Goal: Task Accomplishment & Management: Manage account settings

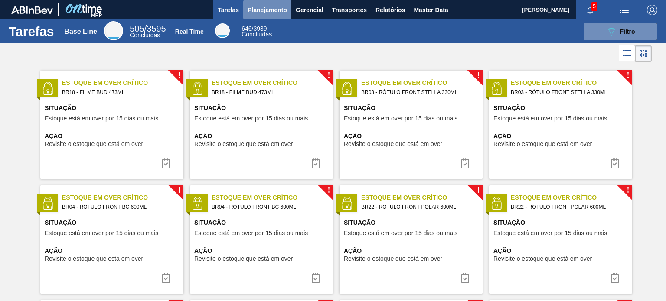
click at [250, 3] on button "Planejamento" at bounding box center [267, 10] width 48 height 20
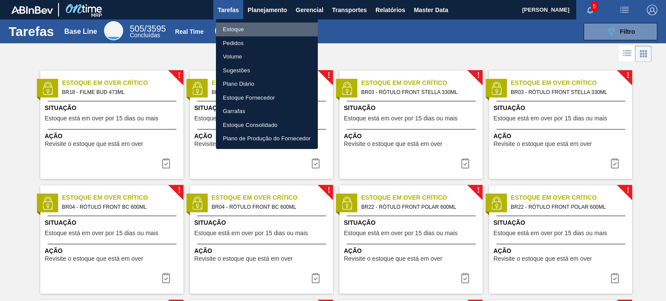
click at [239, 26] on li "Estoque" at bounding box center [267, 30] width 102 height 14
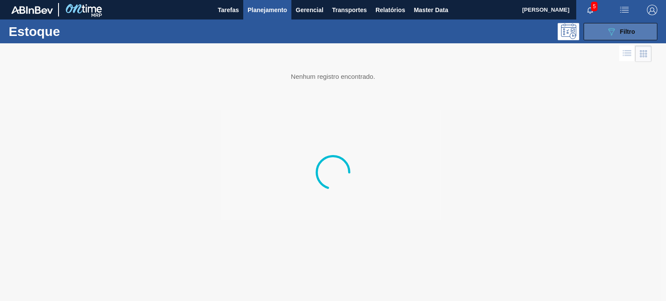
click at [592, 32] on button "089F7B8B-B2A5-4AFE-B5C0-19BA573D28AC Filtro" at bounding box center [620, 31] width 74 height 17
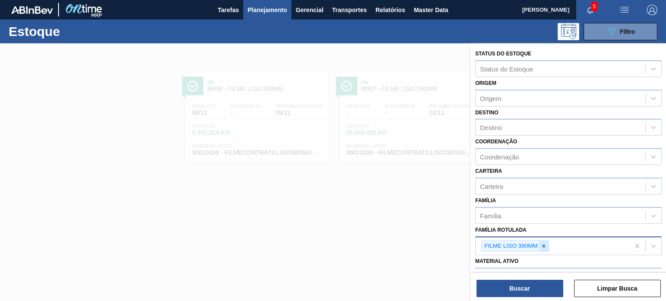
click at [545, 245] on icon at bounding box center [543, 246] width 6 height 6
paste Rotulada "FILME AP 350ML"
type Rotulada "FILME AP 350ML"
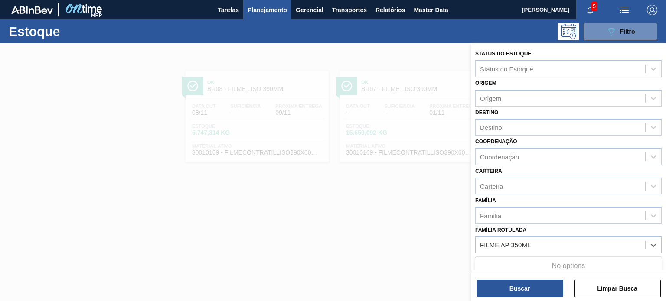
scroll to position [87, 0]
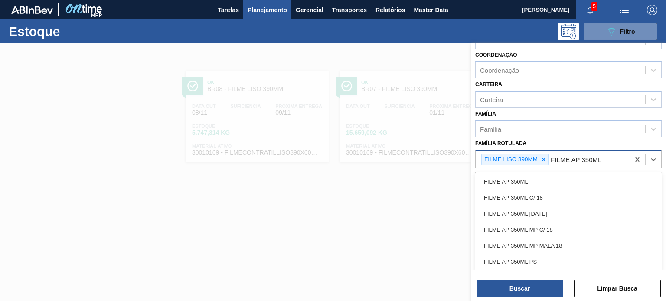
click at [544, 159] on icon at bounding box center [543, 159] width 3 height 3
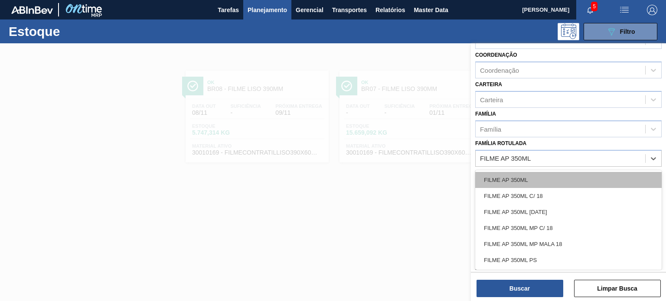
click at [526, 172] on div "FILME AP 350ML" at bounding box center [568, 180] width 186 height 16
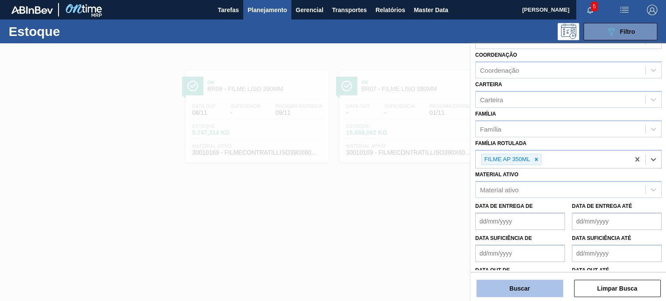
click at [525, 285] on button "Buscar" at bounding box center [519, 288] width 87 height 17
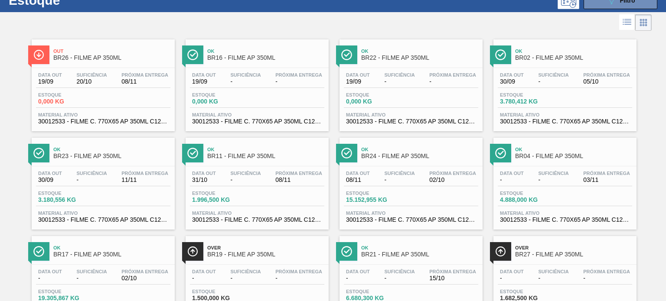
scroll to position [0, 0]
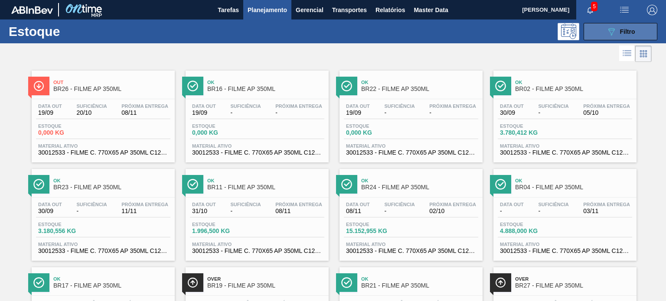
click at [623, 33] on span "Filtro" at bounding box center [627, 31] width 15 height 7
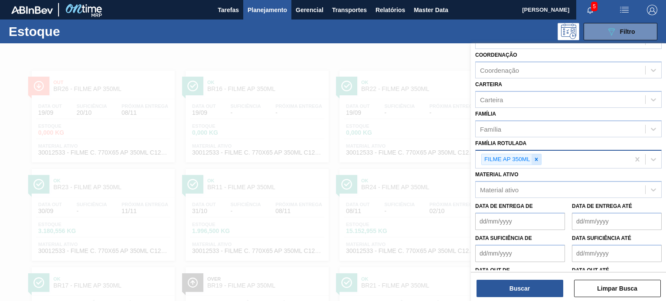
click at [540, 157] on div at bounding box center [536, 159] width 10 height 11
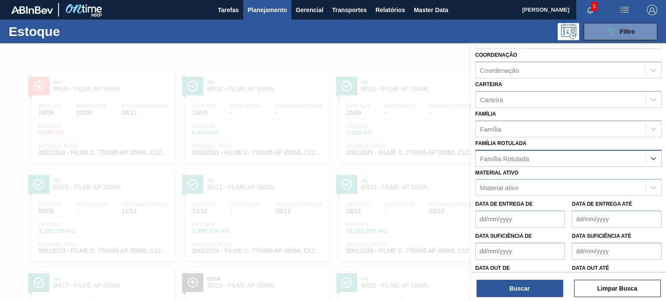
paste Rotulada "FILME AP 269ML MP C/15"
type Rotulada "FILME AP 269ML MP C/15"
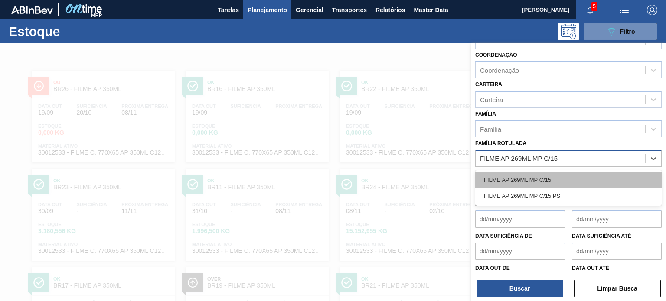
click at [535, 177] on div "FILME AP 269ML MP C/15" at bounding box center [568, 180] width 186 height 16
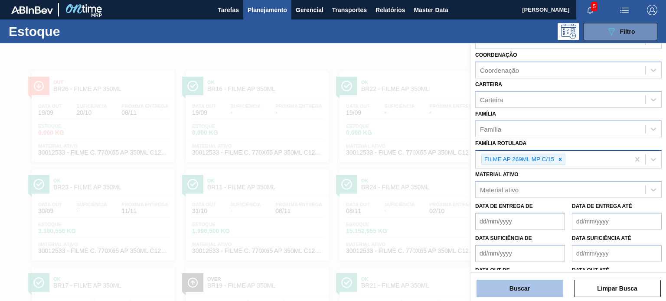
click at [541, 293] on button "Buscar" at bounding box center [519, 288] width 87 height 17
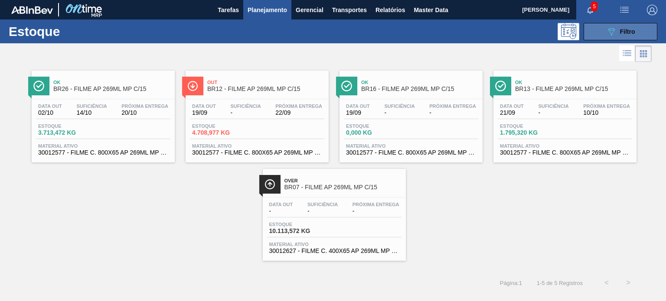
click at [596, 38] on button "089F7B8B-B2A5-4AFE-B5C0-19BA573D28AC Filtro" at bounding box center [620, 31] width 74 height 17
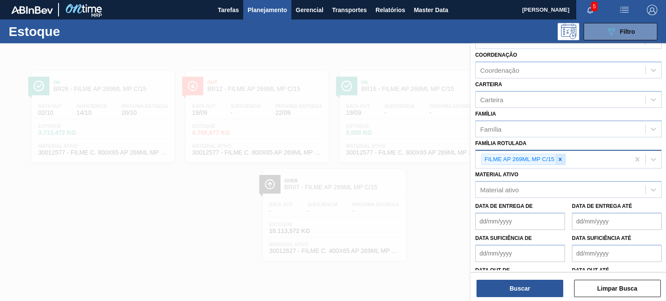
click at [560, 159] on icon at bounding box center [560, 159] width 6 height 6
paste Rotulada "FILME PC 350ML"
type Rotulada "FILME PC 350ML"
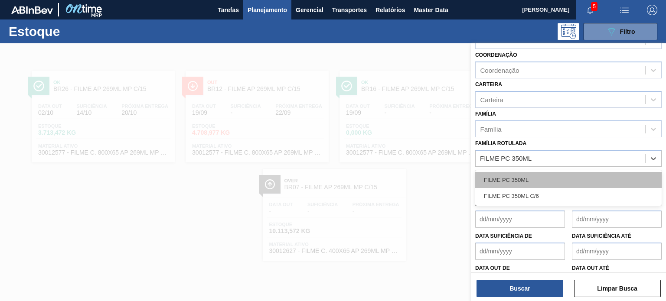
click at [548, 178] on div "FILME PC 350ML" at bounding box center [568, 180] width 186 height 16
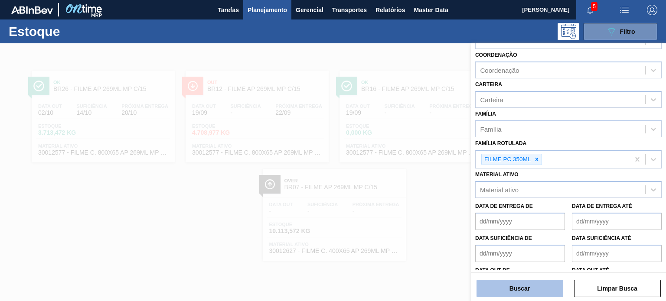
click at [533, 287] on button "Buscar" at bounding box center [519, 288] width 87 height 17
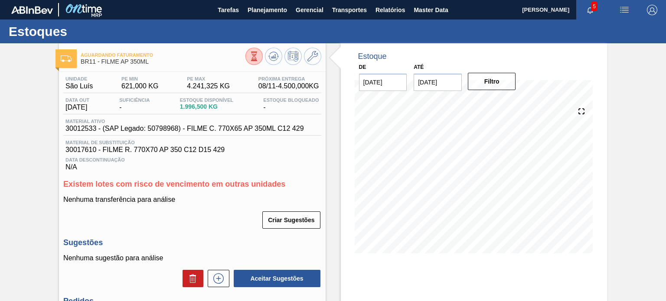
click at [614, 143] on div "Aguardando Faturamento BR11 - FILME AP 350ML Unidade São Luís PE MIN 621,000 KG…" at bounding box center [333, 228] width 666 height 371
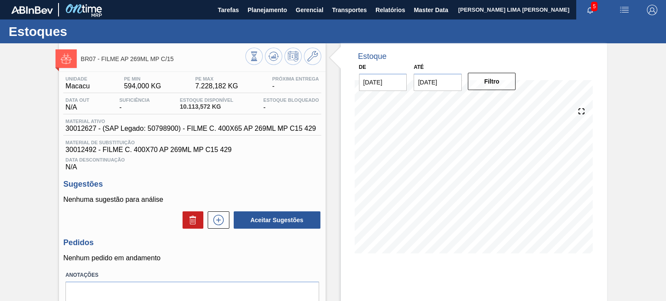
click at [447, 85] on input "03/10/2025" at bounding box center [437, 82] width 48 height 17
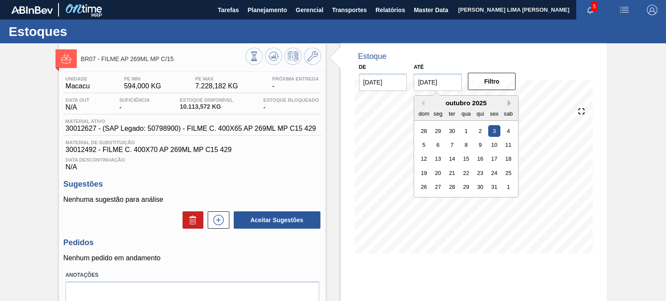
click at [508, 101] on button "Next Month" at bounding box center [511, 103] width 6 height 6
click at [510, 178] on div "28" at bounding box center [508, 173] width 12 height 12
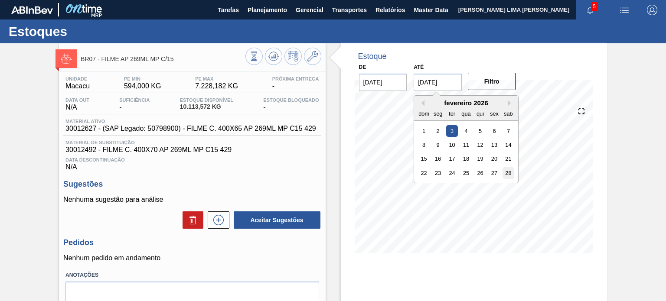
type input "28/02/2026"
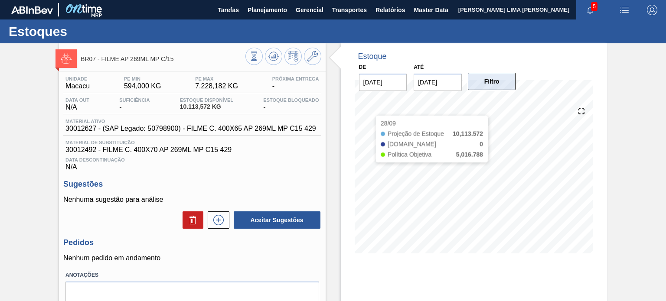
click at [498, 82] on button "Filtro" at bounding box center [492, 81] width 48 height 17
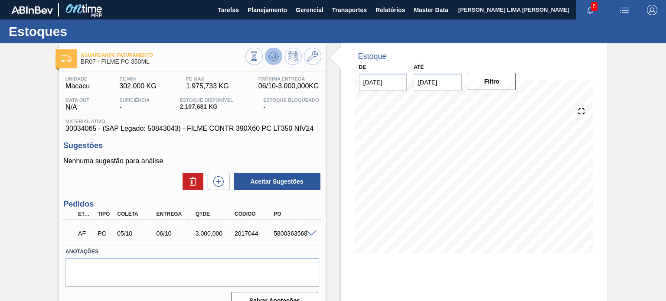
click at [271, 55] on icon at bounding box center [273, 56] width 10 height 10
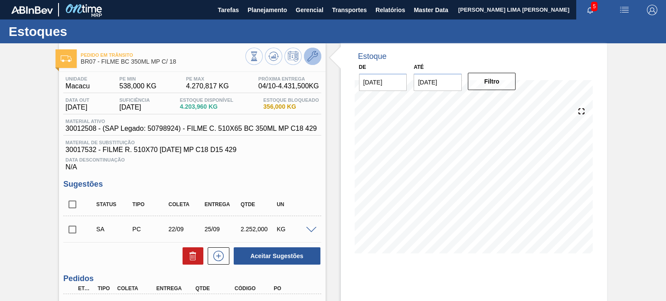
click at [312, 59] on icon at bounding box center [312, 56] width 10 height 10
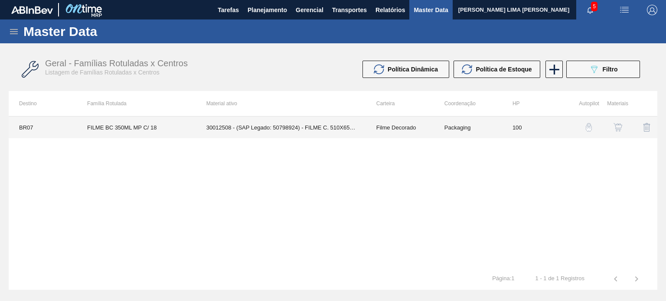
click at [530, 129] on td "100" at bounding box center [536, 128] width 68 height 22
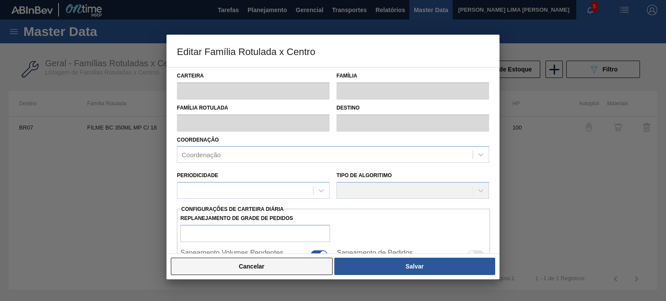
type input "Filme Decorado"
type input "FILME BC 350ML MP C/ 18"
type input "BR07 - Macacu"
type input "100"
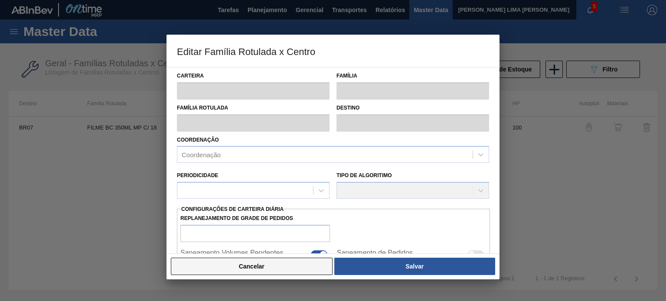
type input "538"
type input "4.270,817"
type input "67"
type input "3.026,544"
checkbox input "true"
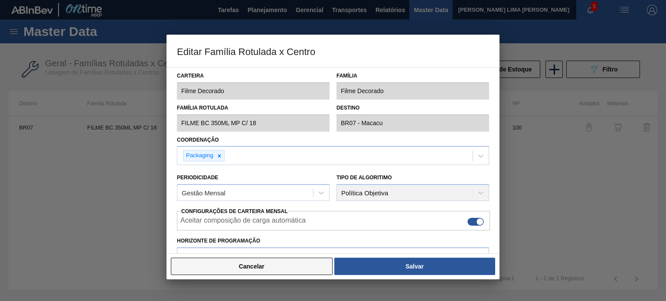
click at [307, 266] on button "Cancelar" at bounding box center [252, 266] width 162 height 17
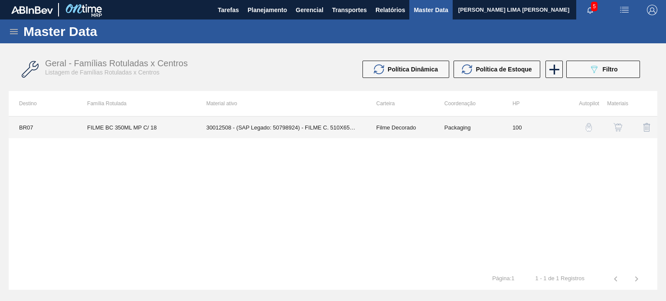
click at [534, 127] on td "100" at bounding box center [536, 128] width 68 height 22
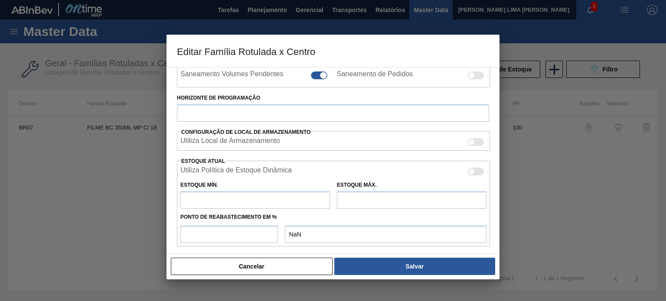
type input "Filme Decorado"
type input "FILME BC 350ML MP C/ 18"
type input "BR07 - Macacu"
type input "100"
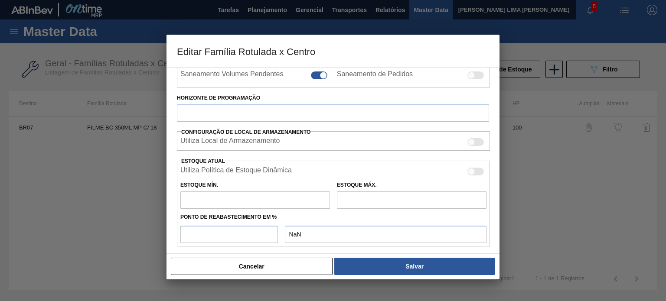
type input "538"
type input "4.270,817"
type input "67"
type input "3.026,544"
checkbox input "true"
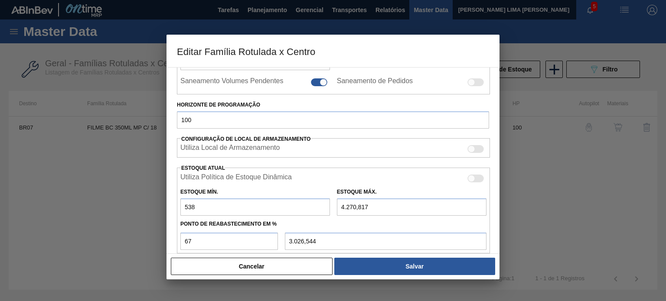
scroll to position [180, 0]
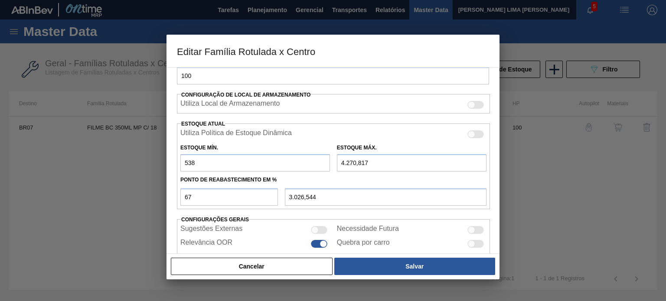
drag, startPoint x: 362, startPoint y: 163, endPoint x: 322, endPoint y: 157, distance: 40.8
click at [322, 157] on div "Estoque Mín. 538 Estoque Máx. 4.270,817" at bounding box center [333, 156] width 313 height 32
type input "177,540"
drag, startPoint x: 228, startPoint y: 155, endPoint x: 181, endPoint y: 166, distance: 48.9
click at [181, 164] on input "538" at bounding box center [255, 162] width 150 height 17
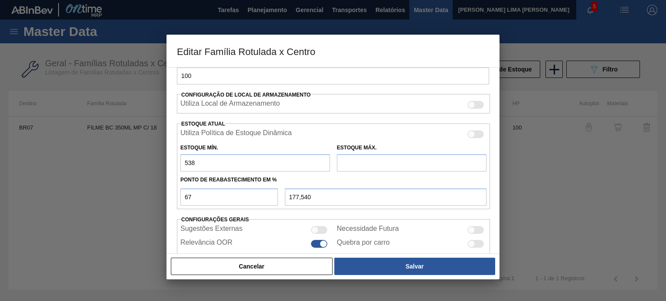
type input "0,000"
drag, startPoint x: 237, startPoint y: 192, endPoint x: 122, endPoint y: 188, distance: 114.9
click at [122, 188] on div "Editar Família Rotulada x Centro Carteira Filme Decorado Família Filme Decorado…" at bounding box center [333, 150] width 666 height 301
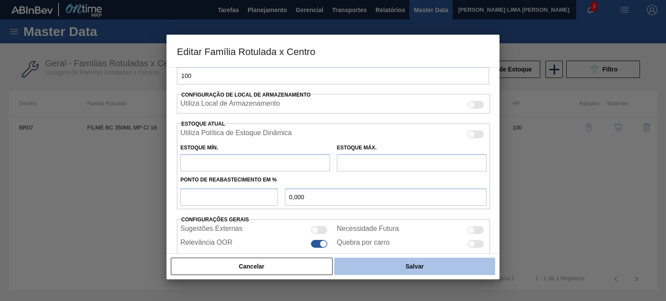
click at [372, 260] on button "Salvar" at bounding box center [414, 266] width 161 height 17
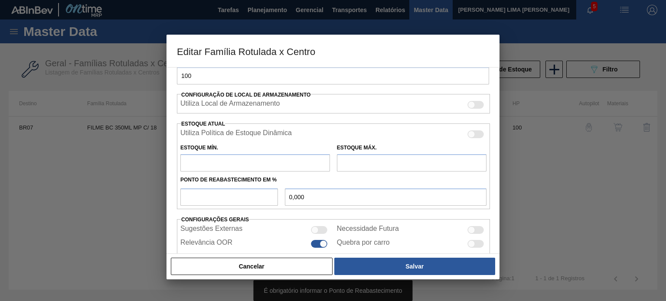
drag, startPoint x: 354, startPoint y: 161, endPoint x: 347, endPoint y: 159, distance: 7.3
click at [354, 161] on input "text" at bounding box center [412, 162] width 150 height 17
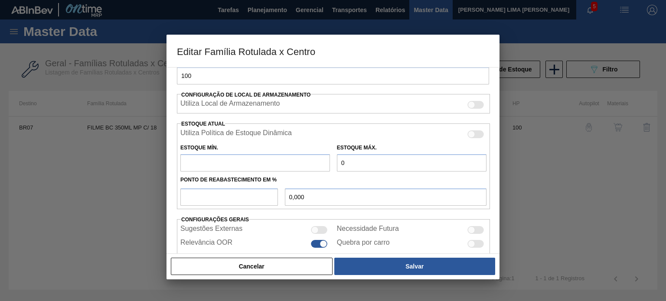
type input "0"
click at [231, 157] on input "text" at bounding box center [255, 162] width 150 height 17
type input "0"
click at [219, 202] on input "number" at bounding box center [229, 197] width 98 height 17
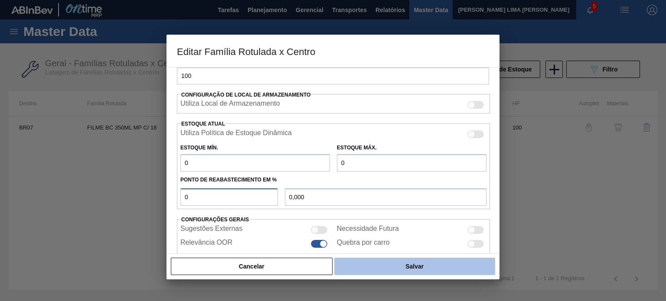
type input "0"
click at [397, 267] on button "Salvar" at bounding box center [414, 266] width 161 height 17
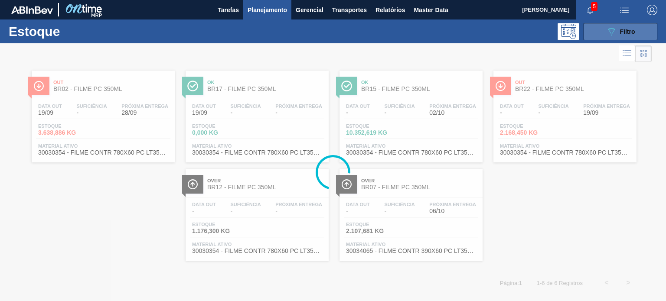
click at [631, 34] on span "Filtro" at bounding box center [627, 31] width 15 height 7
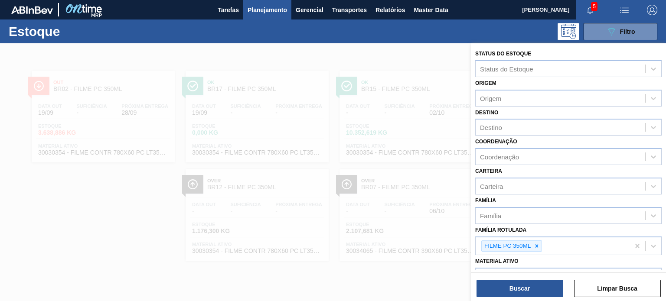
click at [536, 244] on icon at bounding box center [536, 245] width 3 height 3
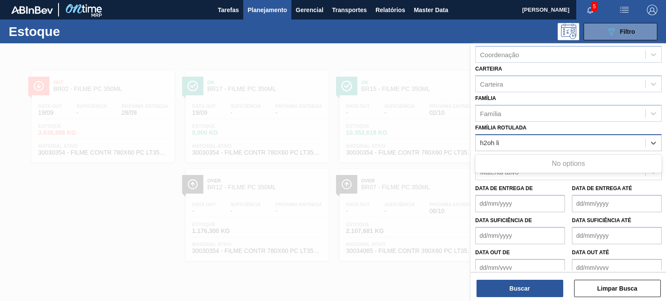
scroll to position [111, 0]
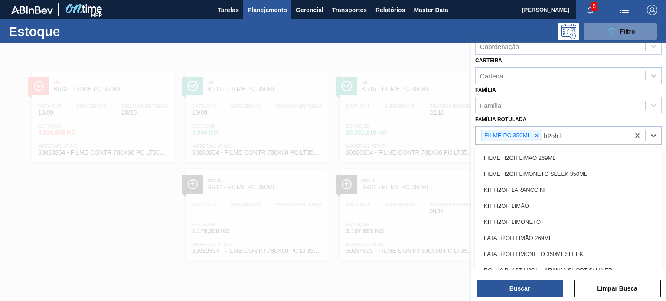
type Rotulada "h2oh"
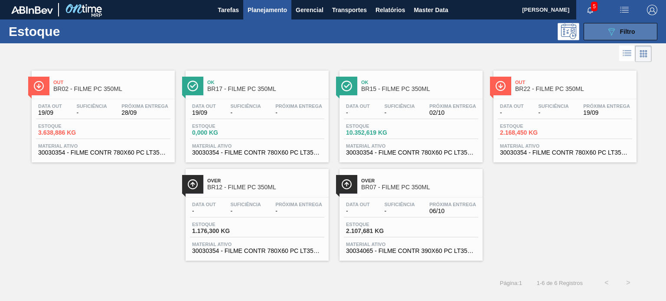
click at [602, 26] on button "089F7B8B-B2A5-4AFE-B5C0-19BA573D28AC Filtro" at bounding box center [620, 31] width 74 height 17
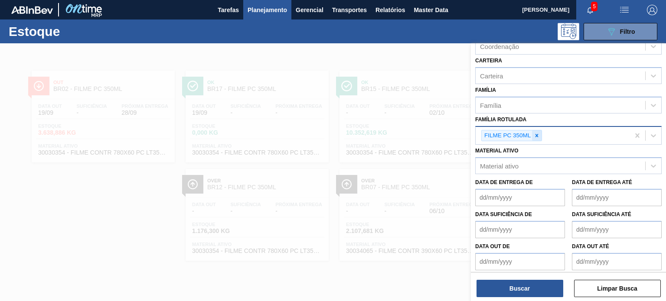
click at [537, 133] on icon at bounding box center [537, 136] width 6 height 6
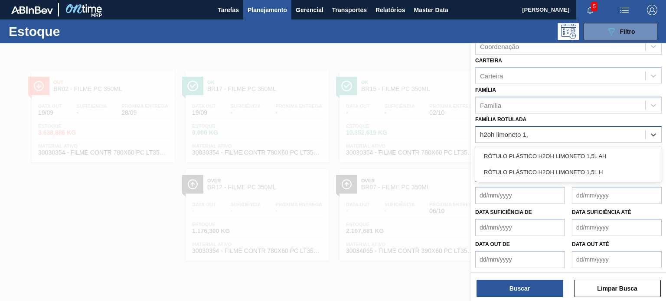
type Rotulada "h2oh limoneto 1,5"
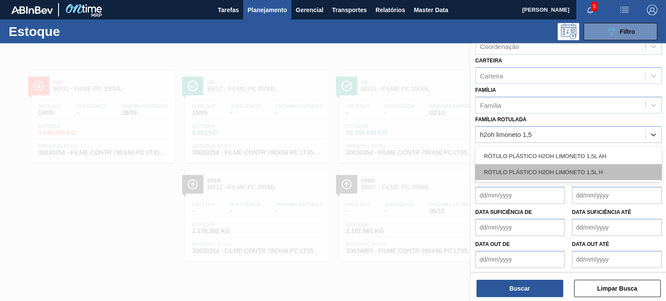
click at [558, 164] on div "RÓTULO PLÁSTICO H2OH LIMONETO 1,5L H" at bounding box center [568, 172] width 186 height 16
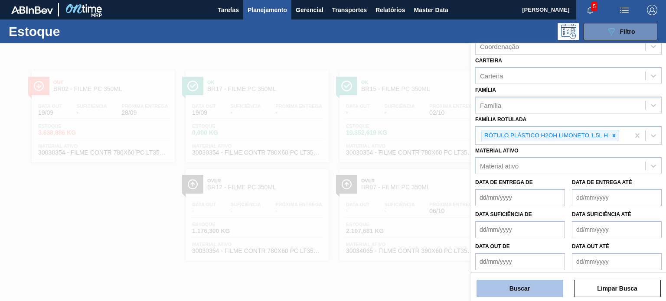
click at [524, 290] on button "Buscar" at bounding box center [519, 288] width 87 height 17
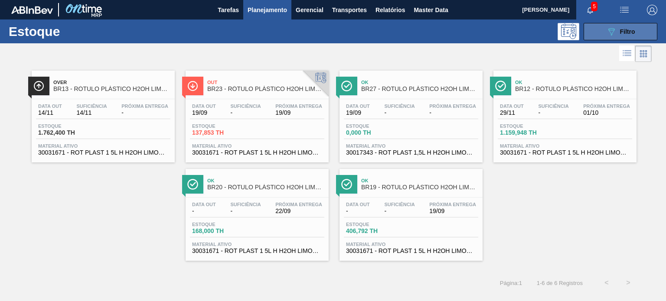
click at [626, 29] on span "Filtro" at bounding box center [627, 31] width 15 height 7
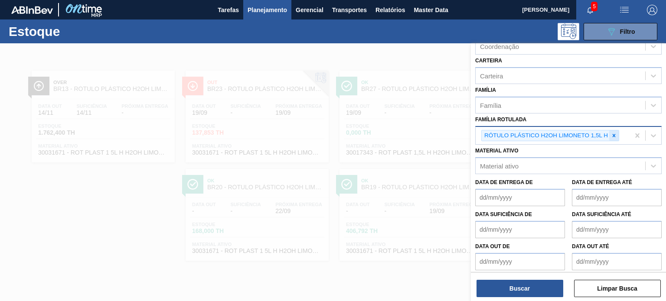
click at [615, 133] on icon at bounding box center [614, 136] width 6 height 6
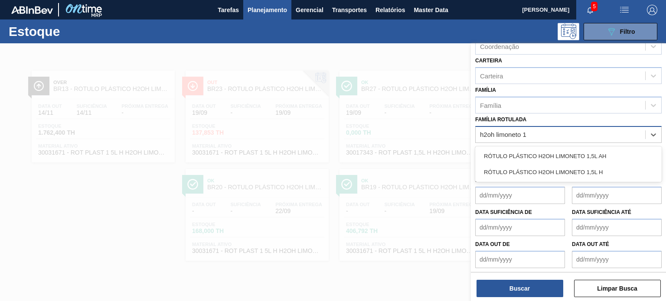
type Rotulada "h2oh limoneto 1,"
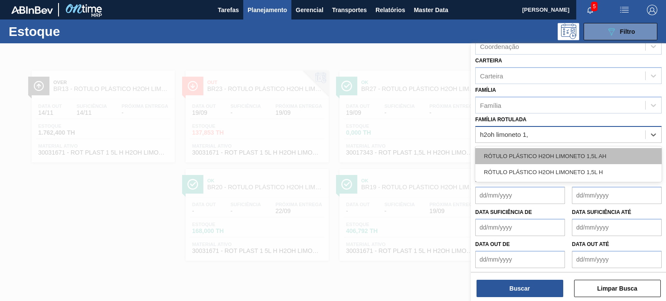
click at [594, 150] on div "RÓTULO PLÁSTICO H2OH LIMONETO 1,5L AH" at bounding box center [568, 156] width 186 height 16
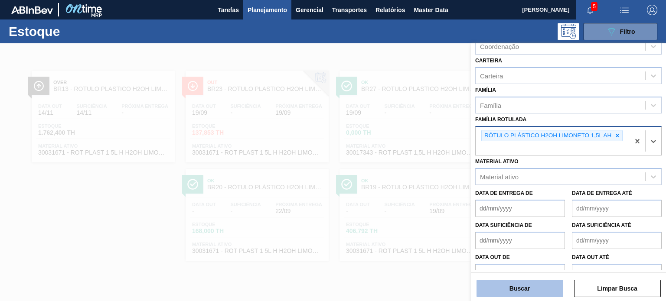
click at [534, 283] on button "Buscar" at bounding box center [519, 288] width 87 height 17
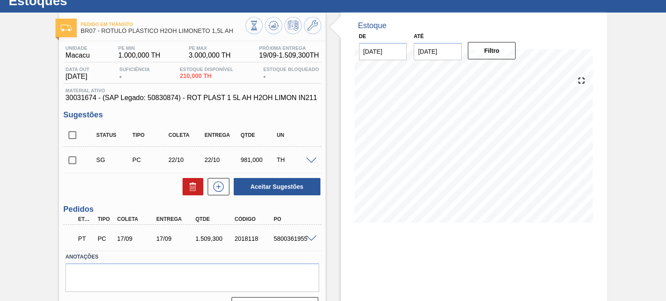
scroll to position [71, 0]
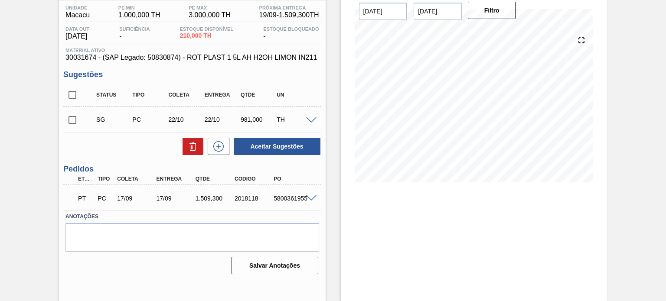
click at [308, 199] on span at bounding box center [311, 198] width 10 height 7
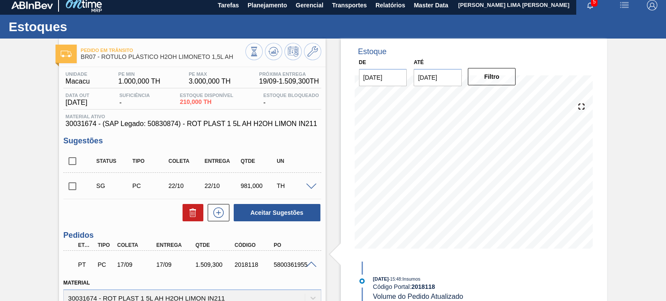
scroll to position [0, 0]
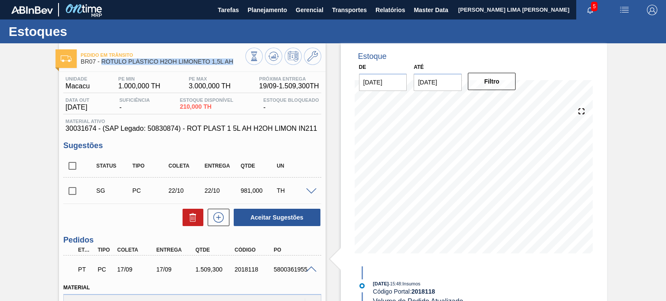
drag, startPoint x: 236, startPoint y: 60, endPoint x: 101, endPoint y: 65, distance: 134.9
click at [101, 65] on div "Pedido em Trânsito BR07 - RÓTULO PLÁSTICO H2OH LIMONETO 1,5L AH" at bounding box center [163, 59] width 164 height 20
copy span "RÓTULO PLÁSTICO H2OH LIMONETO 1,5L AH"
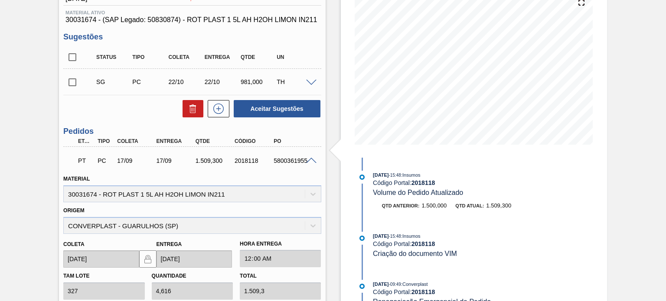
scroll to position [173, 0]
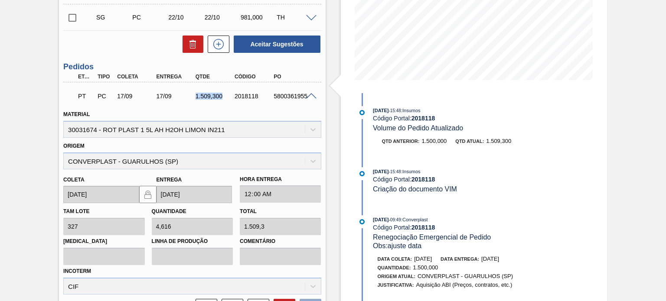
drag, startPoint x: 222, startPoint y: 95, endPoint x: 194, endPoint y: 94, distance: 27.7
click at [194, 94] on div "1.509,300" at bounding box center [214, 96] width 43 height 7
copy div "1.509,300"
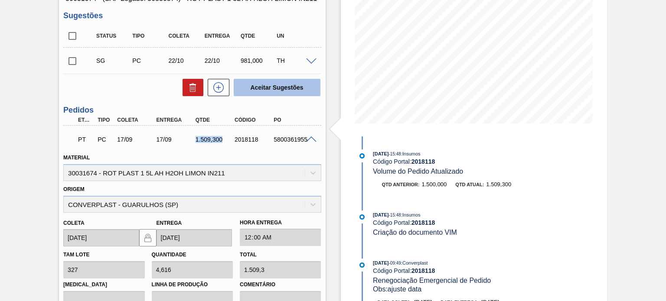
scroll to position [87, 0]
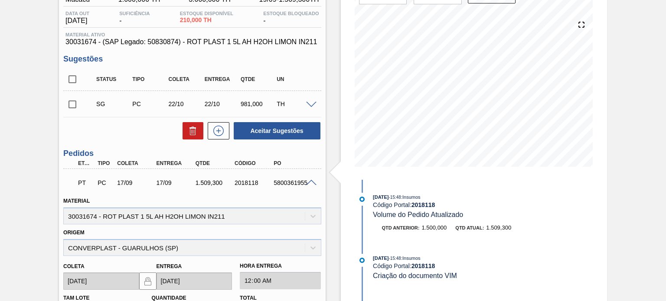
click at [309, 180] on span at bounding box center [311, 183] width 10 height 7
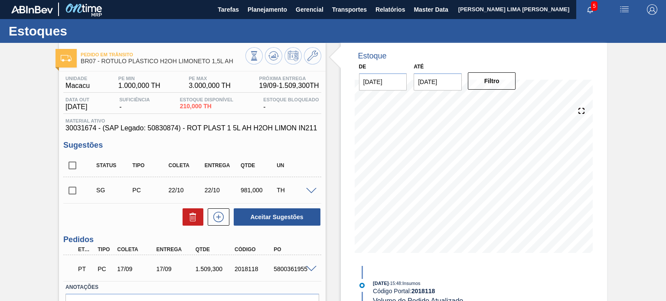
scroll to position [0, 0]
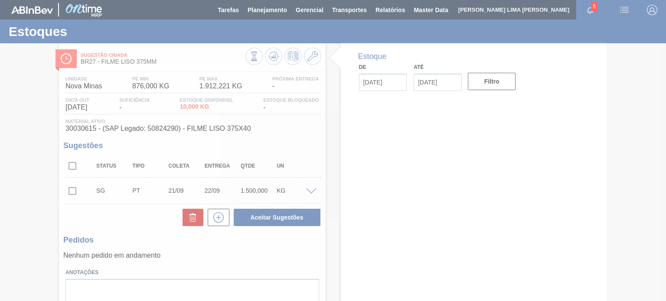
click at [269, 95] on div at bounding box center [333, 150] width 666 height 301
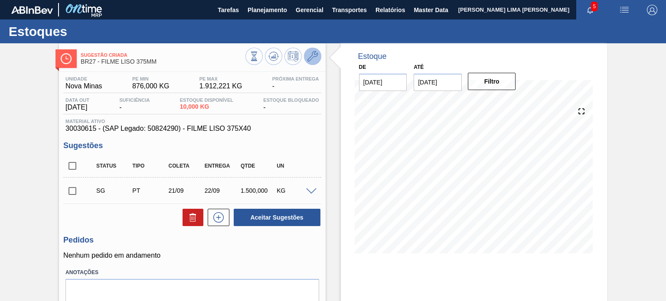
click at [316, 58] on icon at bounding box center [312, 56] width 10 height 10
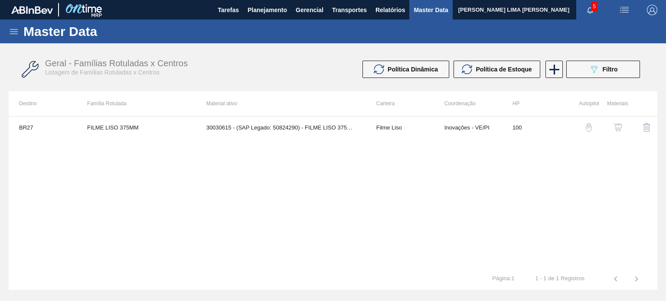
click at [590, 128] on img "button" at bounding box center [588, 127] width 9 height 9
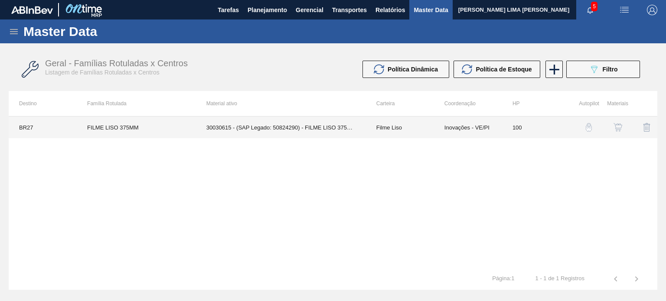
click at [309, 132] on td "30030615 - (SAP Legado: 50824290) - FILME LISO 375X40" at bounding box center [281, 128] width 170 height 22
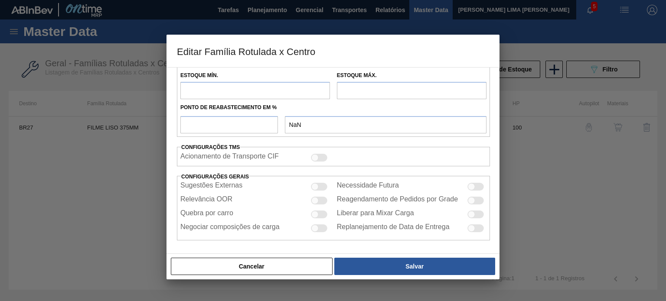
scroll to position [202, 0]
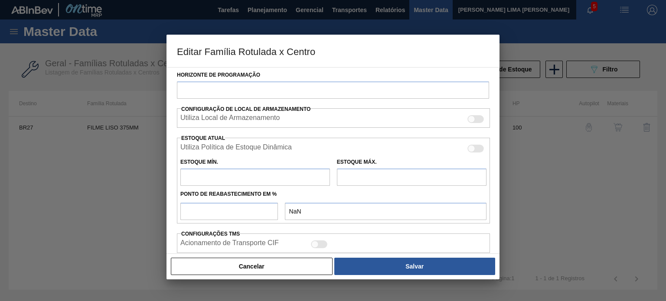
type input "Filme Liso"
type input "FILME LISO 375MM"
type input "BR27 - Nova Minas"
type input "100"
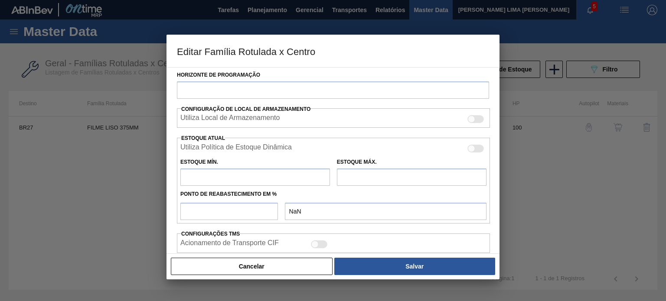
type input "876"
type input "1.912,221"
type input "67"
type input "1.566,814"
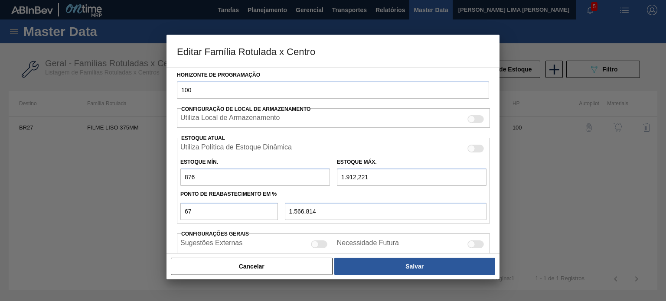
click at [248, 171] on input "876" at bounding box center [255, 177] width 150 height 17
drag, startPoint x: 216, startPoint y: 173, endPoint x: 185, endPoint y: 175, distance: 30.4
click at [186, 174] on input "876" at bounding box center [255, 177] width 150 height 17
type input "0"
type input "1.281,188"
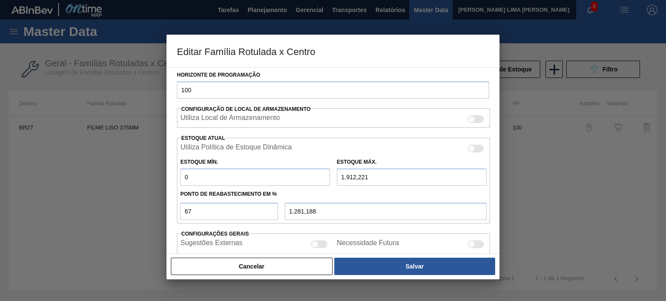
type input "0"
drag, startPoint x: 308, startPoint y: 174, endPoint x: 299, endPoint y: 172, distance: 9.3
click at [299, 172] on div "Estoque Mín. 0 Estoque Máx. 1.912,221" at bounding box center [333, 170] width 313 height 32
type input "0"
type input "0,000"
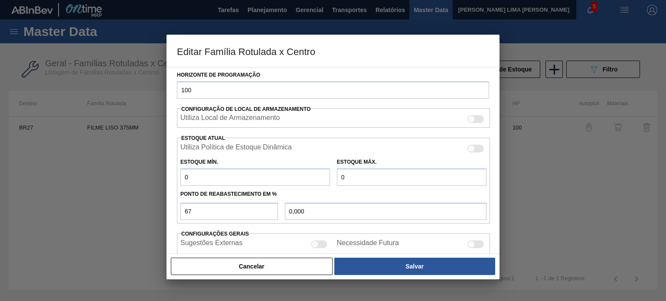
type input "0"
drag, startPoint x: 199, startPoint y: 209, endPoint x: 175, endPoint y: 210, distance: 24.3
click at [174, 209] on div "Carteira Filme Liso Família Filme Liso Família Rotulada FILME LISO 375MM Destin…" at bounding box center [332, 160] width 333 height 187
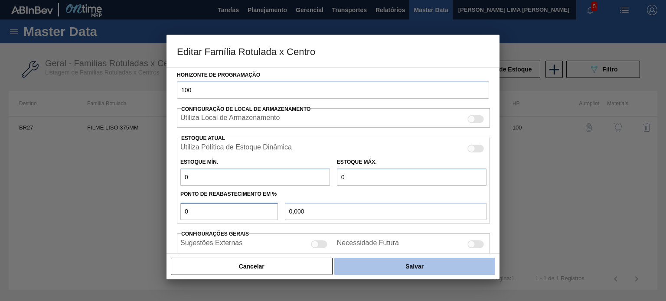
type input "0"
click at [407, 268] on button "Salvar" at bounding box center [414, 266] width 161 height 17
click at [407, 270] on button "Salvar" at bounding box center [414, 266] width 161 height 17
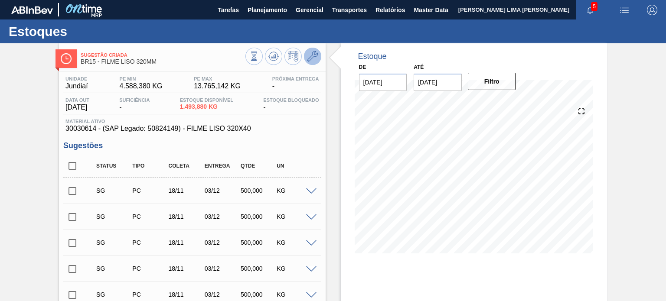
click at [317, 58] on button at bounding box center [312, 56] width 17 height 17
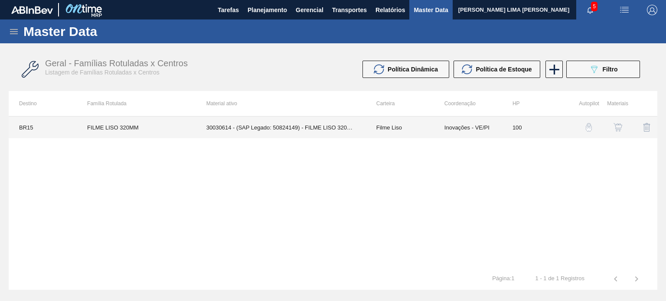
click at [423, 131] on td "Filme Liso" at bounding box center [400, 128] width 68 height 22
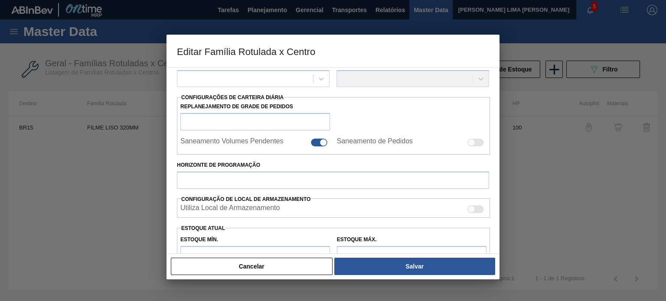
scroll to position [43, 0]
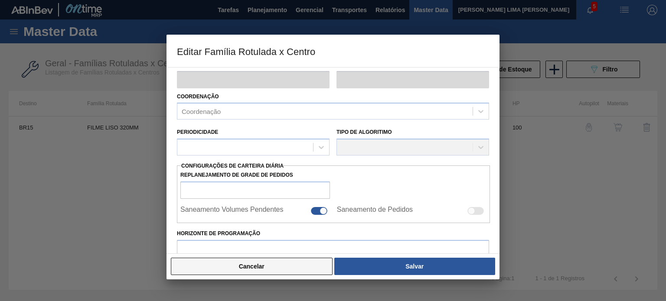
click at [286, 268] on button "Cancelar" at bounding box center [252, 266] width 162 height 17
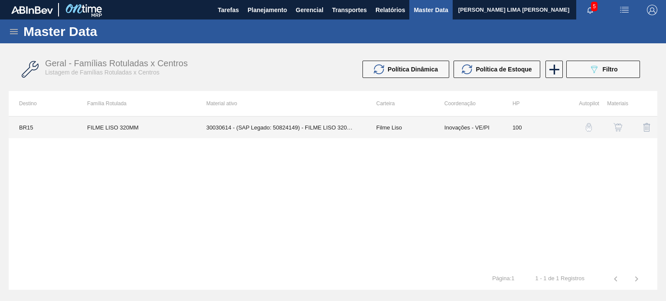
click at [456, 133] on td "Inovações - VE/PI" at bounding box center [468, 128] width 68 height 22
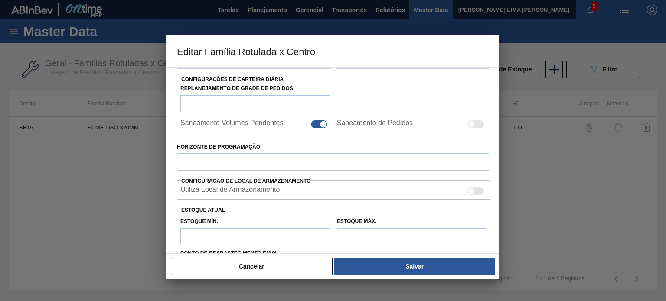
scroll to position [276, 0]
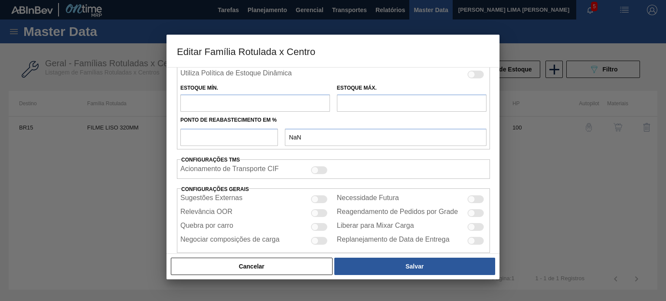
type input "Filme Liso"
type input "FILME LISO 320MM"
type input "BR15 - Jundiaí"
type input "100"
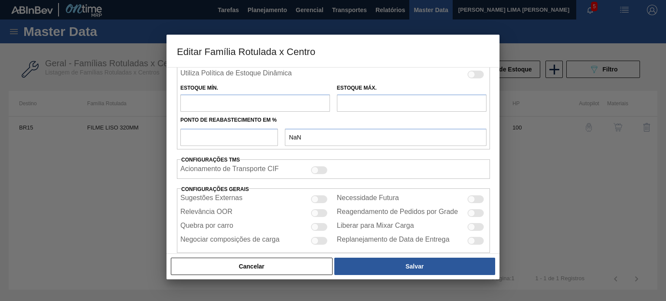
type input "4.588,38"
type input "13.765,142"
type input "25"
type input "6.882,571"
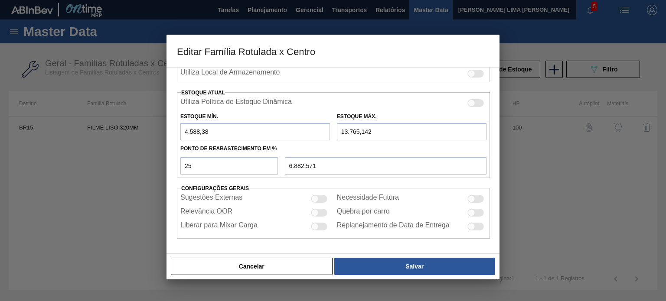
scroll to position [210, 0]
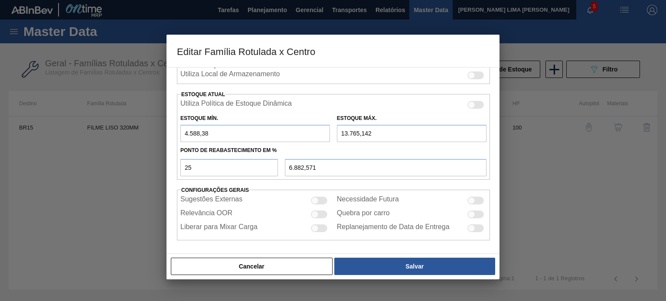
drag, startPoint x: 211, startPoint y: 134, endPoint x: 158, endPoint y: 120, distance: 55.1
click at [158, 120] on div "Editar Família Rotulada x Centro Carteira Filme Liso Família Filme Liso Família…" at bounding box center [333, 150] width 666 height 301
type input "0"
type input "3.441,286"
type input "0"
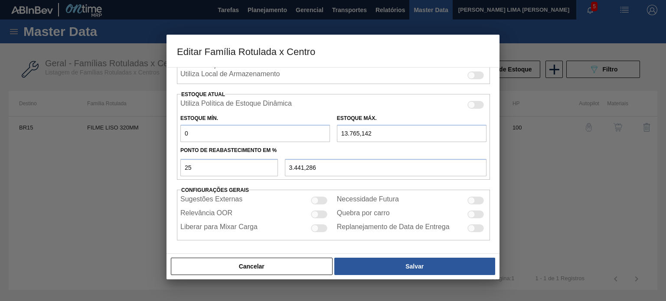
drag, startPoint x: 291, startPoint y: 130, endPoint x: 263, endPoint y: 133, distance: 27.9
click at [264, 130] on div "Estoque Mín. 0 Estoque Máx. 13.765,142" at bounding box center [333, 126] width 313 height 32
type input "0"
type input "0,000"
type input "0"
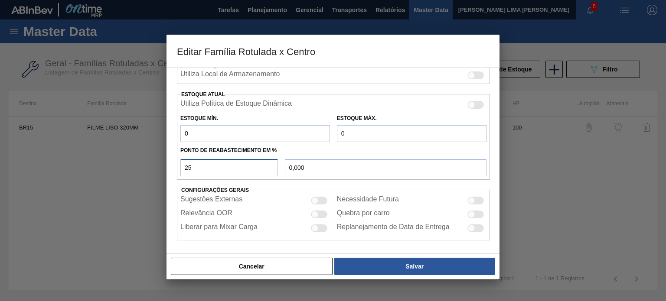
drag, startPoint x: 192, startPoint y: 162, endPoint x: 153, endPoint y: 161, distance: 39.9
click at [151, 160] on div "Editar Família Rotulada x Centro Carteira Filme Liso Família Filme Liso Família…" at bounding box center [333, 150] width 666 height 301
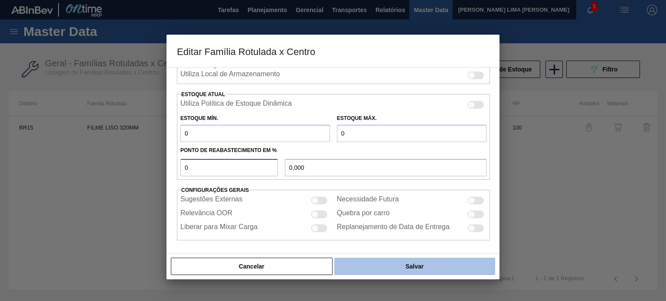
type input "0"
click at [406, 263] on button "Salvar" at bounding box center [414, 266] width 161 height 17
click at [394, 263] on button "Salvar" at bounding box center [414, 266] width 161 height 17
click at [390, 262] on button "Salvar" at bounding box center [414, 266] width 161 height 17
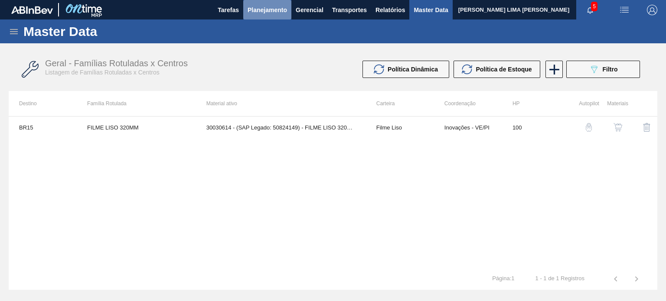
click at [277, 12] on span "Planejamento" at bounding box center [266, 10] width 39 height 10
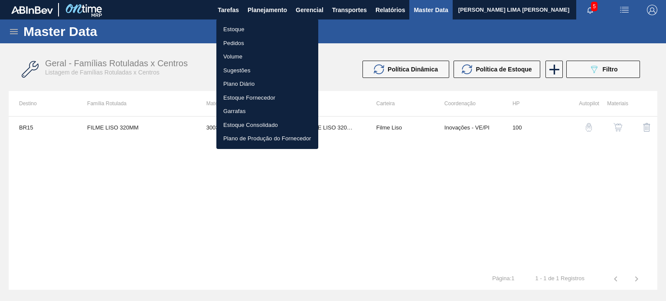
click at [262, 27] on li "Estoque" at bounding box center [267, 30] width 102 height 14
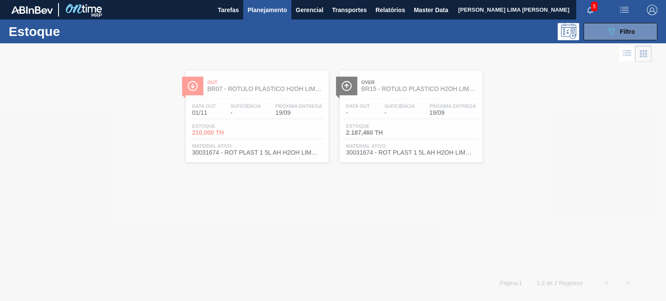
click at [619, 40] on div "Estoque 089F7B8B-B2A5-4AFE-B5C0-19BA573D28AC Filtro" at bounding box center [333, 32] width 666 height 24
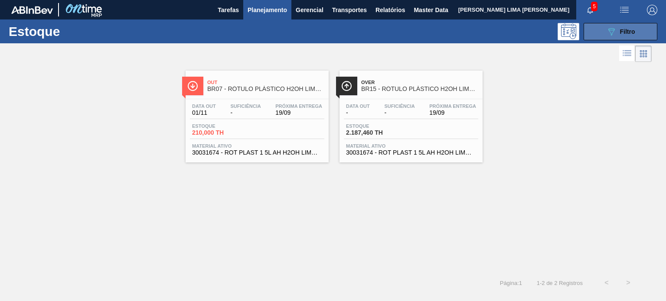
click at [617, 34] on div "089F7B8B-B2A5-4AFE-B5C0-19BA573D28AC Filtro" at bounding box center [620, 31] width 29 height 10
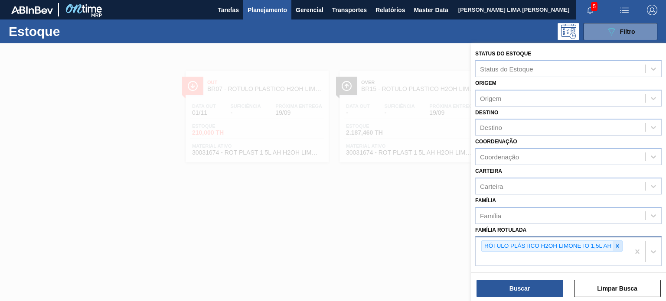
click at [615, 243] on icon at bounding box center [617, 246] width 6 height 6
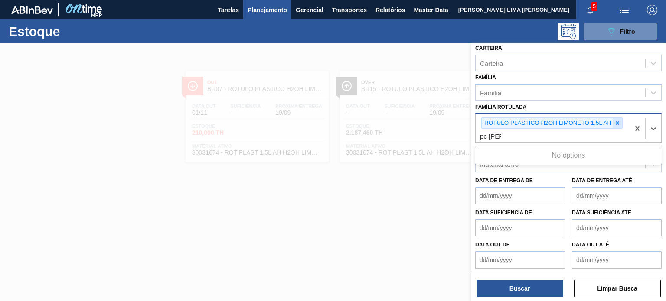
click at [612, 123] on div at bounding box center [617, 123] width 10 height 11
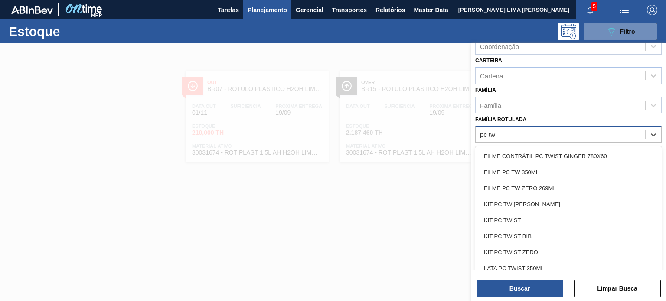
scroll to position [114, 0]
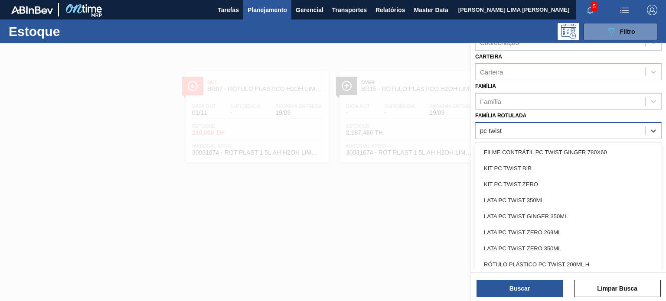
type Rotulada "pc twist 2"
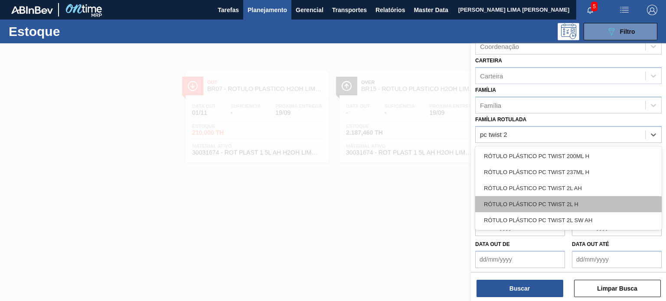
click at [583, 199] on div "RÓTULO PLÁSTICO PC TWIST 2L H" at bounding box center [568, 204] width 186 height 16
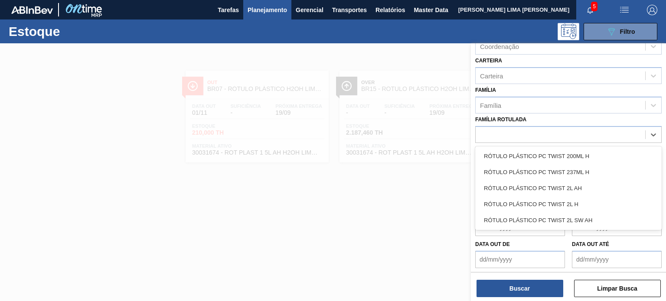
scroll to position [112, 0]
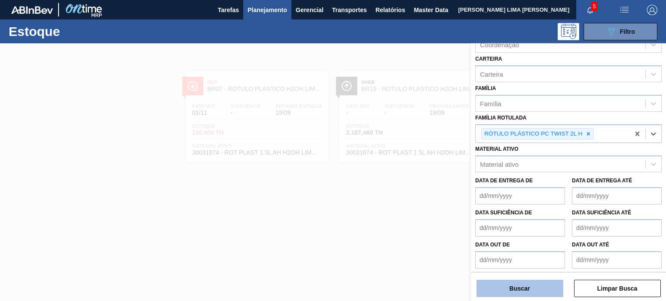
click at [537, 294] on button "Buscar" at bounding box center [519, 288] width 87 height 17
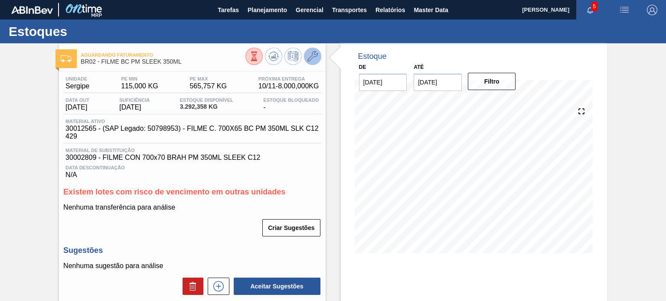
click at [311, 60] on icon at bounding box center [312, 56] width 10 height 10
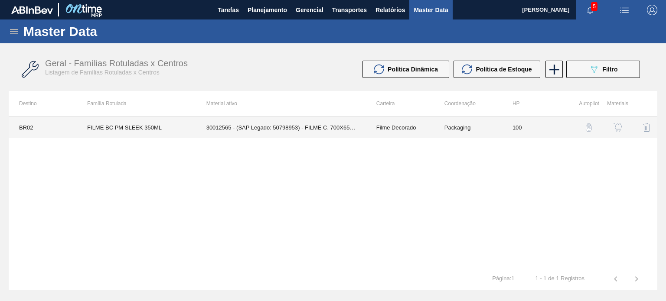
click at [472, 124] on td "Packaging" at bounding box center [468, 128] width 68 height 22
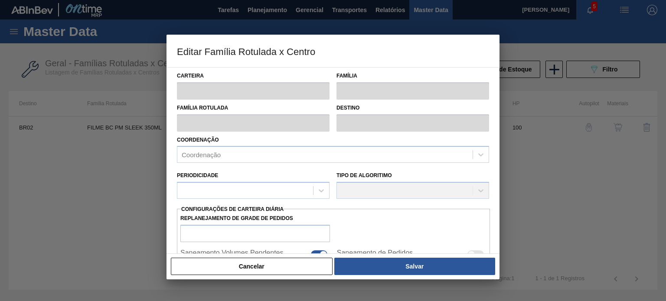
type input "Filme Decorado"
type input "FILME BC PM SLEEK 350ML"
type input "BR02 - [GEOGRAPHIC_DATA]"
type input "100"
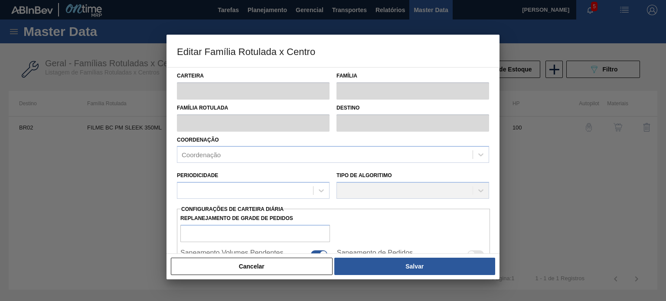
type input "115"
type input "565,757"
type input "67"
type input "415,505"
checkbox input "true"
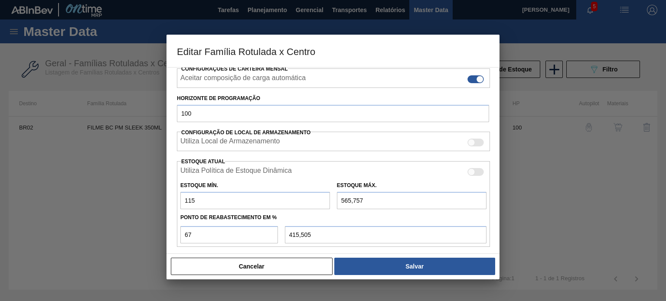
scroll to position [210, 0]
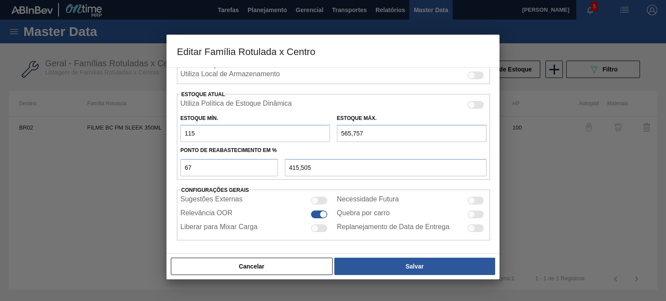
drag, startPoint x: 352, startPoint y: 130, endPoint x: 329, endPoint y: 125, distance: 23.0
click at [333, 127] on div "Estoque Máx. 565,757" at bounding box center [411, 127] width 156 height 30
type input "0"
type input "37,950"
type input "0"
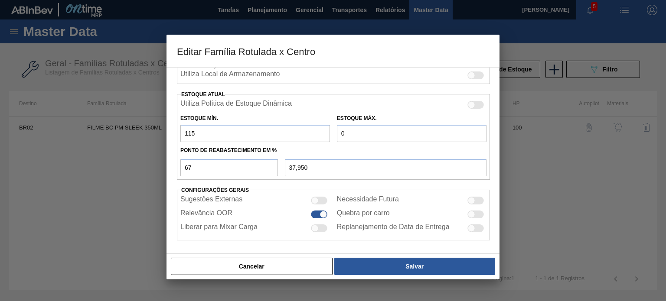
drag, startPoint x: 185, startPoint y: 137, endPoint x: 154, endPoint y: 125, distance: 34.0
click at [161, 127] on div "Editar Família Rotulada x Centro Carteira Filme Decorado Família Filme Decorado…" at bounding box center [333, 150] width 666 height 301
click at [188, 130] on input "115" at bounding box center [255, 133] width 150 height 17
drag, startPoint x: 201, startPoint y: 137, endPoint x: 174, endPoint y: 133, distance: 27.2
click at [175, 133] on div "Carteira Filme Decorado Família Filme Decorado Família Rotulada FILME BC PM SLE…" at bounding box center [332, 160] width 333 height 187
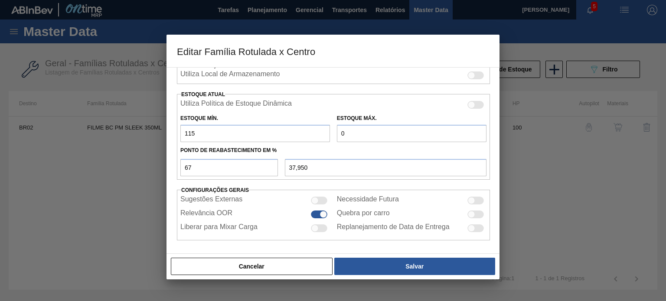
type input "0"
type input "0,000"
type input "0"
drag, startPoint x: 171, startPoint y: 166, endPoint x: 156, endPoint y: 167, distance: 14.3
click at [158, 166] on div "Editar Família Rotulada x Centro Carteira Filme Decorado Família Filme Decorado…" at bounding box center [333, 150] width 666 height 301
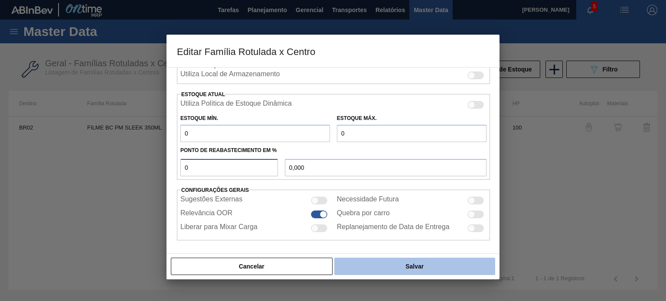
type input "0"
click at [407, 260] on button "Salvar" at bounding box center [414, 266] width 161 height 17
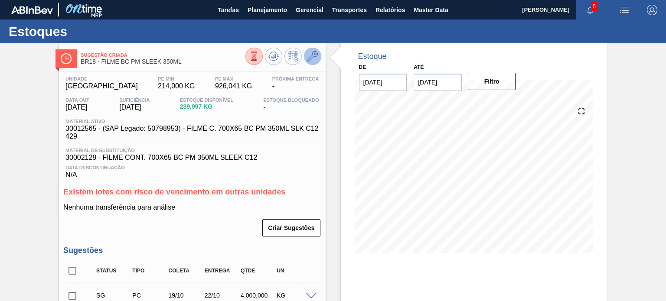
click at [309, 57] on icon at bounding box center [312, 56] width 10 height 10
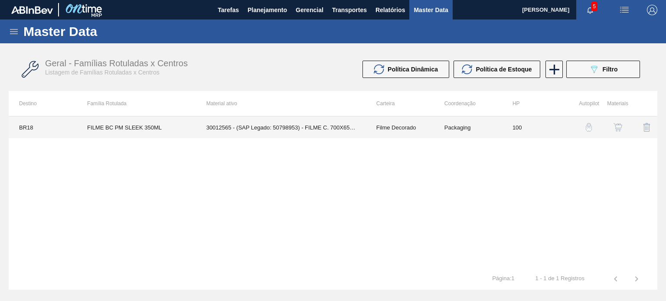
click at [392, 121] on td "Filme Decorado" at bounding box center [400, 128] width 68 height 22
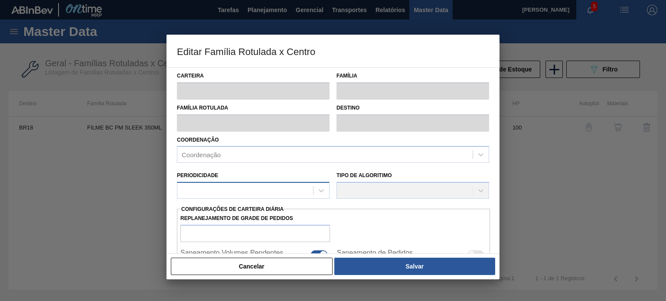
type input "Filme Decorado"
type input "FILME BC PM SLEEK 350ML"
type input "BR18 - [GEOGRAPHIC_DATA]"
type input "100"
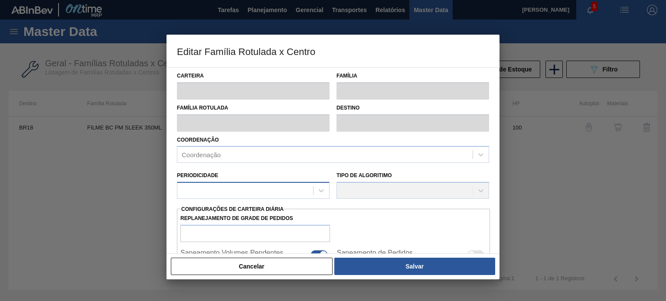
type input "214"
type input "926,041"
type input "67"
type input "688,694"
checkbox input "true"
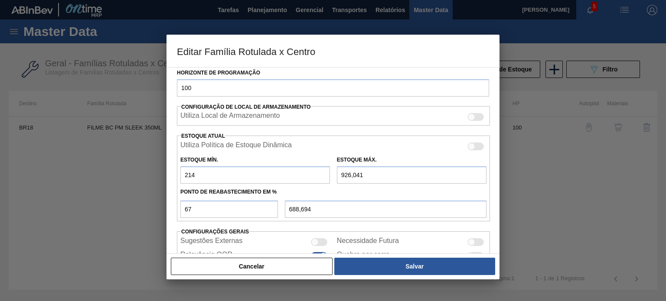
scroll to position [173, 0]
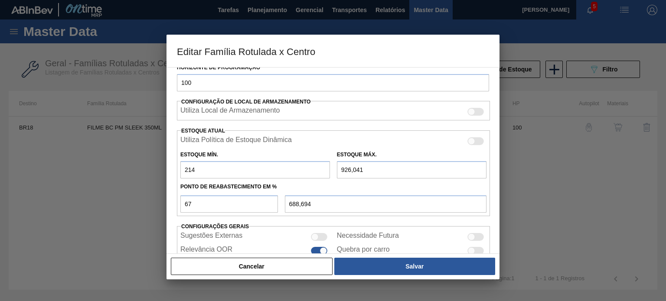
drag, startPoint x: 201, startPoint y: 171, endPoint x: 172, endPoint y: 166, distance: 29.8
click at [172, 167] on div "Carteira Filme Decorado Família Filme Decorado Família Rotulada FILME BC PM SLE…" at bounding box center [332, 160] width 333 height 187
type input "0"
type input "620,447"
type input "0"
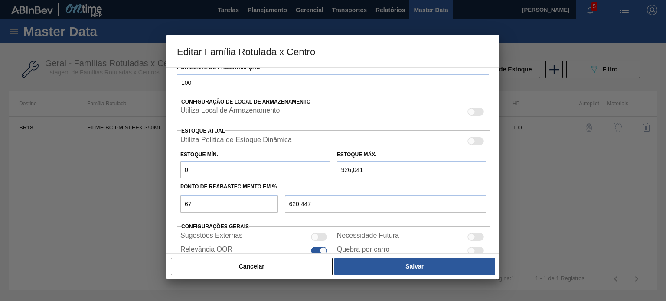
drag, startPoint x: 364, startPoint y: 164, endPoint x: 303, endPoint y: 161, distance: 61.2
click at [303, 161] on div "Estoque Mín. 0 Estoque Máx. 926,041" at bounding box center [333, 162] width 313 height 32
type input "0"
type input "0,000"
type input "0"
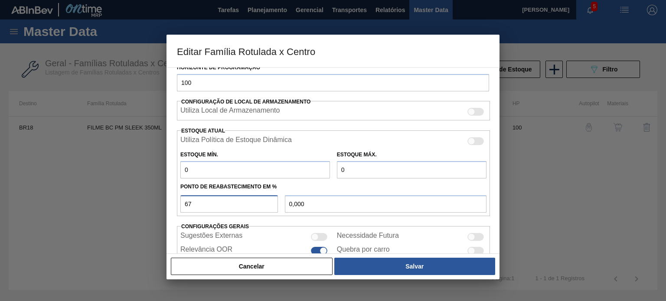
drag, startPoint x: 167, startPoint y: 195, endPoint x: 125, endPoint y: 180, distance: 44.7
click at [160, 193] on div "Editar Família Rotulada x Centro Carteira Filme Decorado Família Filme Decorado…" at bounding box center [333, 150] width 666 height 301
drag, startPoint x: 200, startPoint y: 199, endPoint x: 163, endPoint y: 183, distance: 40.0
click at [180, 199] on input "67" at bounding box center [229, 203] width 98 height 17
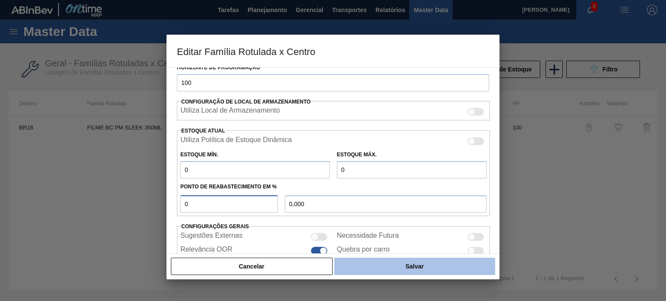
type input "0"
click at [447, 274] on button "Salvar" at bounding box center [414, 266] width 161 height 17
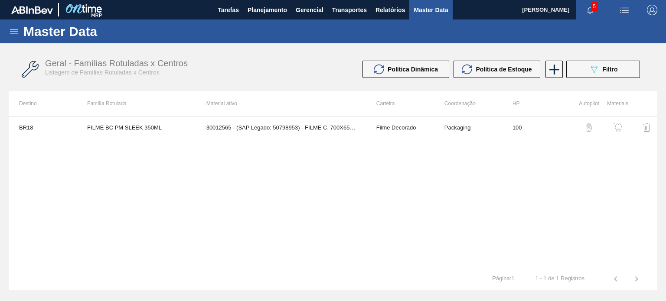
drag, startPoint x: 265, startPoint y: 15, endPoint x: 267, endPoint y: 22, distance: 7.7
click at [267, 15] on button "Planejamento" at bounding box center [267, 10] width 48 height 20
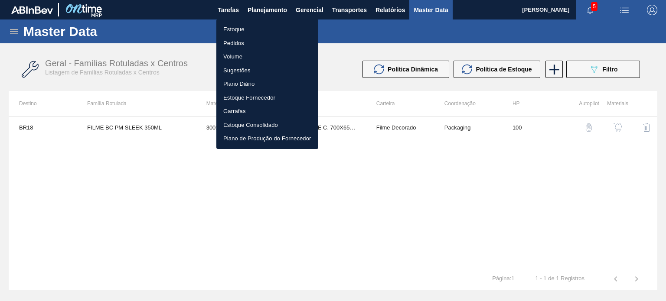
click at [261, 29] on li "Estoque" at bounding box center [267, 30] width 102 height 14
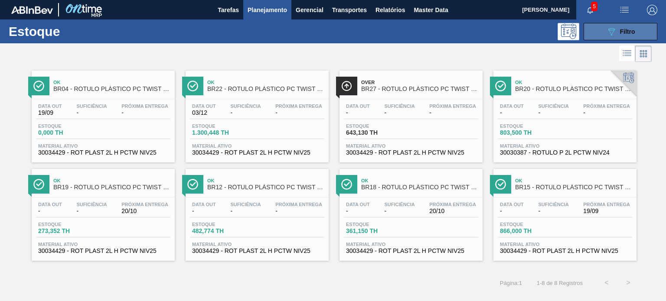
click at [601, 30] on button "089F7B8B-B2A5-4AFE-B5C0-19BA573D28AC Filtro" at bounding box center [620, 31] width 74 height 17
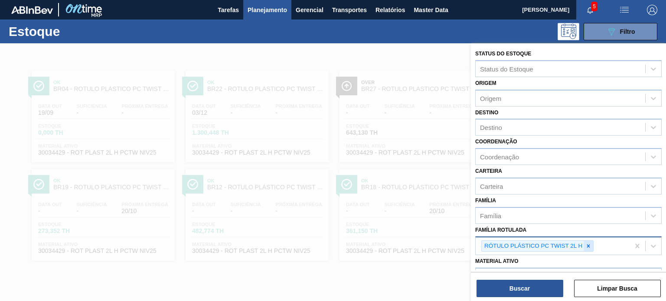
click at [586, 244] on icon at bounding box center [588, 246] width 6 height 6
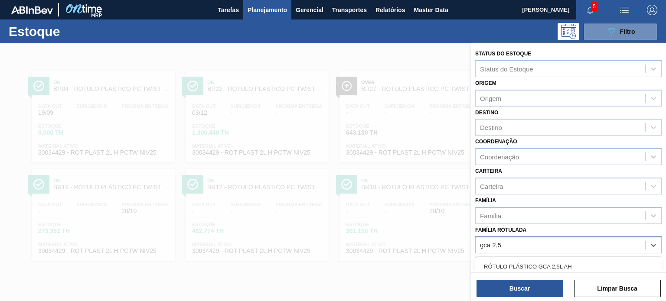
type Rotulada "gca 2,5l"
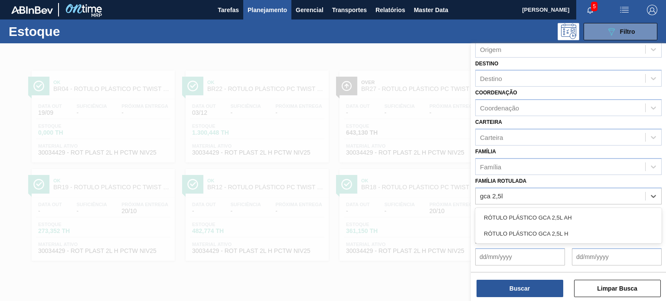
scroll to position [87, 0]
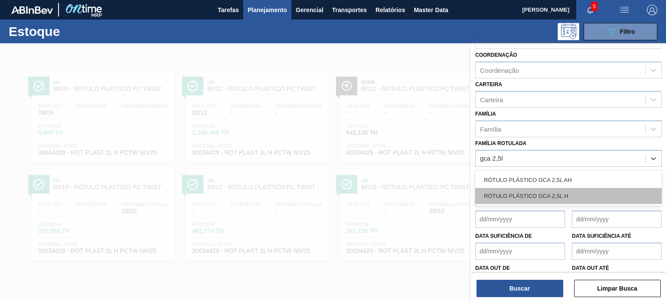
click at [565, 196] on div "RÓTULO PLÁSTICO GCA 2,5L H" at bounding box center [568, 196] width 186 height 16
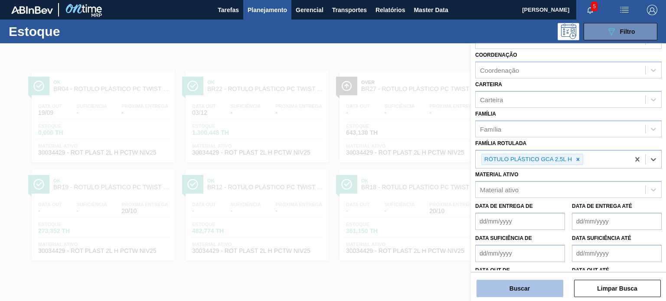
click at [524, 296] on button "Buscar" at bounding box center [519, 288] width 87 height 17
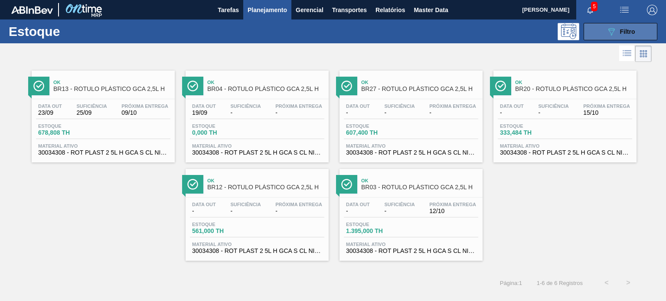
click at [593, 36] on button "089F7B8B-B2A5-4AFE-B5C0-19BA573D28AC Filtro" at bounding box center [620, 31] width 74 height 17
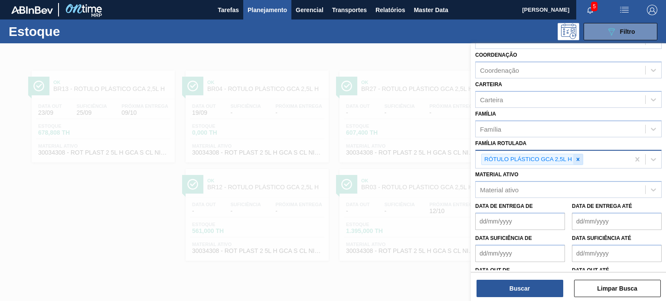
click at [580, 159] on icon at bounding box center [578, 159] width 6 height 6
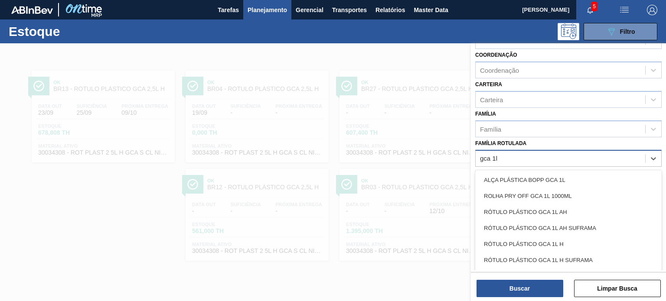
type Rotulada "gca 1l h"
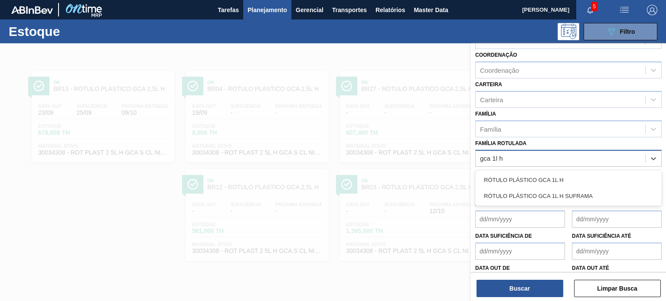
click at [509, 185] on div "RÓTULO PLÁSTICO GCA 1L H" at bounding box center [568, 180] width 186 height 16
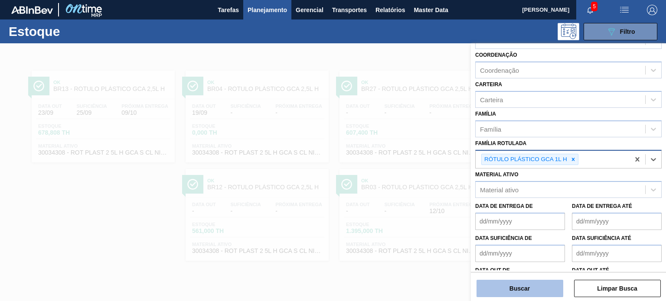
click at [518, 286] on button "Buscar" at bounding box center [519, 288] width 87 height 17
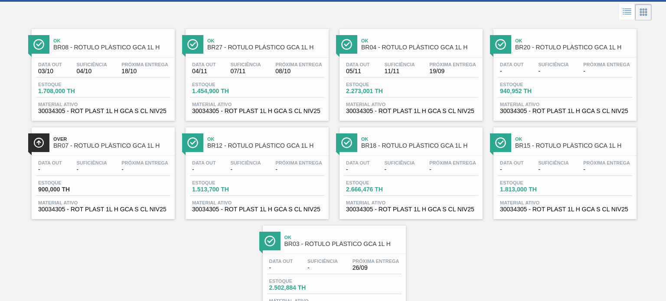
scroll to position [0, 0]
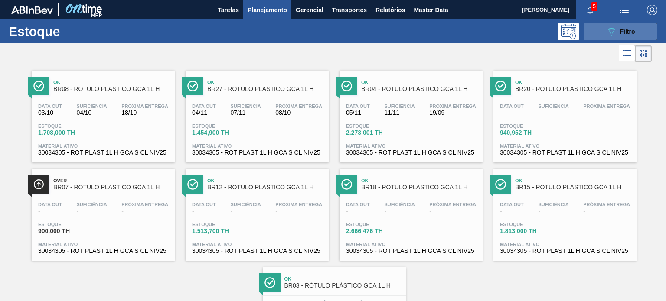
click at [614, 34] on icon "089F7B8B-B2A5-4AFE-B5C0-19BA573D28AC" at bounding box center [611, 31] width 10 height 10
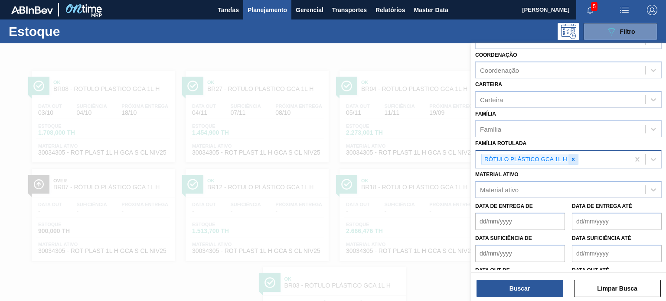
click at [573, 158] on icon at bounding box center [573, 159] width 3 height 3
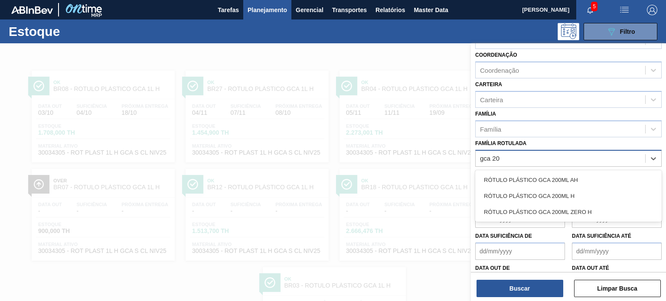
type Rotulada "gca 200"
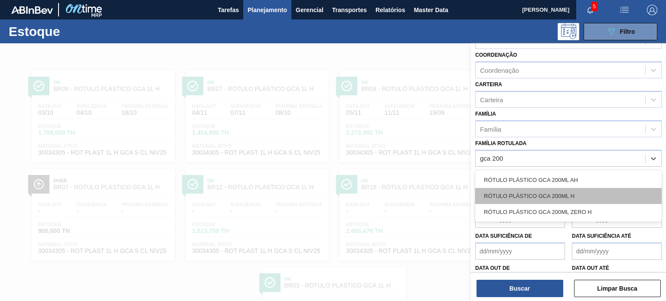
click at [599, 195] on div "RÓTULO PLÁSTICO GCA 200ML H" at bounding box center [568, 196] width 186 height 16
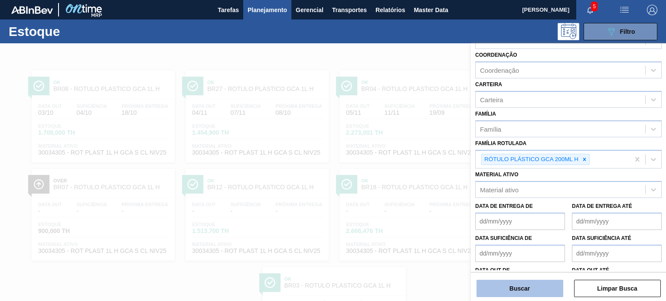
click at [531, 284] on button "Buscar" at bounding box center [519, 288] width 87 height 17
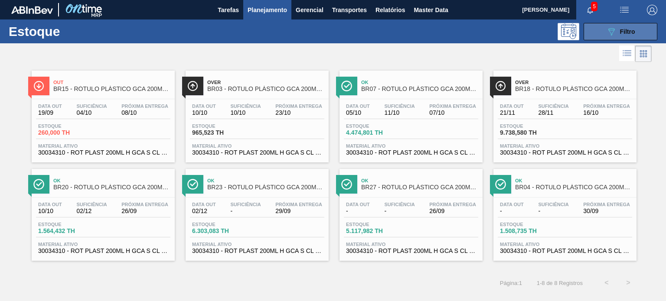
click at [619, 36] on div "089F7B8B-B2A5-4AFE-B5C0-19BA573D28AC Filtro" at bounding box center [620, 31] width 29 height 10
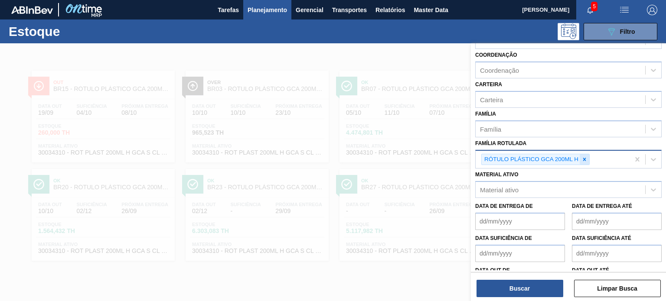
click at [584, 156] on icon at bounding box center [584, 159] width 6 height 6
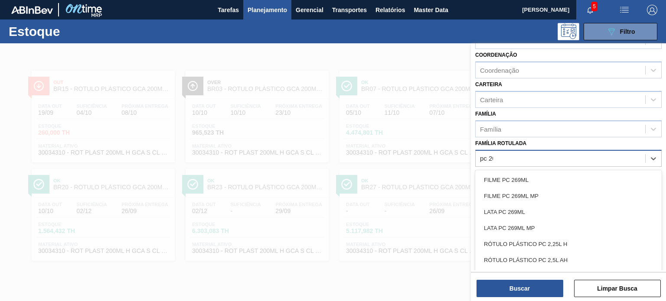
type Rotulada "pc 200"
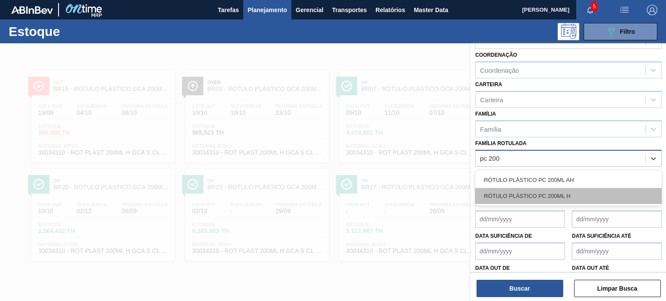
click at [573, 192] on div "RÓTULO PLÁSTICO PC 200ML H" at bounding box center [568, 196] width 186 height 16
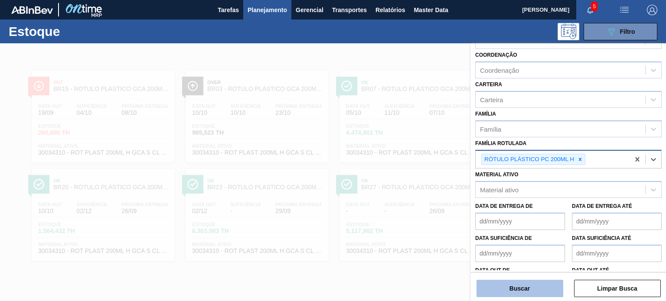
click at [540, 289] on button "Buscar" at bounding box center [519, 288] width 87 height 17
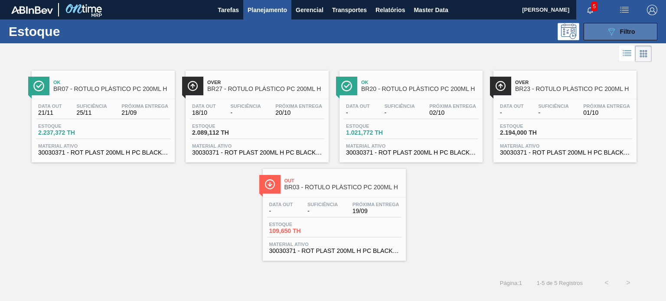
click at [601, 25] on button "089F7B8B-B2A5-4AFE-B5C0-19BA573D28AC Filtro" at bounding box center [620, 31] width 74 height 17
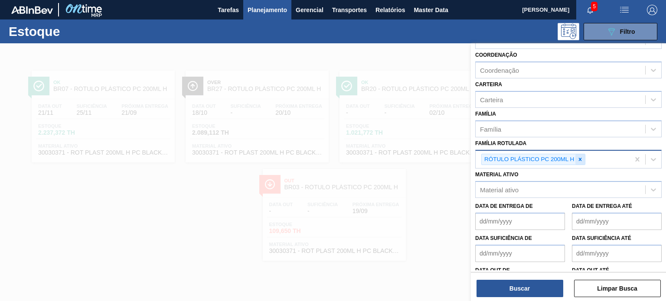
click at [579, 158] on icon at bounding box center [580, 159] width 6 height 6
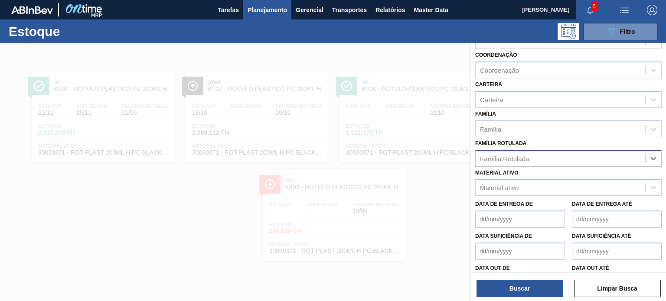
click at [397, 127] on div at bounding box center [333, 193] width 666 height 301
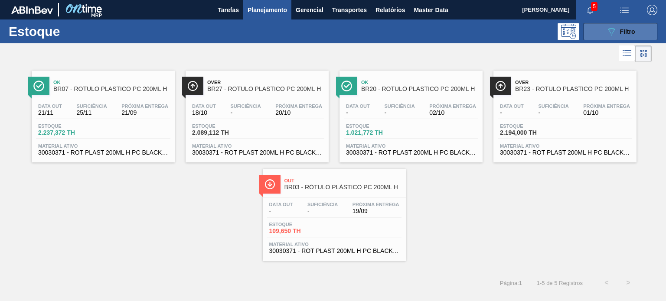
click at [614, 39] on button "089F7B8B-B2A5-4AFE-B5C0-19BA573D28AC Filtro" at bounding box center [620, 31] width 74 height 17
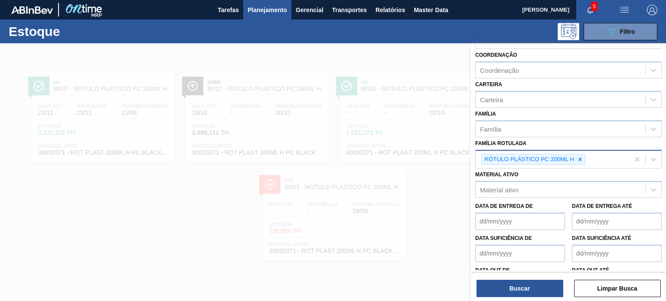
click at [585, 156] on div "RÓTULO PLÁSTICO PC 200ML H" at bounding box center [533, 160] width 104 height 12
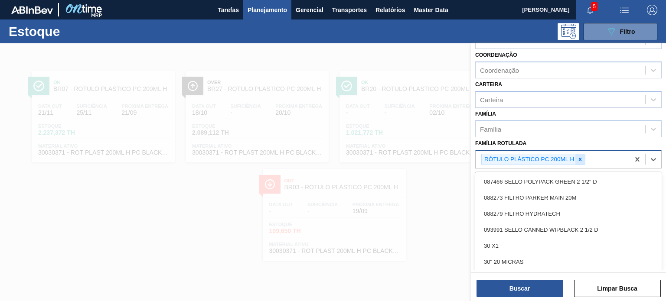
click at [583, 156] on div at bounding box center [580, 159] width 10 height 11
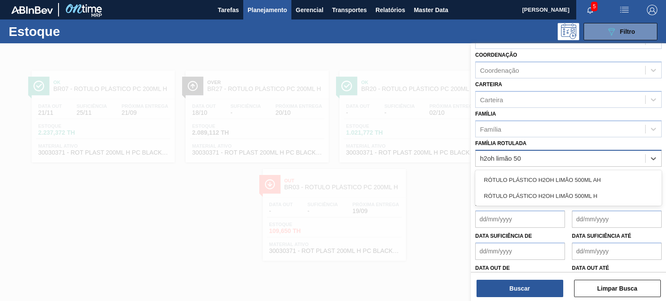
type Rotulada "h2oh limão 500"
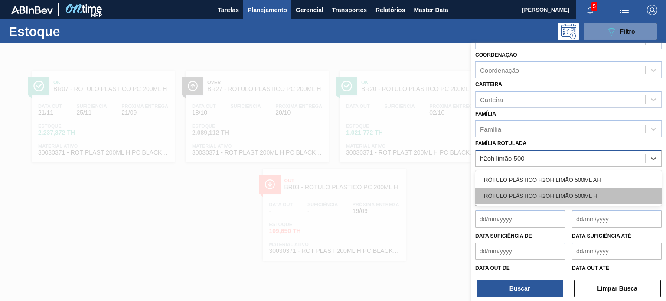
click at [586, 195] on div "RÓTULO PLÁSTICO H2OH LIMÃO 500ML H" at bounding box center [568, 196] width 186 height 16
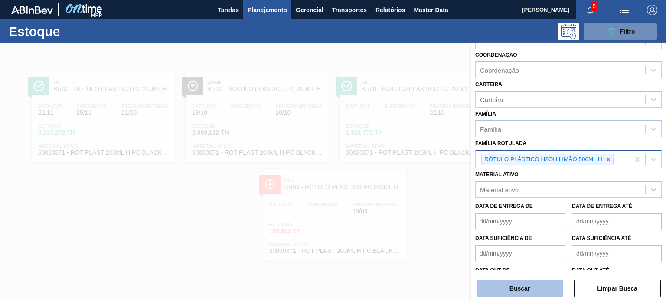
click at [541, 293] on button "Buscar" at bounding box center [519, 288] width 87 height 17
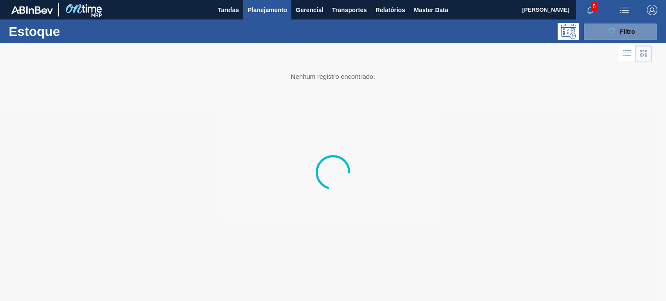
drag, startPoint x: 583, startPoint y: 196, endPoint x: 579, endPoint y: 194, distance: 4.5
click at [583, 196] on div at bounding box center [333, 172] width 666 height 258
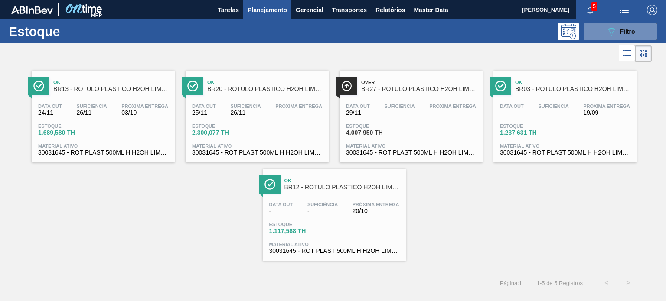
click at [466, 232] on div "Ok BR13 - RÓTULO PLÁSTICO H2OH LIMÃO 500ML H Data out 24/11 Suficiência 26/11 P…" at bounding box center [333, 162] width 666 height 197
click at [614, 35] on icon "089F7B8B-B2A5-4AFE-B5C0-19BA573D28AC" at bounding box center [611, 31] width 10 height 10
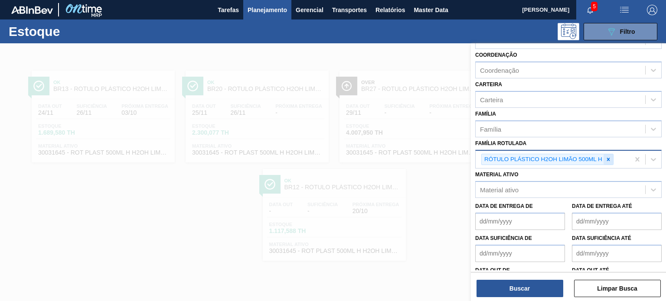
click at [608, 159] on icon at bounding box center [608, 159] width 6 height 6
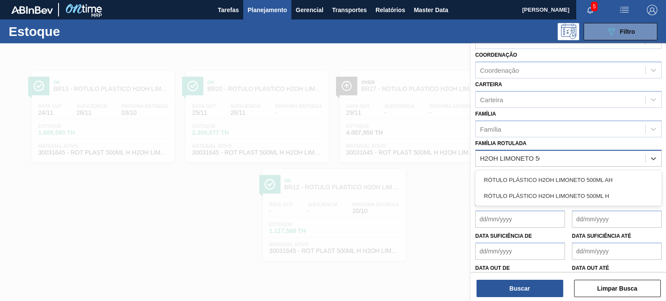
type Rotulada "H2OH LIMONETO 500"
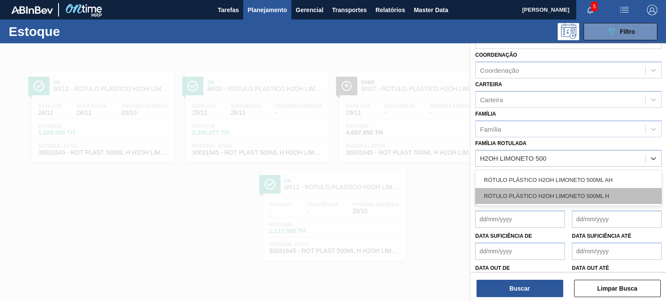
click at [596, 198] on div "RÓTULO PLÁSTICO H2OH LIMONETO 500ML H" at bounding box center [568, 196] width 186 height 16
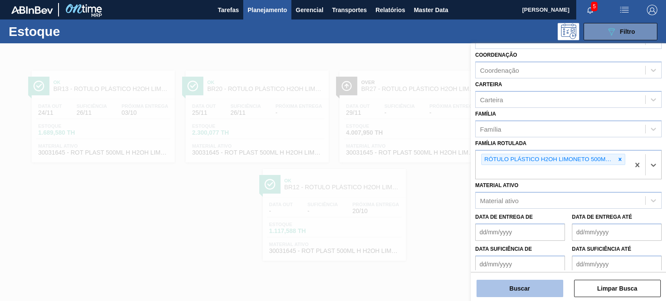
click at [549, 282] on button "Buscar" at bounding box center [519, 288] width 87 height 17
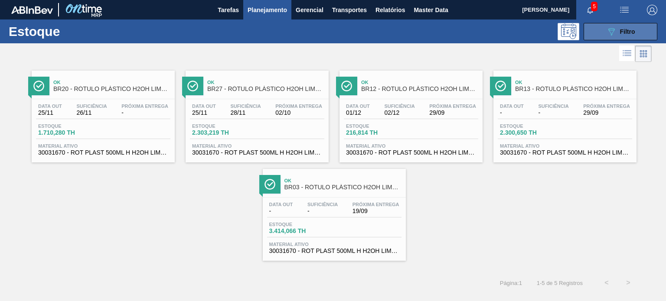
click at [620, 33] on span "Filtro" at bounding box center [627, 31] width 15 height 7
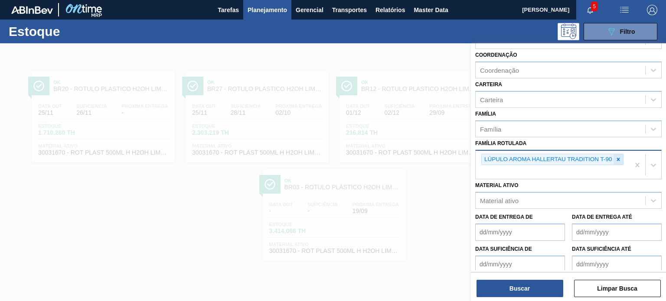
click at [622, 157] on div at bounding box center [618, 159] width 10 height 11
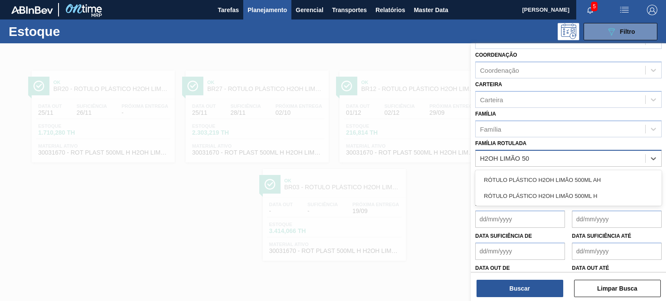
type Rotulada "H2OH LIMÃO 500"
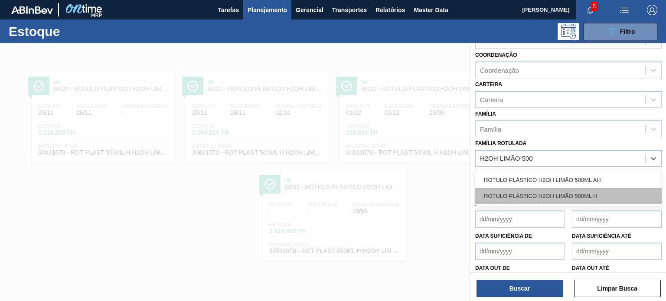
click at [538, 189] on div "RÓTULO PLÁSTICO H2OH LIMÃO 500ML H" at bounding box center [568, 196] width 186 height 16
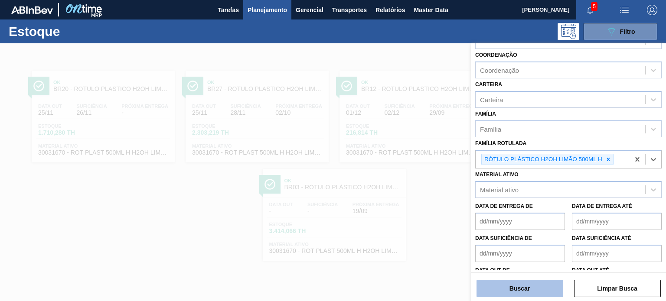
click at [536, 290] on button "Buscar" at bounding box center [519, 288] width 87 height 17
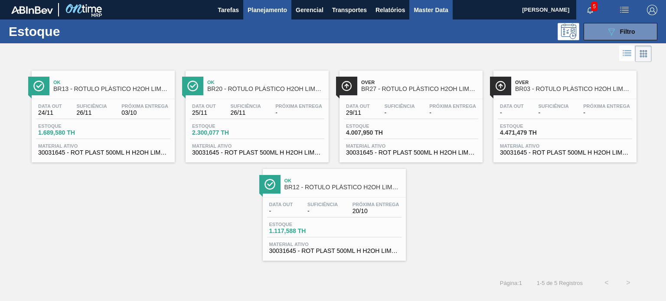
click at [426, 13] on span "Master Data" at bounding box center [430, 10] width 34 height 10
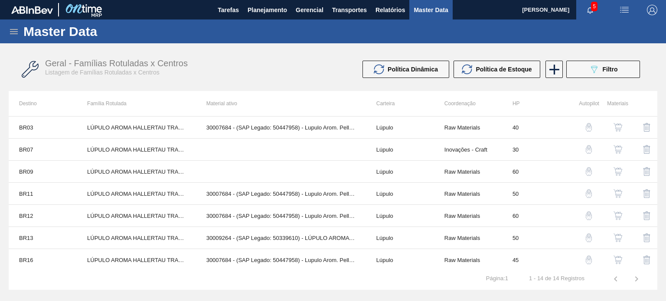
click at [17, 35] on icon at bounding box center [14, 31] width 10 height 10
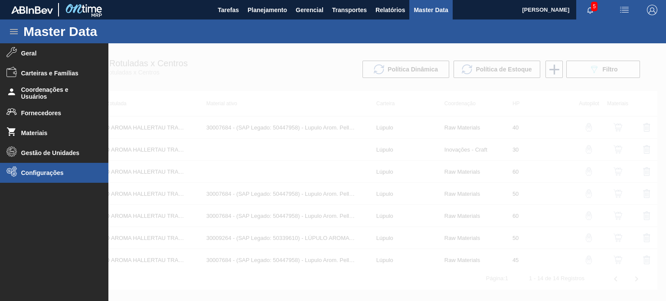
click at [50, 167] on li "Configurações" at bounding box center [54, 173] width 108 height 20
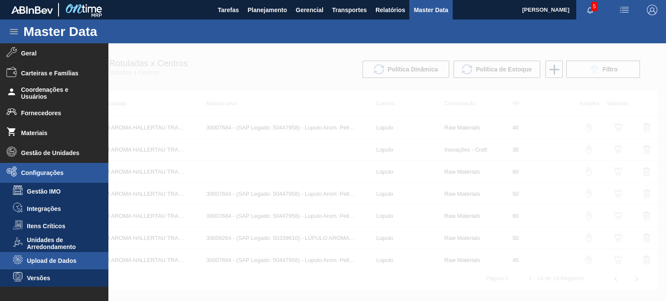
click at [52, 264] on span "Upload de Dados" at bounding box center [60, 260] width 67 height 7
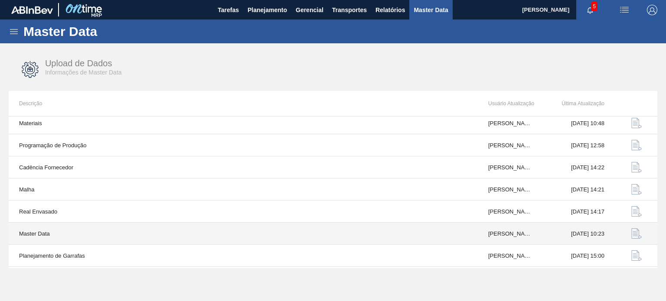
scroll to position [90, 0]
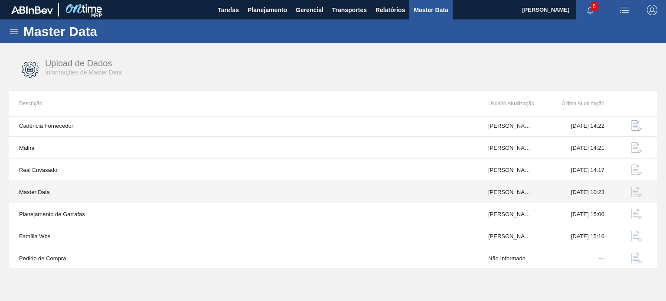
click at [631, 192] on img "button" at bounding box center [636, 192] width 10 height 10
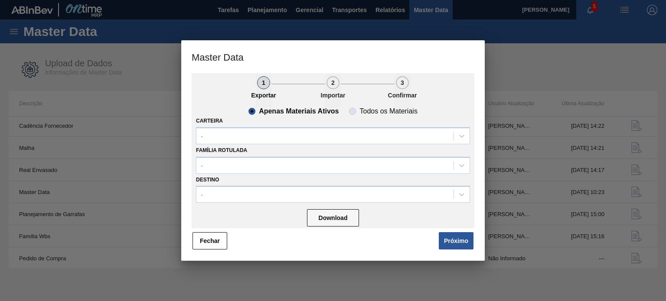
click at [351, 111] on span "Todos os Materiais" at bounding box center [383, 111] width 68 height 7
click at [351, 111] on input "Todos os Materiais" at bounding box center [352, 111] width 14 height 14
radio input "true"
click at [0, 0] on slot "Apenas Materiais Ativos" at bounding box center [0, 0] width 0 height 0
click at [260, 111] on input "Apenas Materiais Ativos" at bounding box center [253, 111] width 14 height 14
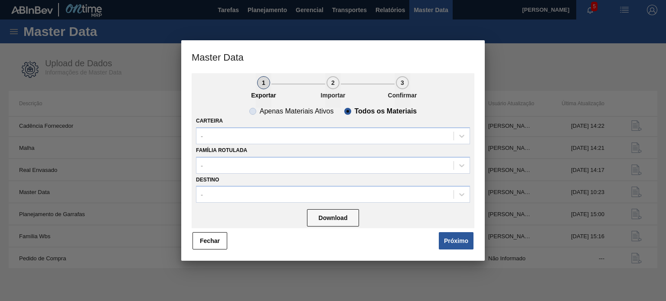
radio input "true"
radio input "false"
click at [449, 238] on button "Próximo" at bounding box center [456, 240] width 35 height 17
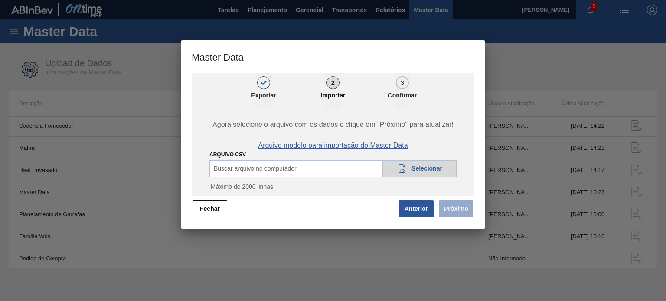
click at [358, 145] on span "Arquivo modelo para importação do Master Data" at bounding box center [333, 146] width 150 height 8
click at [361, 149] on span "Arquivo modelo para importação do Master Data" at bounding box center [333, 146] width 150 height 8
click at [223, 212] on button "Fechar" at bounding box center [209, 208] width 35 height 17
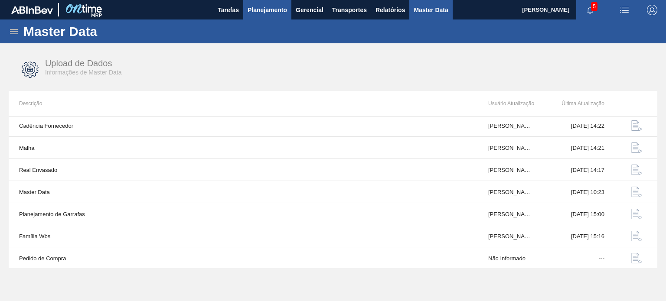
click at [272, 10] on span "Planejamento" at bounding box center [266, 10] width 39 height 10
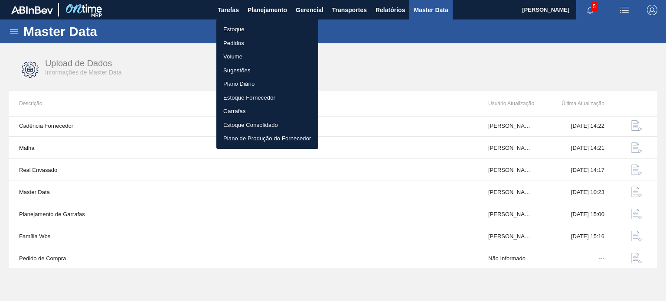
click at [247, 29] on li "Estoque" at bounding box center [267, 30] width 102 height 14
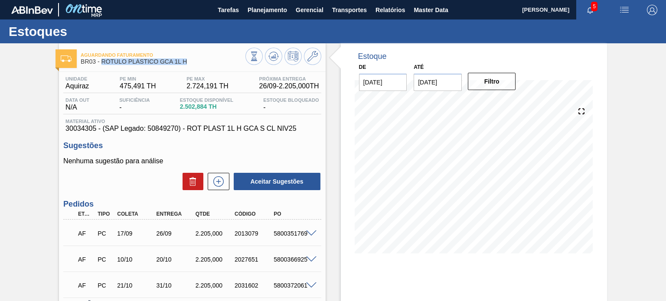
drag, startPoint x: 189, startPoint y: 61, endPoint x: 102, endPoint y: 64, distance: 87.2
click at [102, 64] on span "BR03 - RÓTULO PLÁSTICO GCA 1L H" at bounding box center [163, 62] width 164 height 7
click at [166, 73] on div "Unidade Aquiraz PE MIN 475,491 TH PE MAX 2.724,191 TH Próxima Entrega 26/09 - 2…" at bounding box center [192, 218] width 266 height 293
drag, startPoint x: 187, startPoint y: 64, endPoint x: 176, endPoint y: 60, distance: 11.5
click at [176, 60] on span "BR03 - RÓTULO PLÁSTICO GCA 1L H" at bounding box center [163, 62] width 164 height 7
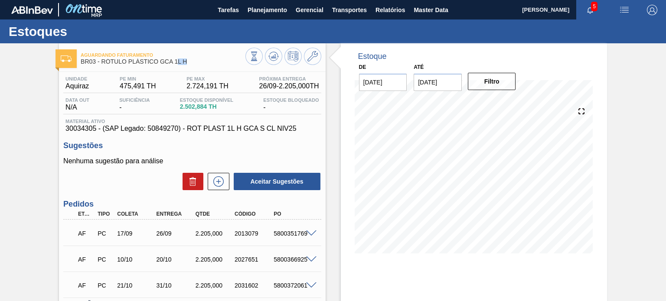
click at [183, 62] on span "BR03 - RÓTULO PLÁSTICO GCA 1L H" at bounding box center [163, 62] width 164 height 7
click at [185, 64] on span "BR03 - RÓTULO PLÁSTICO GCA 1L H" at bounding box center [163, 62] width 164 height 7
drag, startPoint x: 189, startPoint y: 63, endPoint x: 101, endPoint y: 64, distance: 88.0
click at [101, 64] on span "BR03 - RÓTULO PLÁSTICO GCA 1L H" at bounding box center [163, 62] width 164 height 7
copy span "RÓTULO PLÁSTICO GCA 1L H"
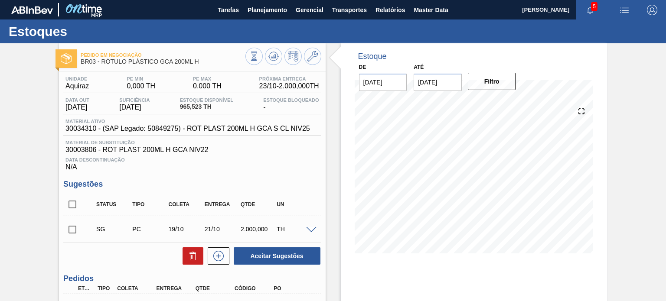
scroll to position [87, 0]
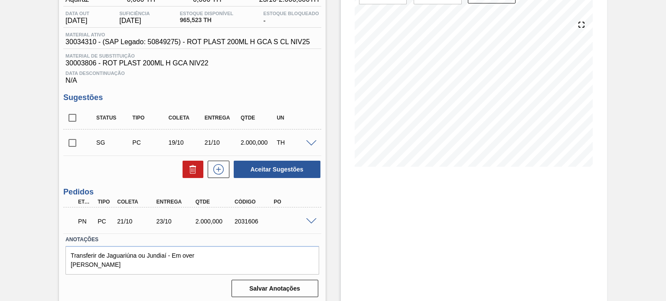
click at [310, 217] on div "PN PC 21/10 23/10 2.000,000 2031606" at bounding box center [191, 221] width 257 height 22
click at [310, 222] on span at bounding box center [311, 221] width 10 height 7
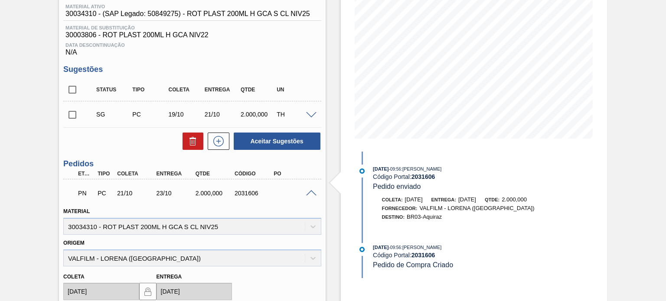
scroll to position [130, 0]
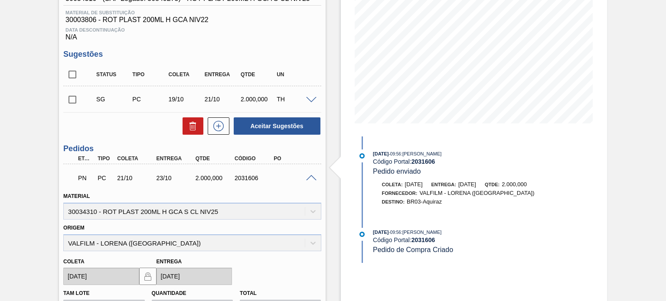
click at [241, 178] on div "2031606" at bounding box center [253, 178] width 43 height 7
copy div "2031606"
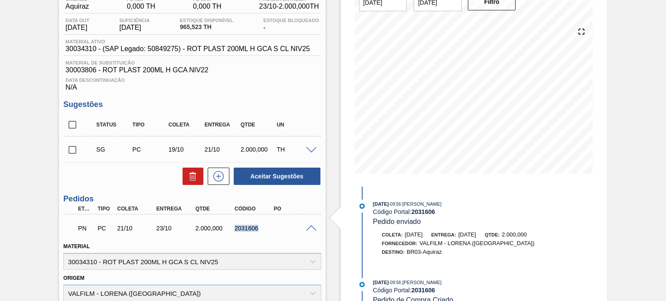
scroll to position [0, 0]
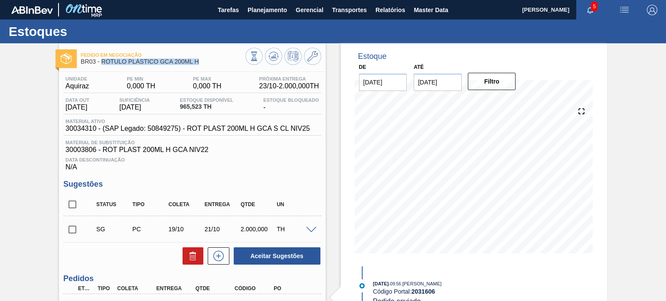
drag, startPoint x: 174, startPoint y: 64, endPoint x: 101, endPoint y: 65, distance: 72.4
click at [101, 65] on div "Pedido em Negociação BR03 - RÓTULO PLÁSTICO GCA 200ML H" at bounding box center [163, 59] width 164 height 20
copy span "RÓTULO PLÁSTICO GCA 200ML H"
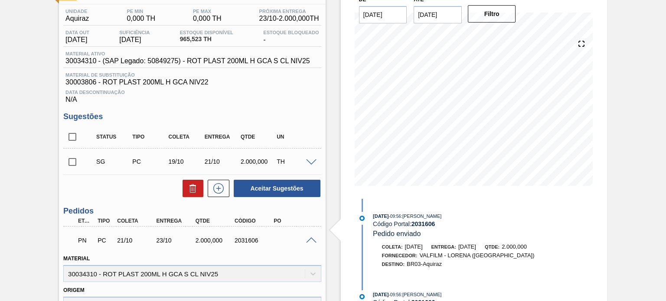
scroll to position [130, 0]
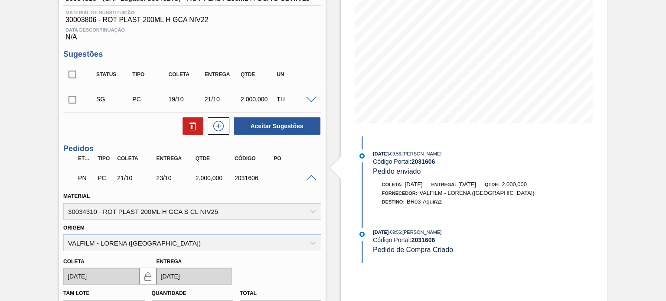
click at [62, 106] on div "Unidade Aquiraz PE MIN 0,000 TH PE MAX 0,000 TH Próxima Entrega 23/10 - 2.000,0…" at bounding box center [192, 204] width 266 height 525
click at [72, 104] on input "checkbox" at bounding box center [72, 100] width 18 height 18
click at [305, 124] on button "Aceitar Sugestões" at bounding box center [277, 125] width 87 height 17
checkbox input "false"
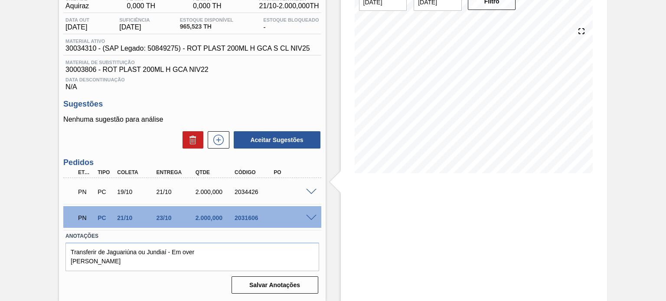
scroll to position [80, 0]
click at [246, 219] on div "2031606" at bounding box center [253, 218] width 43 height 7
copy div "2031606"
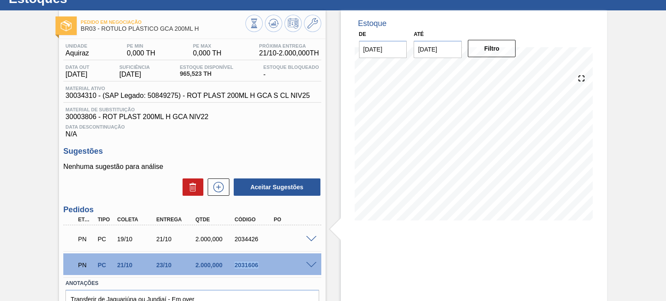
scroll to position [0, 0]
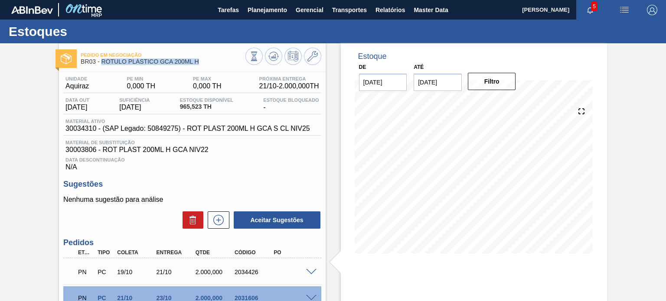
drag, startPoint x: 203, startPoint y: 62, endPoint x: 101, endPoint y: 65, distance: 101.5
click at [101, 65] on div "Pedido em Negociação BR03 - RÓTULO PLÁSTICO GCA 200ML H" at bounding box center [163, 59] width 164 height 20
copy span "RÓTULO PLÁSTICO GCA 200ML H"
click at [253, 159] on span "Data Descontinuação" at bounding box center [191, 159] width 253 height 5
click at [274, 59] on icon at bounding box center [273, 56] width 10 height 10
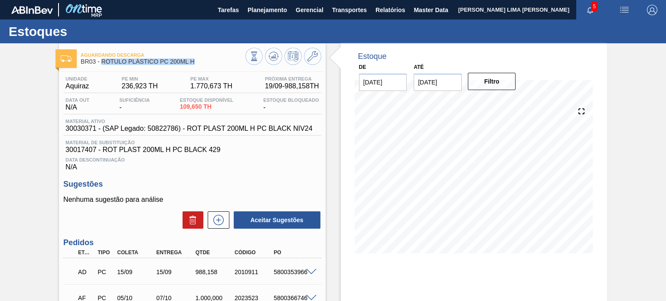
drag, startPoint x: 168, startPoint y: 64, endPoint x: 101, endPoint y: 65, distance: 66.3
click at [101, 65] on div "Aguardando Descarga BR03 - RÓTULO PLÁSTICO PC 200ML H" at bounding box center [163, 59] width 164 height 20
copy span "RÓTULO PLÁSTICO PC 200ML H"
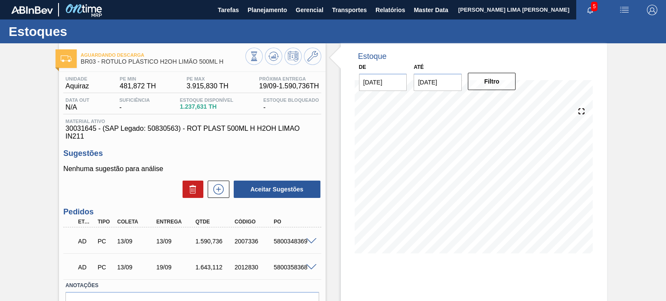
click at [90, 130] on span "30031645 - (SAP Legado: 50830563) - ROT PLAST 500ML H H2OH LIMAO IN211" at bounding box center [191, 133] width 253 height 16
drag, startPoint x: 90, startPoint y: 130, endPoint x: 97, endPoint y: 127, distance: 7.3
click at [90, 130] on span "30031645 - (SAP Legado: 50830563) - ROT PLAST 500ML H H2OH LIMAO IN211" at bounding box center [191, 133] width 253 height 16
copy span "30031645"
click at [158, 133] on span "30031645 - (SAP Legado: 50830563) - ROT PLAST 500ML H H2OH LIMAO IN211" at bounding box center [191, 133] width 253 height 16
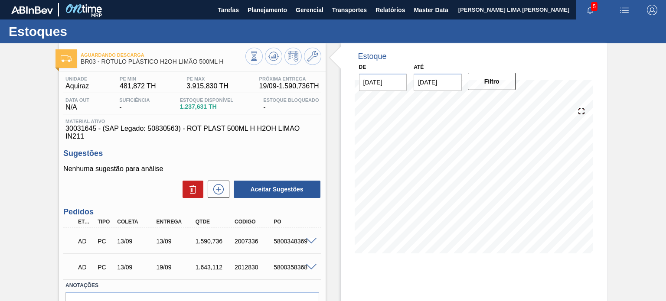
click at [158, 133] on span "30031645 - (SAP Legado: 50830563) - ROT PLAST 500ML H H2OH LIMAO IN211" at bounding box center [191, 133] width 253 height 16
click at [157, 130] on span "30031645 - (SAP Legado: 50830563) - ROT PLAST 500ML H H2OH LIMAO IN211" at bounding box center [191, 133] width 253 height 16
copy span "50830563"
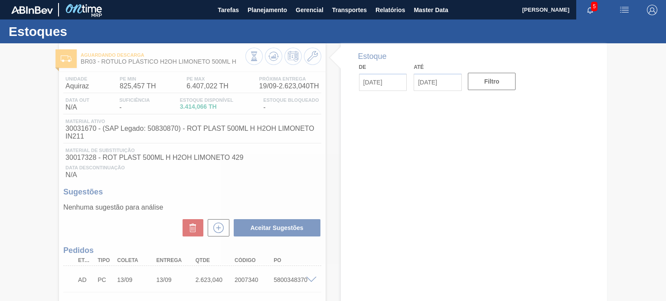
click at [113, 132] on div at bounding box center [333, 172] width 666 height 258
click at [149, 130] on div at bounding box center [333, 172] width 666 height 258
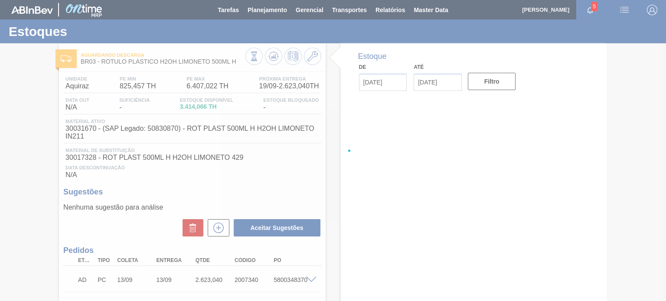
click at [156, 125] on div at bounding box center [333, 150] width 666 height 301
click at [157, 125] on div at bounding box center [333, 150] width 666 height 301
click at [158, 125] on div at bounding box center [333, 150] width 666 height 301
click at [158, 130] on div at bounding box center [333, 150] width 666 height 301
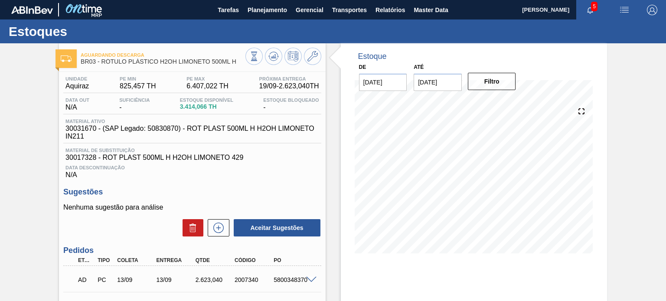
click at [163, 123] on span "Material ativo" at bounding box center [193, 121] width 257 height 5
click at [164, 128] on span "30031670 - (SAP Legado: 50830870) - ROT PLAST 500ML H H2OH LIMONETO IN211" at bounding box center [193, 133] width 257 height 16
click at [165, 128] on span "30031670 - (SAP Legado: 50830870) - ROT PLAST 500ML H H2OH LIMONETO IN211" at bounding box center [193, 133] width 257 height 16
copy span "50830870"
click at [161, 130] on span "30031670 - (SAP Legado: 50830870) - ROT PLAST 500ML H H2OH LIMONETO IN211" at bounding box center [193, 133] width 257 height 16
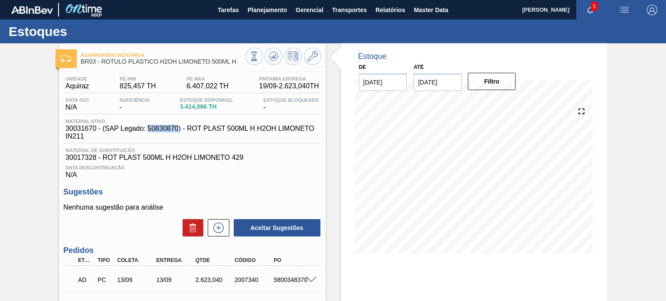
click at [161, 130] on span "30031670 - (SAP Legado: 50830870) - ROT PLAST 500ML H H2OH LIMONETO IN211" at bounding box center [193, 133] width 257 height 16
click at [85, 128] on span "30031670 - (SAP Legado: 50830870) - ROT PLAST 500ML H H2OH LIMONETO IN211" at bounding box center [193, 133] width 257 height 16
copy span "30031670"
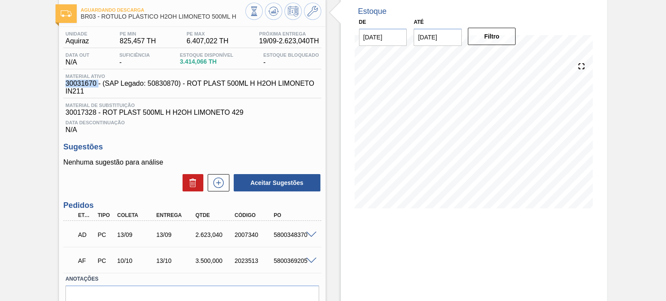
scroll to position [88, 0]
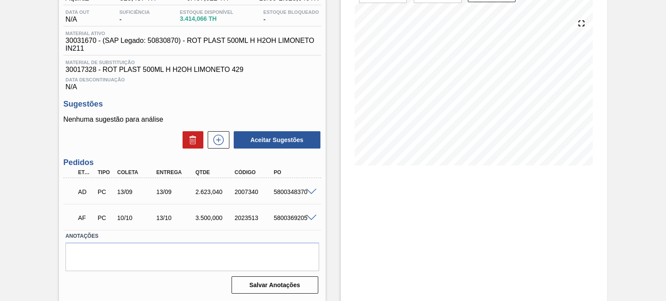
click at [310, 189] on span at bounding box center [311, 192] width 10 height 7
type input "Data alinhada por e-mail. (Karine - Comercial Itamonte)"
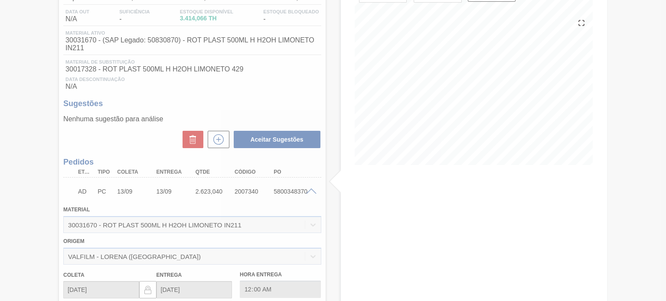
click at [96, 224] on div at bounding box center [333, 150] width 666 height 301
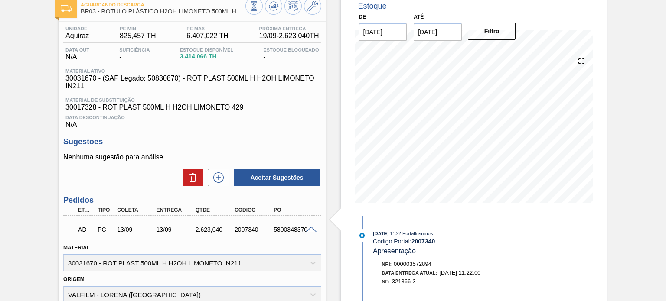
scroll to position [0, 0]
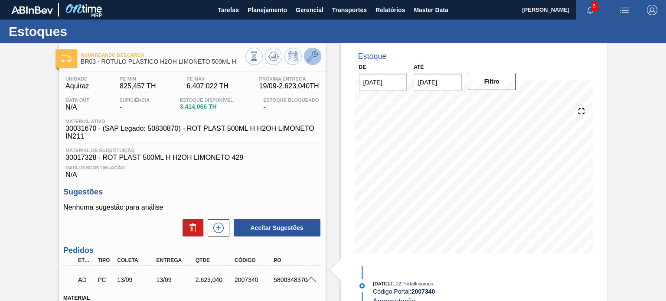
click at [308, 56] on icon at bounding box center [312, 56] width 10 height 10
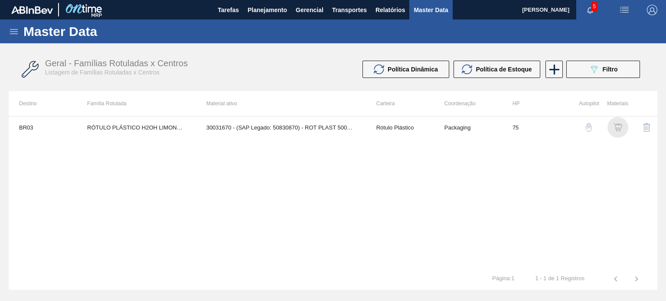
click at [616, 126] on img "button" at bounding box center [617, 127] width 9 height 9
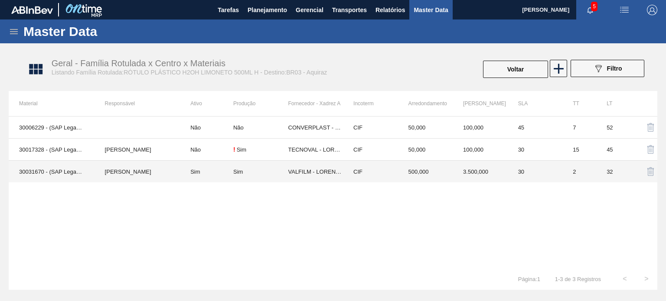
click at [338, 170] on td "VALFILM - [PERSON_NAME] ([GEOGRAPHIC_DATA])" at bounding box center [315, 172] width 55 height 22
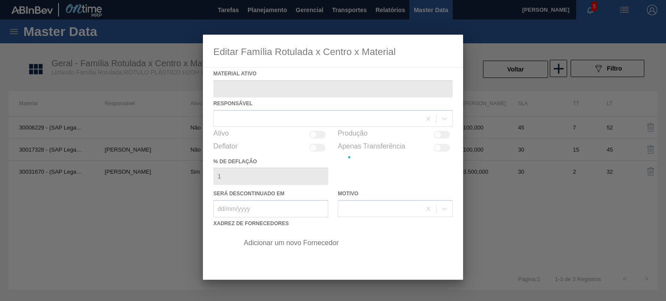
type ativo "30031670 - (SAP Legado: 50830870) - ROT PLAST 500ML H H2OH LIMONETO IN211"
checkbox input "true"
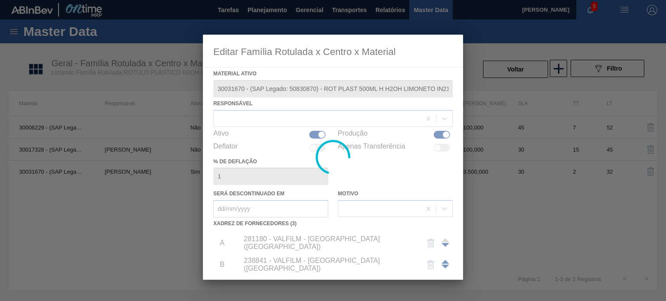
drag, startPoint x: 437, startPoint y: 24, endPoint x: 421, endPoint y: 107, distance: 84.7
click at [421, 107] on div "Editar Família Rotulada x Centro x Material Material ativo 30031670 - (SAP Lega…" at bounding box center [333, 150] width 666 height 301
drag, startPoint x: 349, startPoint y: 138, endPoint x: 397, endPoint y: 215, distance: 90.8
click at [397, 215] on div at bounding box center [333, 157] width 260 height 245
click at [417, 131] on div at bounding box center [333, 157] width 260 height 245
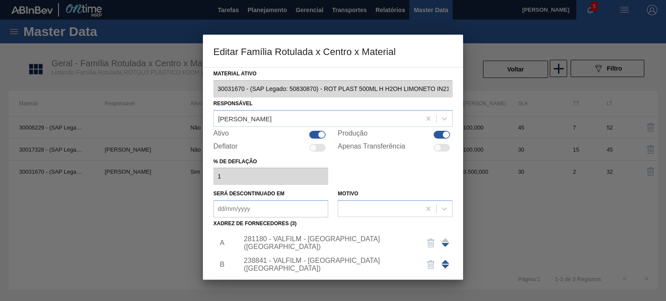
click at [309, 242] on div "281180 - VALFILM - LORENA (SP)" at bounding box center [329, 243] width 170 height 16
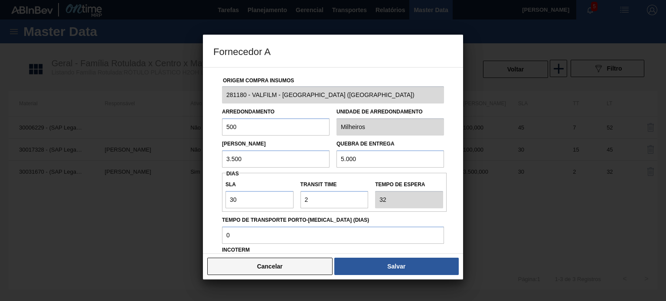
click at [280, 269] on button "Cancelar" at bounding box center [269, 266] width 125 height 17
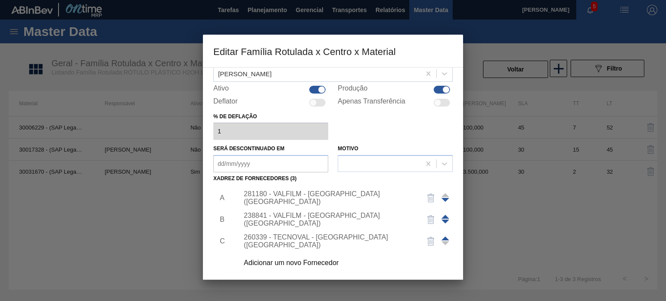
scroll to position [88, 0]
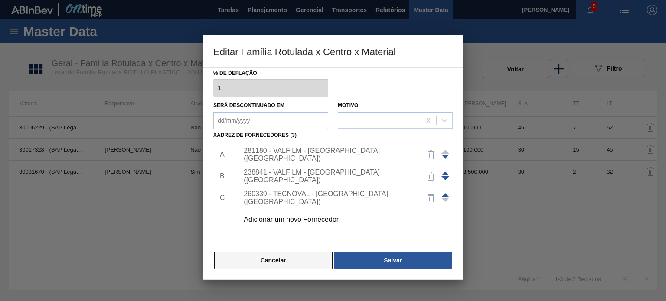
click at [281, 261] on button "Cancelar" at bounding box center [273, 260] width 118 height 17
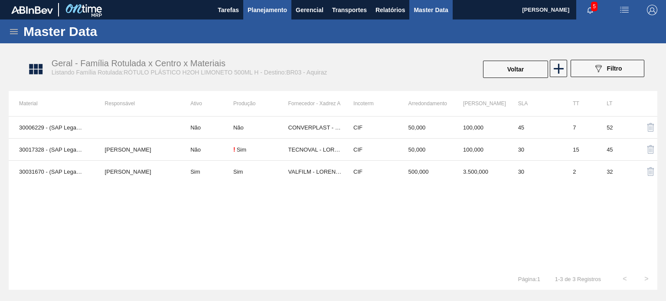
click at [259, 13] on span "Planejamento" at bounding box center [266, 10] width 39 height 10
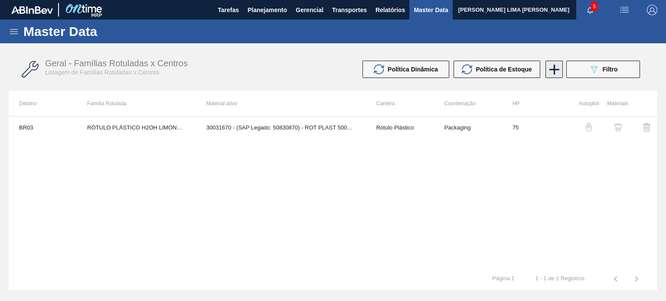
click at [550, 72] on icon at bounding box center [554, 69] width 17 height 17
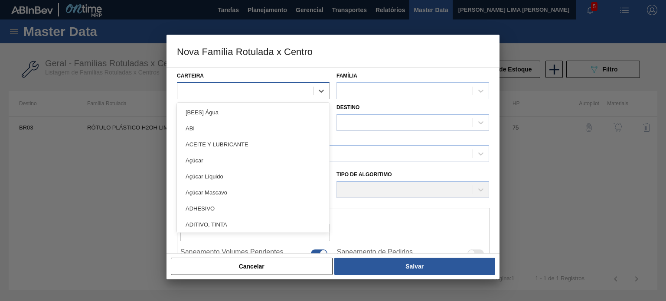
click at [281, 94] on div at bounding box center [245, 91] width 136 height 13
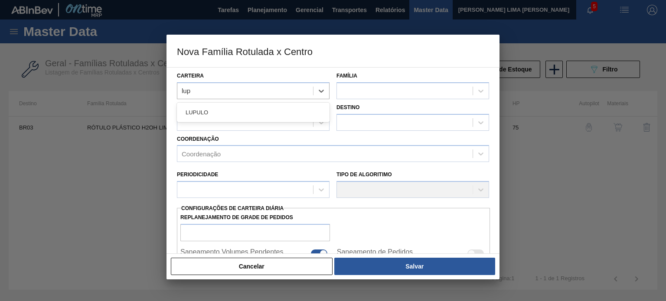
type input "lu"
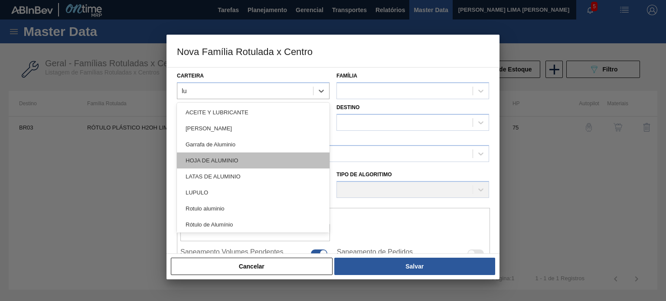
scroll to position [34, 0]
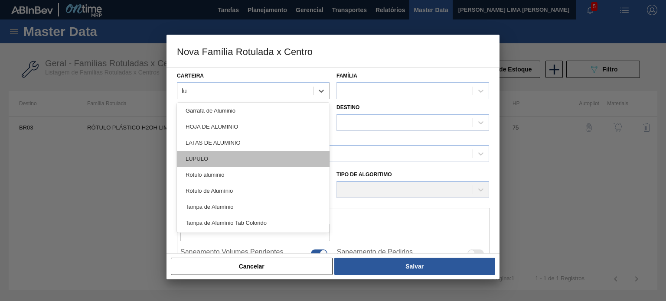
click at [234, 156] on div "LUPULO" at bounding box center [253, 159] width 153 height 16
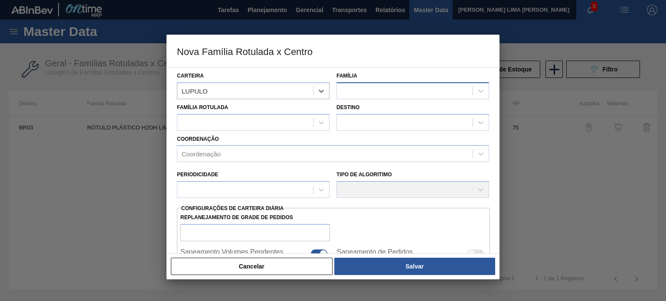
click at [355, 92] on div at bounding box center [405, 91] width 136 height 13
type input "lu"
drag, startPoint x: 362, startPoint y: 114, endPoint x: 352, endPoint y: 128, distance: 17.2
click at [362, 114] on div "LUPULO" at bounding box center [412, 112] width 153 height 16
click at [206, 130] on div at bounding box center [253, 122] width 153 height 17
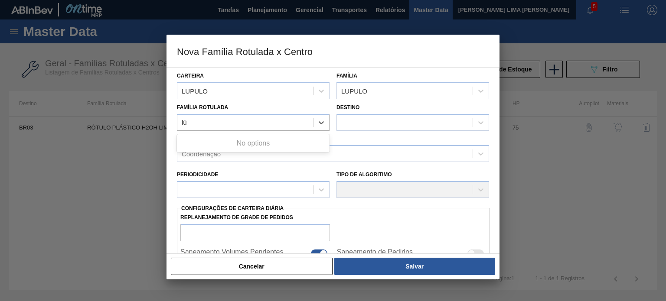
type Rotulada "l"
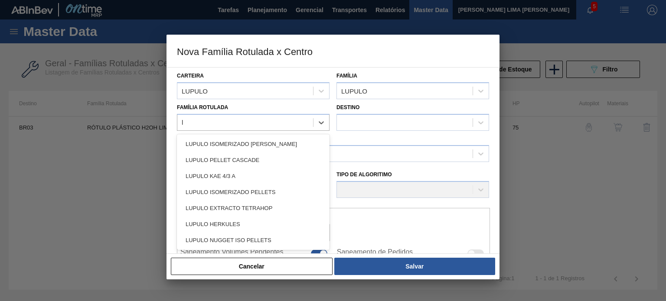
type Rotulada "lu"
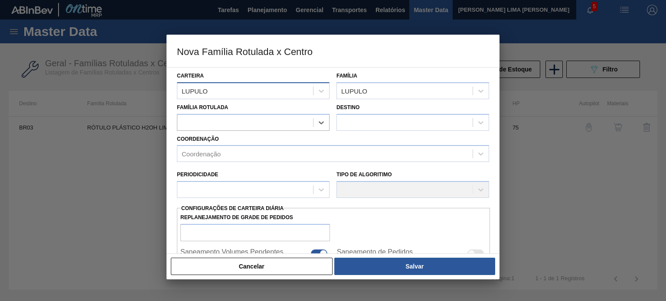
click at [294, 93] on div "LUPULO" at bounding box center [245, 91] width 136 height 13
drag, startPoint x: 237, startPoint y: 91, endPoint x: 198, endPoint y: 88, distance: 39.1
click at [198, 88] on div "LUPULO" at bounding box center [245, 91] width 136 height 13
click at [198, 88] on div "LUPULO" at bounding box center [195, 90] width 26 height 7
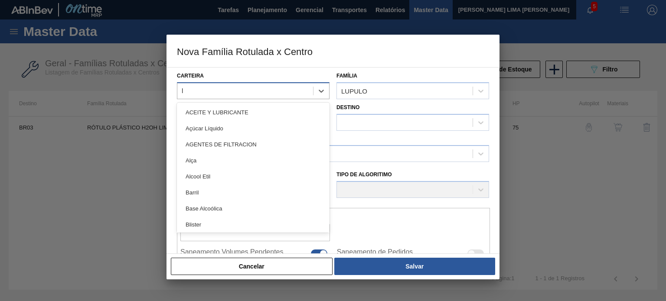
type input "lú"
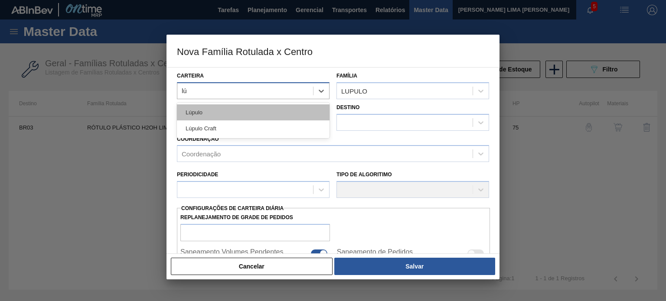
click at [213, 110] on div "Lúpulo" at bounding box center [253, 112] width 153 height 16
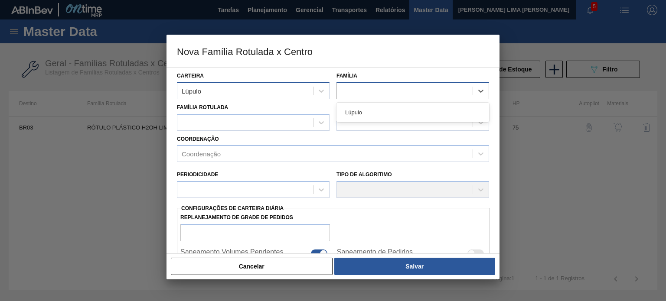
click at [364, 95] on div at bounding box center [405, 91] width 136 height 13
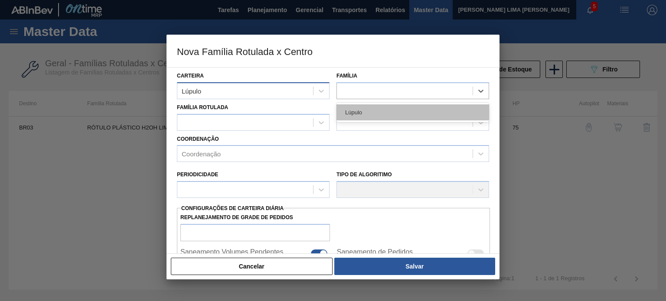
click at [359, 106] on div "Lúpulo" at bounding box center [412, 112] width 153 height 16
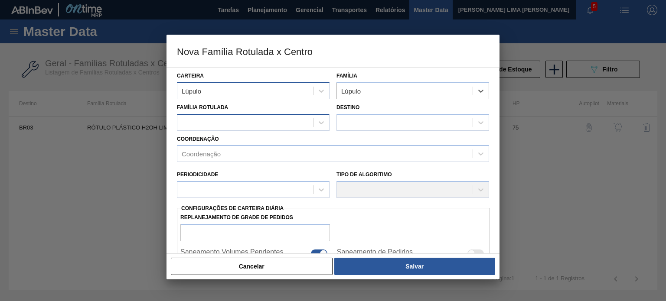
click at [256, 118] on div at bounding box center [245, 122] width 136 height 13
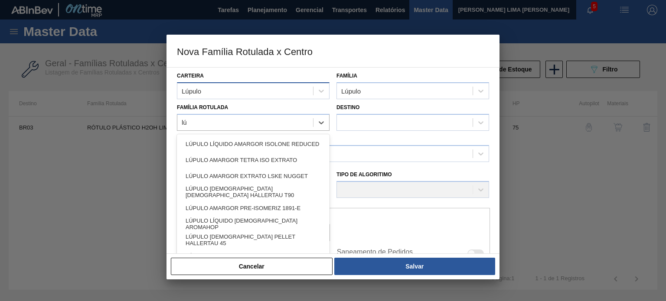
type Rotulada "l"
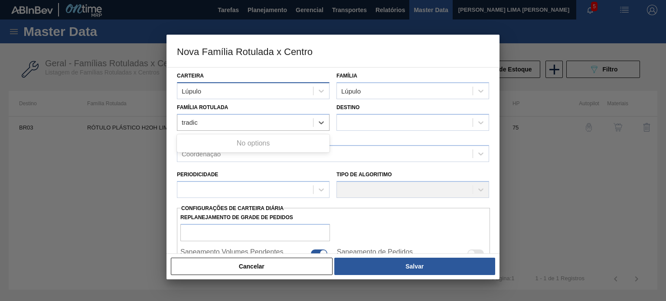
type Rotulada "tradi"
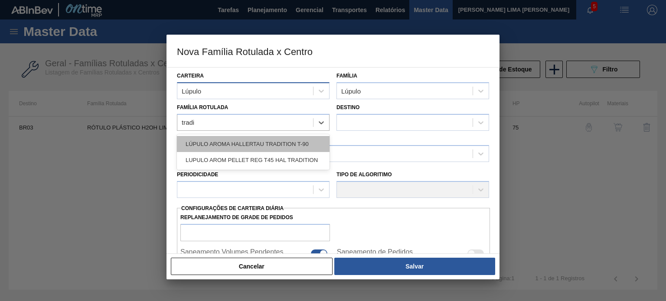
click at [267, 142] on div "LÚPULO AROMA HALLERTAU TRADITION T-90" at bounding box center [253, 144] width 153 height 16
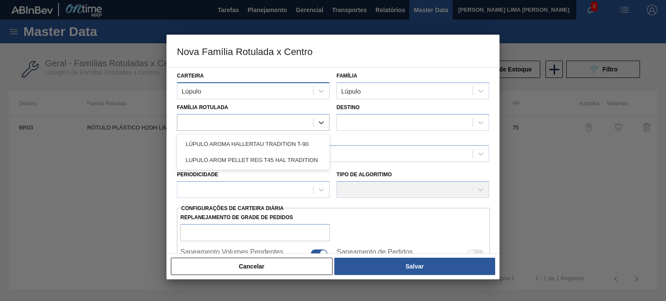
checkbox input "false"
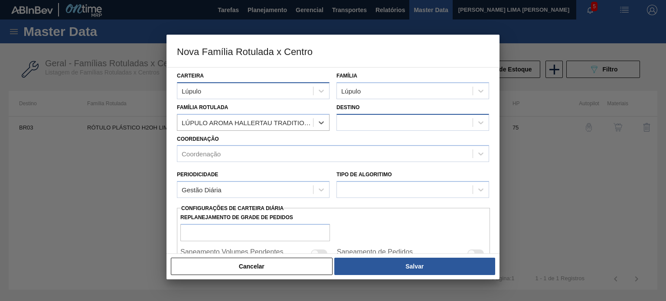
click at [364, 124] on div at bounding box center [405, 122] width 136 height 13
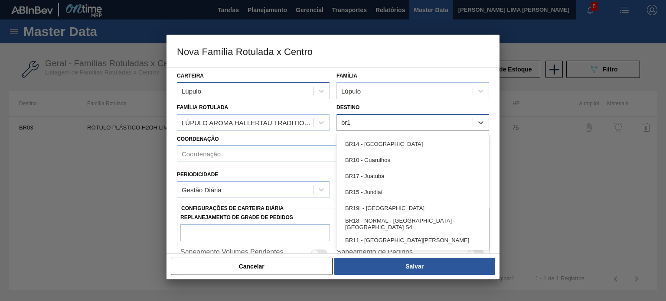
type input "br11"
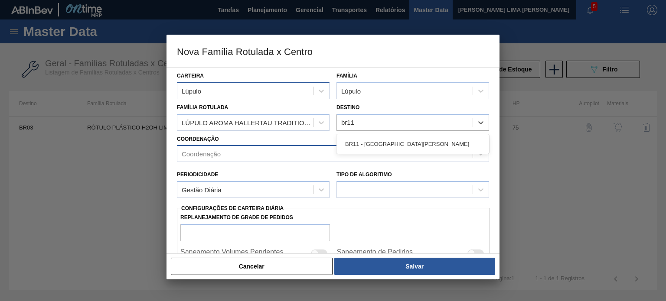
click at [353, 145] on div "BR11 - São Luís" at bounding box center [412, 144] width 153 height 16
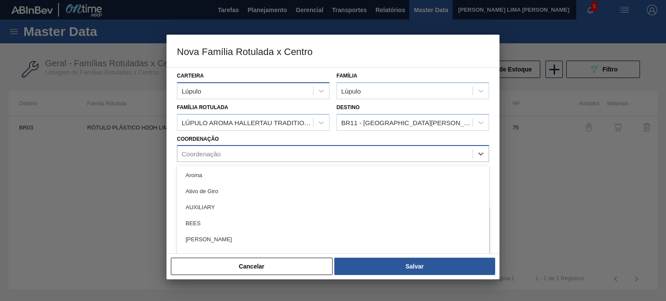
click at [330, 148] on div "Coordenação" at bounding box center [324, 154] width 295 height 13
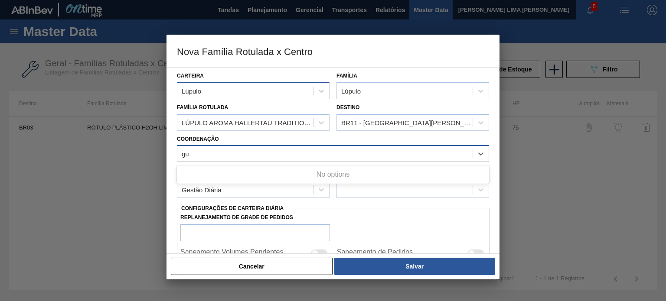
type input "g"
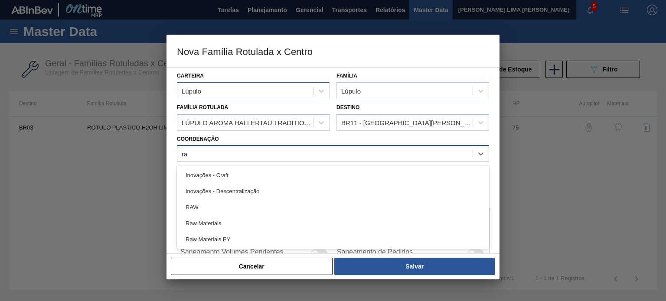
type input "raw"
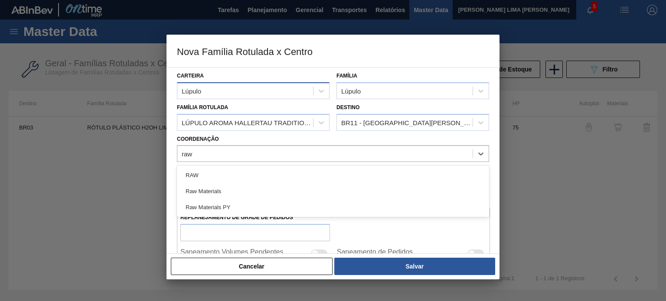
click at [232, 189] on div "Raw Materials" at bounding box center [333, 191] width 312 height 16
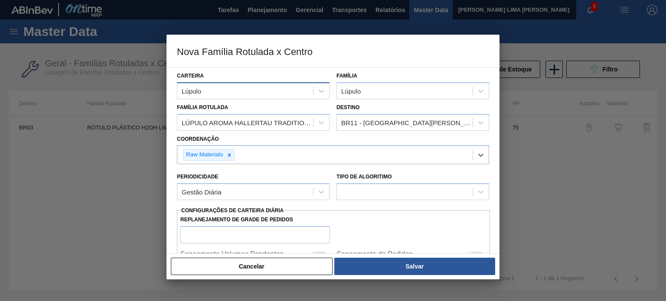
scroll to position [43, 0]
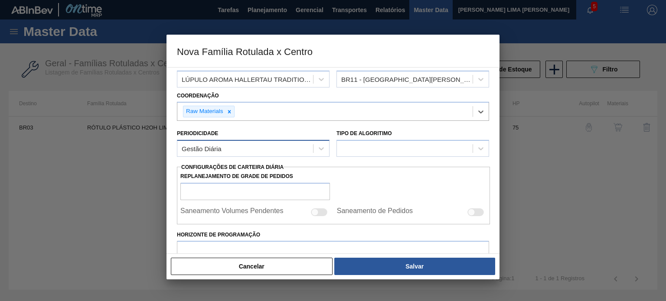
click at [245, 147] on div "Gestão Diária" at bounding box center [245, 149] width 136 height 13
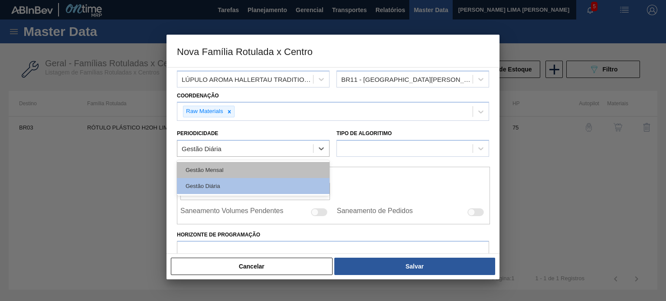
click at [236, 171] on div "Gestão Mensal" at bounding box center [253, 170] width 153 height 16
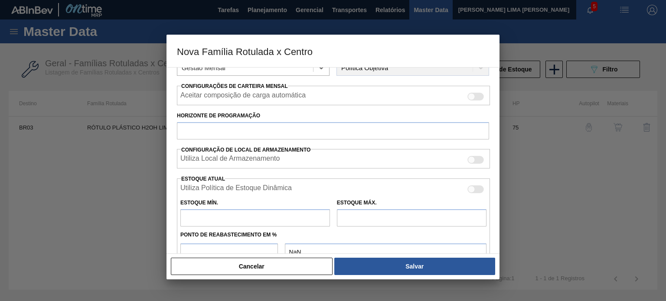
scroll to position [130, 0]
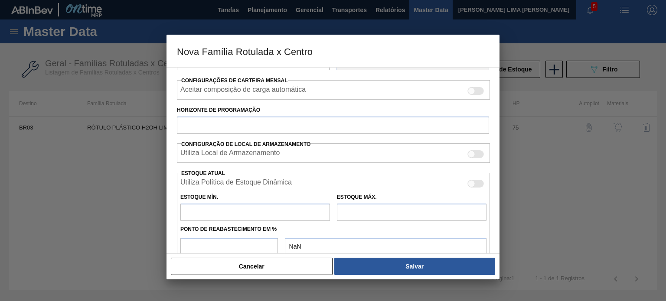
click at [469, 88] on div at bounding box center [471, 91] width 7 height 7
checkbox input "true"
click at [281, 121] on input "Horizonte de Programação" at bounding box center [333, 125] width 312 height 17
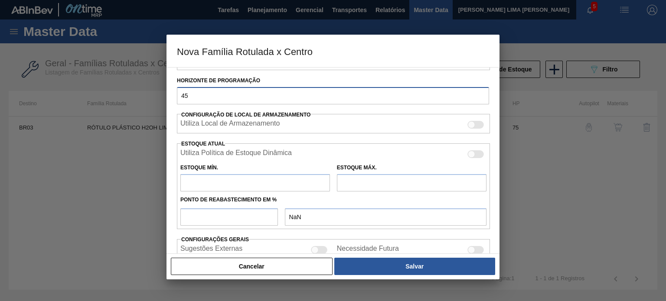
scroll to position [173, 0]
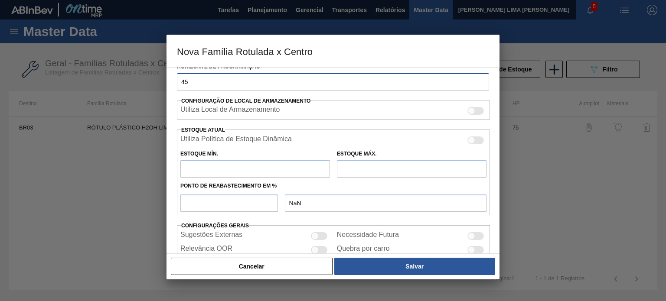
drag, startPoint x: 188, startPoint y: 82, endPoint x: 168, endPoint y: 79, distance: 19.7
click at [169, 79] on div "Carteira Lúpulo Família Lúpulo Família Rotulada LÚPULO AROMA HALLERTAU TRADITIO…" at bounding box center [332, 160] width 333 height 187
type input "50"
click at [253, 91] on div "Carteira Lúpulo Família Lúpulo Família Rotulada LÚPULO AROMA HALLERTAU TRADITIO…" at bounding box center [333, 85] width 312 height 382
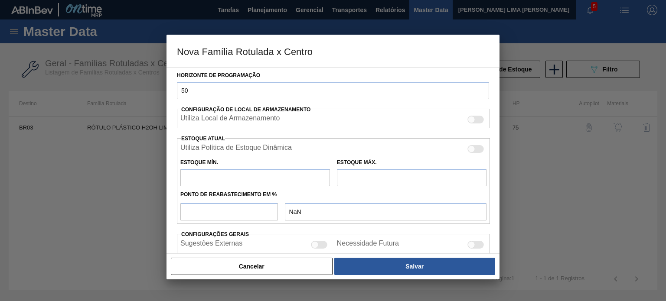
scroll to position [208, 0]
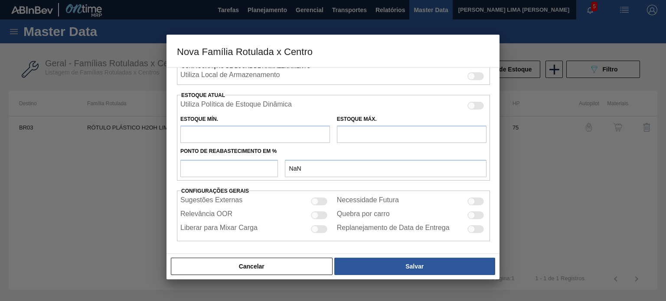
click at [256, 127] on input "text" at bounding box center [255, 134] width 150 height 17
type input "0"
type input "0,000"
type input "4"
type input "4,000"
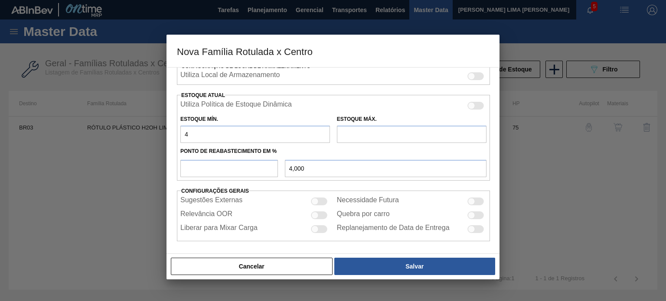
type input "45"
type input "45,000"
type input "450"
type input "450,000"
type input "450"
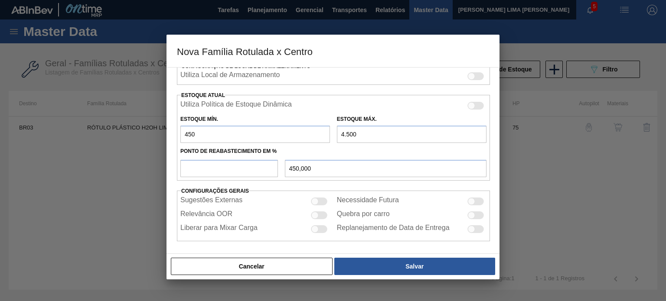
type input "4.500"
type input "5"
type input "652,500"
type input "50"
type input "2.475,000"
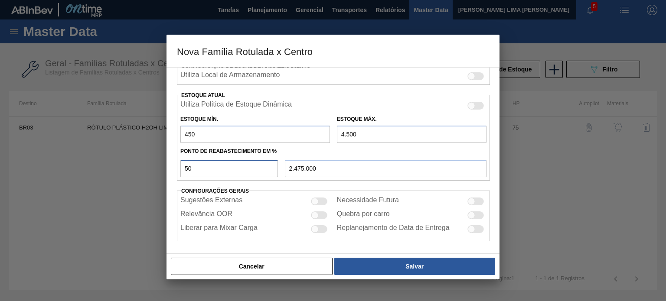
type input "50"
click at [317, 212] on div at bounding box center [314, 215] width 7 height 7
checkbox input "true"
click at [475, 198] on div at bounding box center [475, 202] width 16 height 8
checkbox input "true"
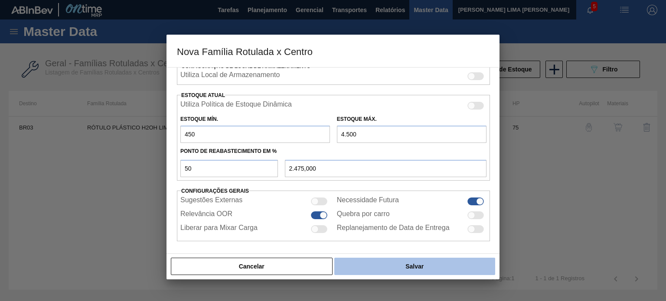
click at [429, 260] on button "Salvar" at bounding box center [414, 266] width 161 height 17
click at [420, 268] on button "Salvar" at bounding box center [414, 266] width 161 height 17
click at [419, 267] on button "Salvar" at bounding box center [414, 266] width 161 height 17
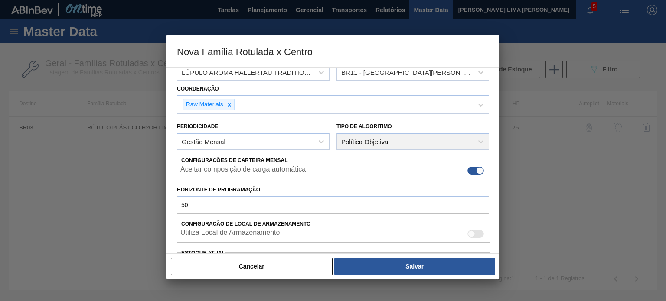
scroll to position [0, 0]
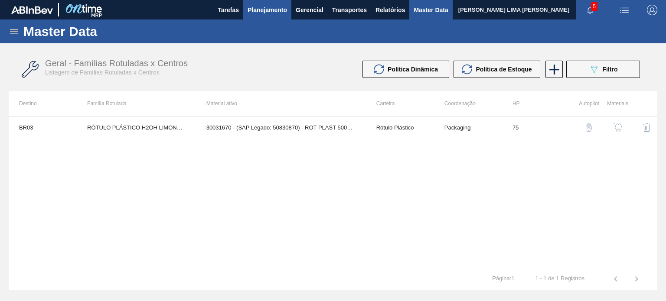
click at [264, 13] on span "Planejamento" at bounding box center [266, 10] width 39 height 10
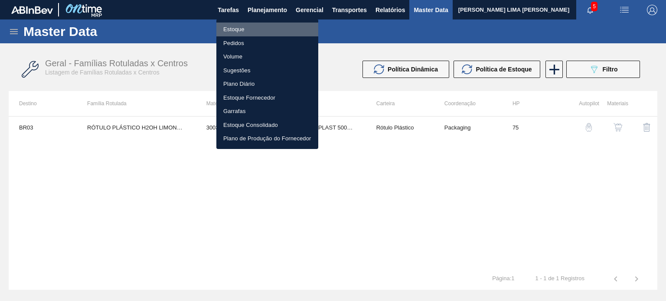
click at [254, 31] on li "Estoque" at bounding box center [267, 30] width 102 height 14
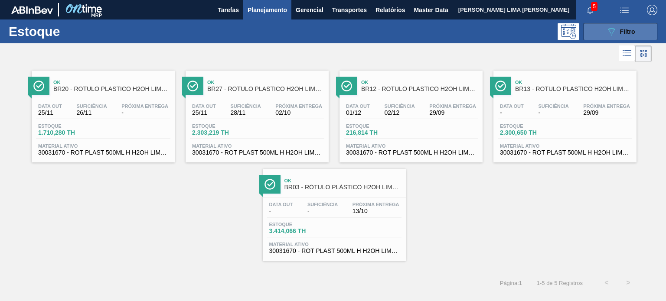
click at [605, 34] on button "089F7B8B-B2A5-4AFE-B5C0-19BA573D28AC Filtro" at bounding box center [620, 31] width 74 height 17
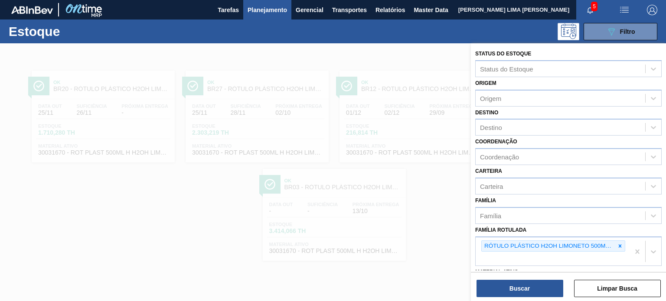
click at [384, 45] on div at bounding box center [333, 193] width 666 height 301
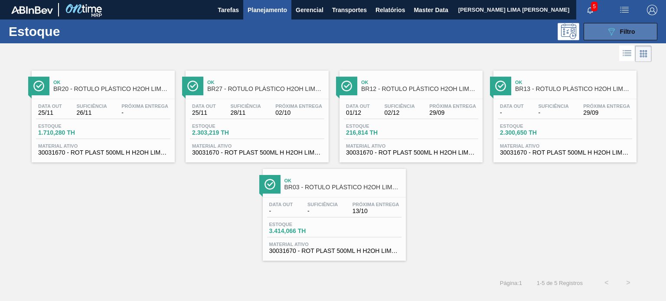
click at [610, 35] on icon at bounding box center [611, 31] width 7 height 7
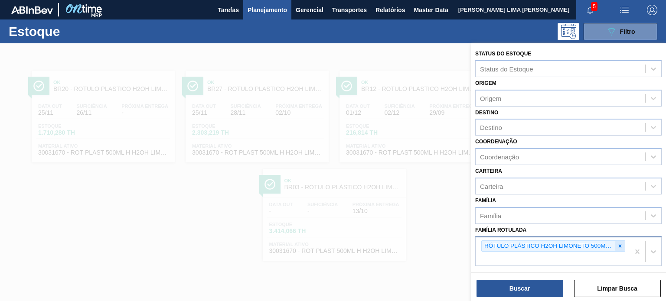
click at [619, 243] on icon at bounding box center [620, 246] width 6 height 6
click at [618, 243] on icon at bounding box center [620, 246] width 6 height 6
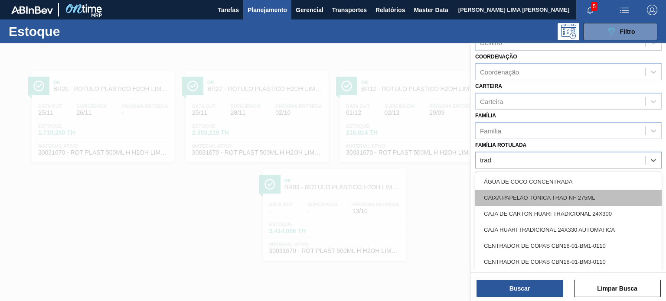
scroll to position [87, 0]
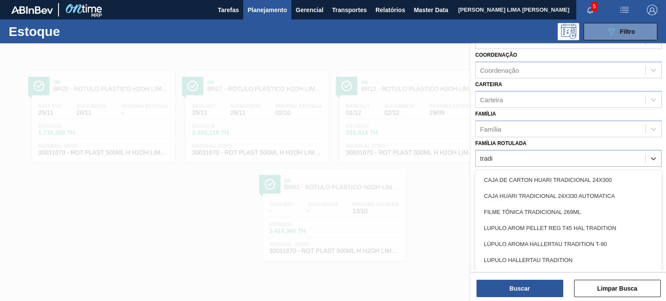
type Rotulada "tradit"
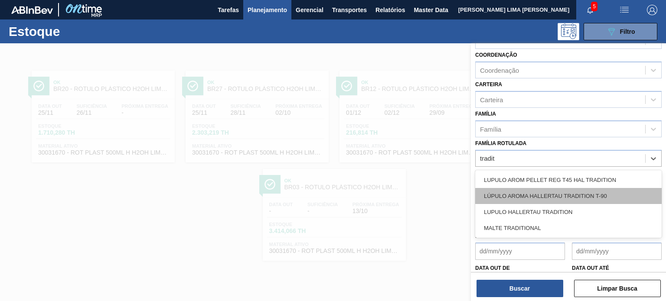
click at [617, 191] on div "LÚPULO AROMA HALLERTAU TRADITION T-90" at bounding box center [568, 196] width 186 height 16
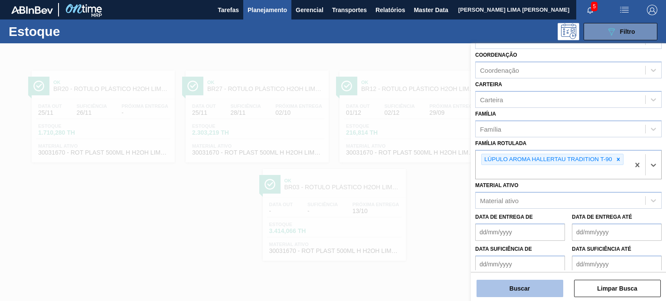
click at [540, 291] on button "Buscar" at bounding box center [519, 288] width 87 height 17
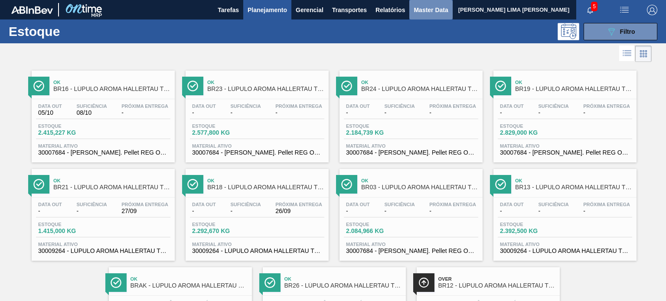
drag, startPoint x: 427, startPoint y: 10, endPoint x: 424, endPoint y: 13, distance: 4.7
click at [427, 10] on span "Master Data" at bounding box center [430, 10] width 34 height 10
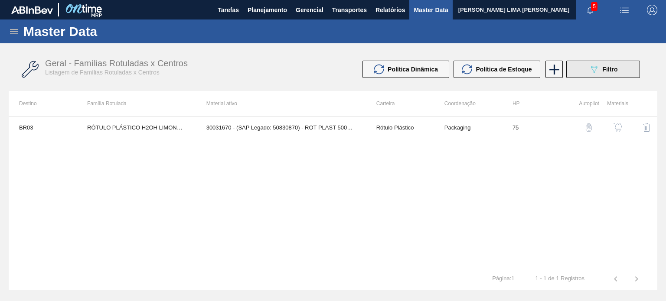
click at [583, 69] on button "089F7B8B-B2A5-4AFE-B5C0-19BA573D28AC Filtro" at bounding box center [603, 69] width 74 height 17
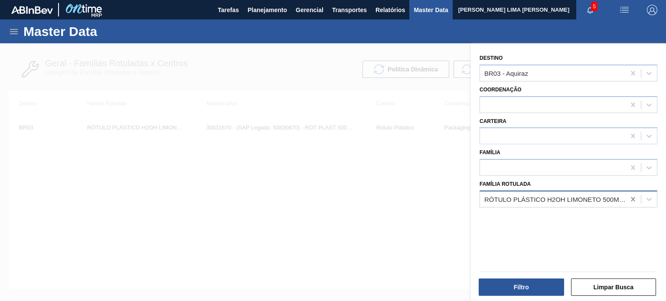
click at [629, 202] on icon at bounding box center [632, 199] width 9 height 9
drag, startPoint x: 628, startPoint y: 74, endPoint x: 628, endPoint y: 85, distance: 11.7
click at [629, 74] on icon at bounding box center [632, 73] width 9 height 9
click at [543, 196] on div at bounding box center [552, 199] width 145 height 13
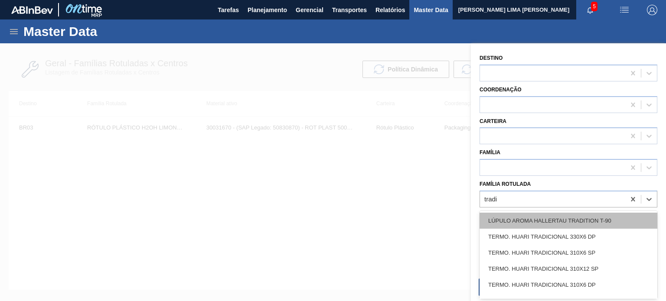
type Rotulada "tradit"
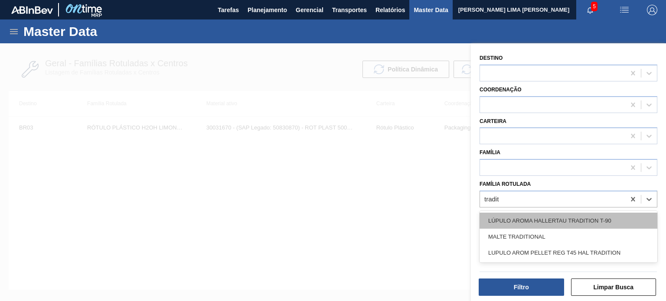
click at [560, 227] on div "LÚPULO AROMA HALLERTAU TRADITION T-90" at bounding box center [568, 221] width 178 height 16
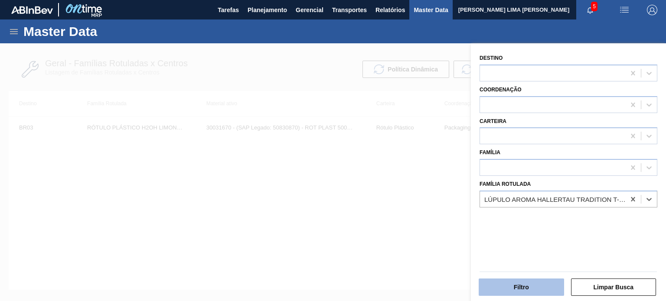
click at [540, 281] on button "Filtro" at bounding box center [520, 287] width 85 height 17
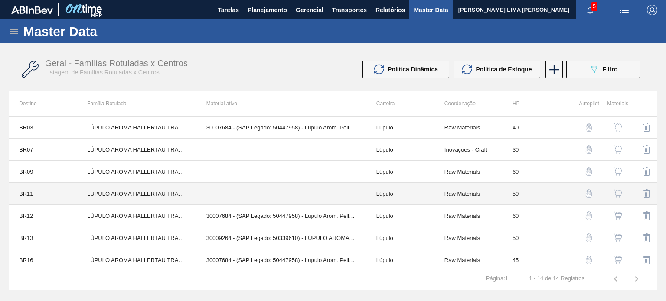
click at [239, 196] on td at bounding box center [281, 194] width 170 height 22
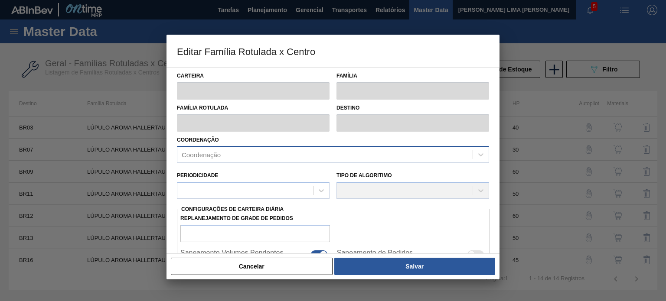
type input "Lúpulo"
type input "LÚPULO AROMA HALLERTAU TRADITION T-90"
type input "BR11 - São Luís"
type input "50"
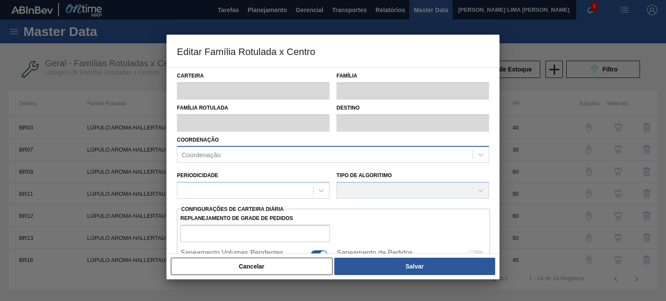
type input "450"
type input "4.500"
type input "50"
type input "2.475,000"
checkbox input "true"
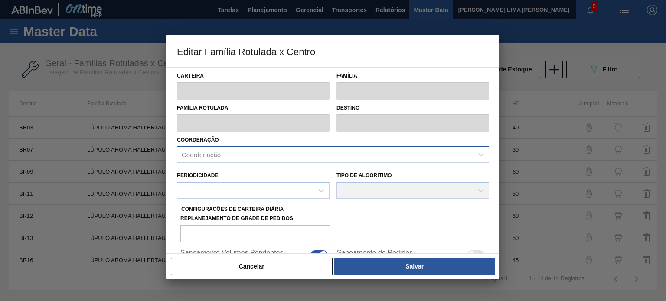
checkbox input "true"
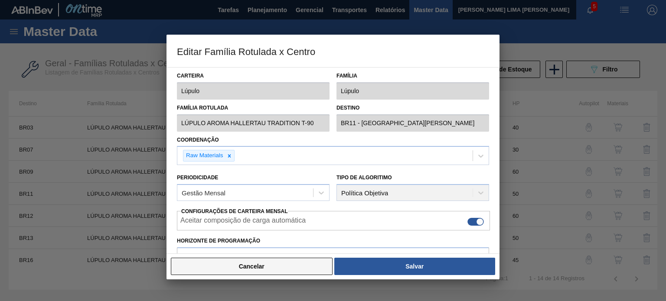
click at [316, 270] on button "Cancelar" at bounding box center [252, 266] width 162 height 17
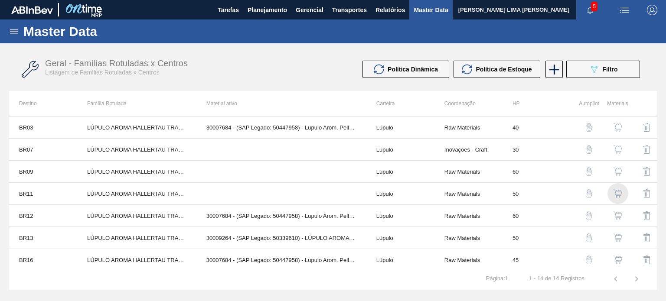
click at [619, 195] on img "button" at bounding box center [617, 193] width 9 height 9
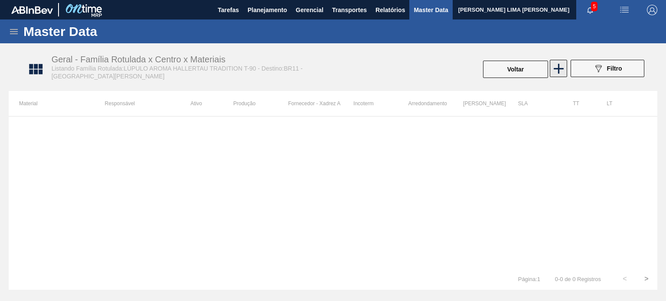
click at [562, 65] on icon at bounding box center [558, 68] width 17 height 17
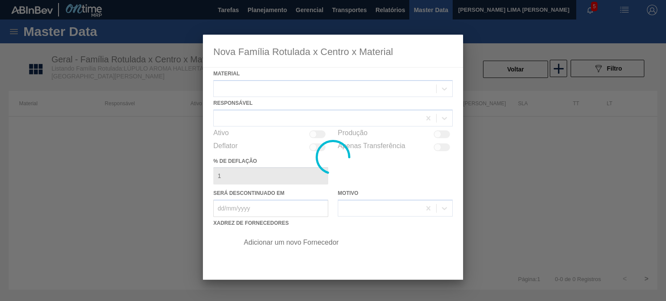
click at [308, 86] on div at bounding box center [333, 157] width 260 height 245
click at [301, 88] on div at bounding box center [333, 157] width 260 height 245
click at [300, 95] on div at bounding box center [333, 157] width 260 height 245
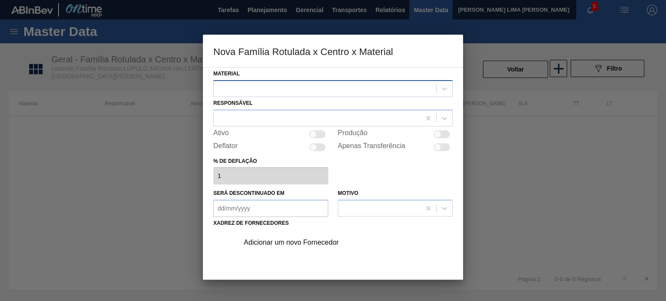
click at [306, 96] on div at bounding box center [332, 88] width 239 height 17
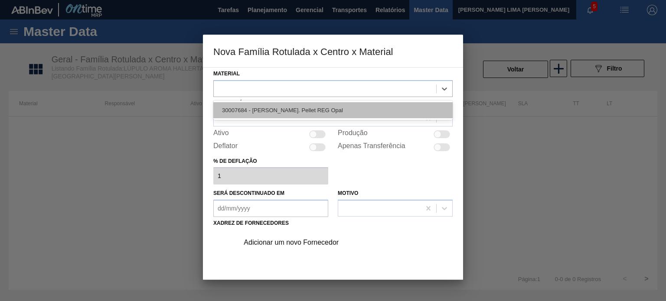
click at [306, 113] on div "30007684 - Lupulo Arom. Pellet REG Opal" at bounding box center [332, 110] width 239 height 16
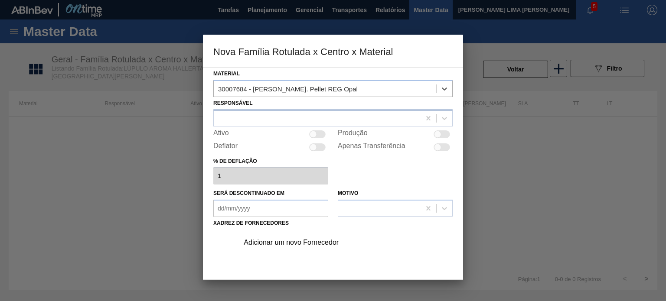
click at [283, 116] on div at bounding box center [317, 118] width 207 height 13
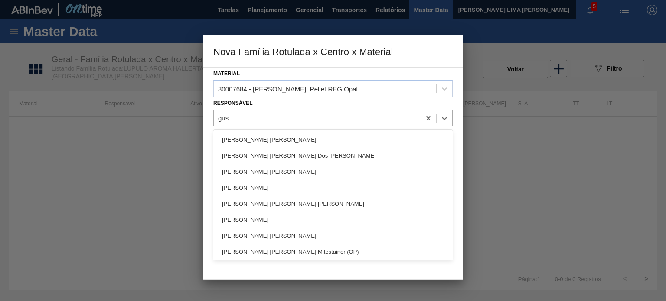
type input "gustav"
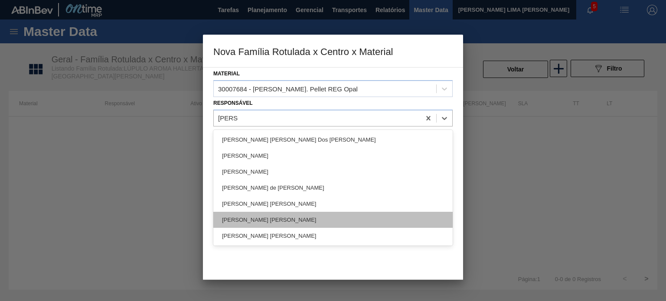
click at [298, 216] on div "GUSTAVO HENRIQUE CALO FARIAS" at bounding box center [332, 220] width 239 height 16
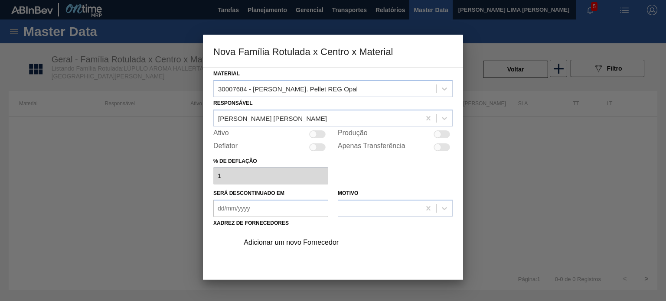
click at [317, 132] on div at bounding box center [317, 134] width 16 height 8
checkbox input "true"
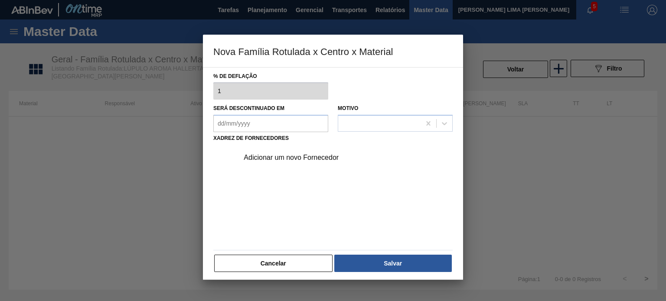
scroll to position [87, 0]
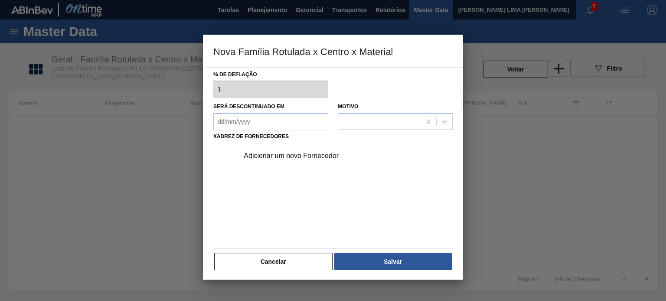
click at [315, 159] on div "Adicionar um novo Fornecedor" at bounding box center [329, 156] width 170 height 8
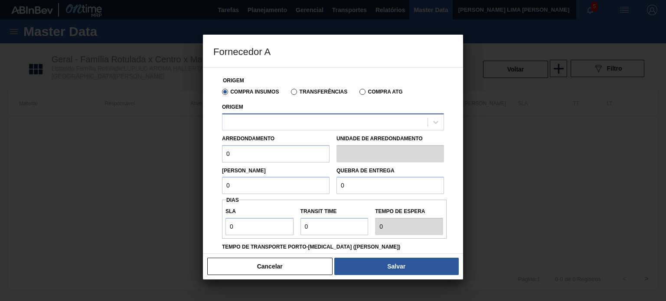
click at [307, 121] on div at bounding box center [324, 122] width 205 height 13
click at [314, 121] on div at bounding box center [324, 122] width 205 height 13
click at [293, 269] on button "Cancelar" at bounding box center [269, 266] width 125 height 17
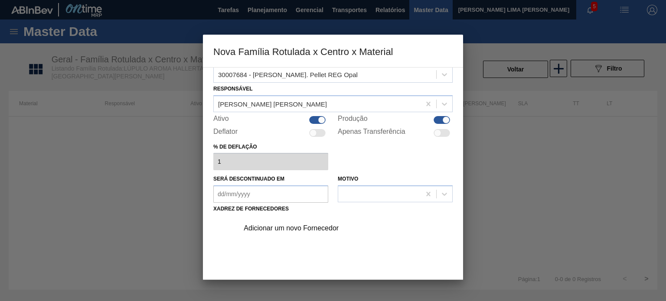
scroll to position [0, 0]
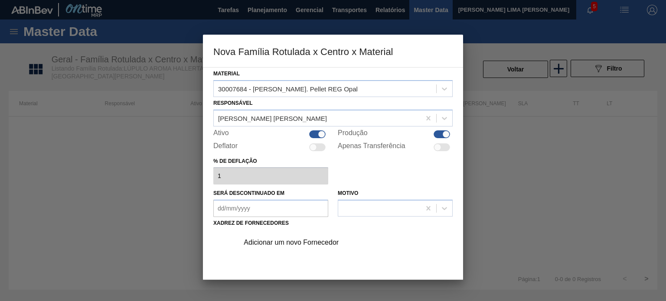
click at [297, 242] on div "Adicionar um novo Fornecedor" at bounding box center [329, 243] width 170 height 8
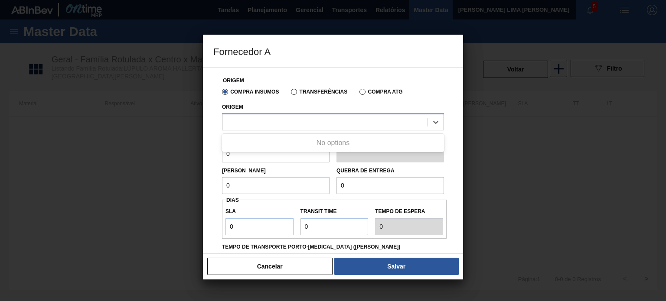
click at [294, 126] on div at bounding box center [324, 122] width 205 height 13
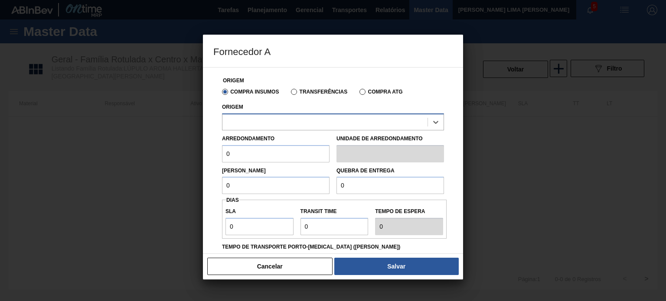
click at [294, 126] on div at bounding box center [324, 122] width 205 height 13
click at [290, 123] on div at bounding box center [324, 122] width 205 height 13
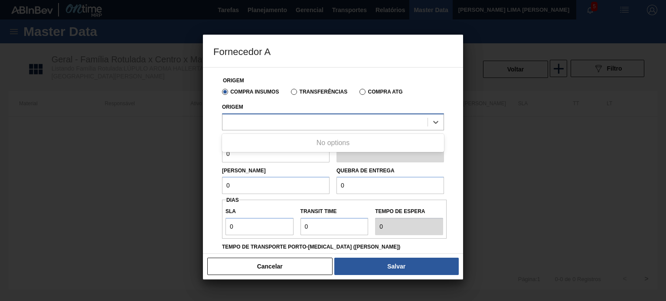
click at [290, 126] on div at bounding box center [324, 122] width 205 height 13
click at [295, 260] on button "Cancelar" at bounding box center [269, 266] width 125 height 17
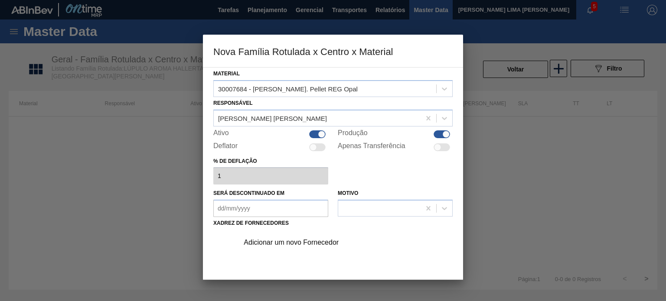
scroll to position [87, 0]
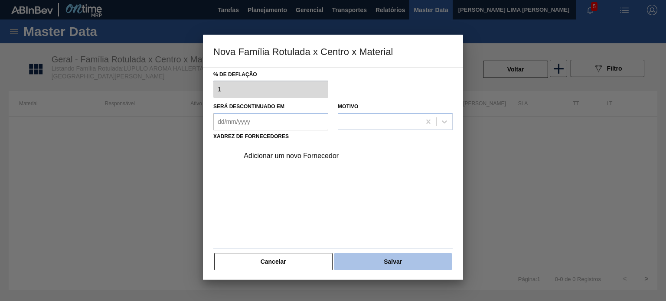
click at [369, 256] on button "Salvar" at bounding box center [392, 261] width 117 height 17
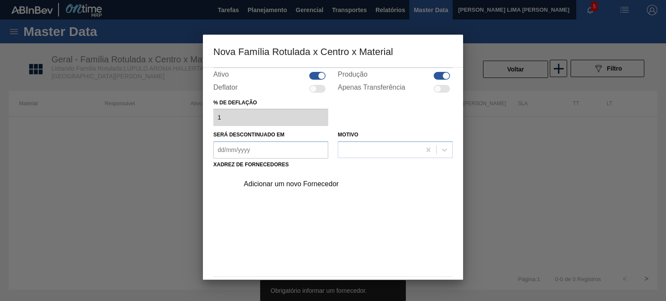
scroll to position [43, 0]
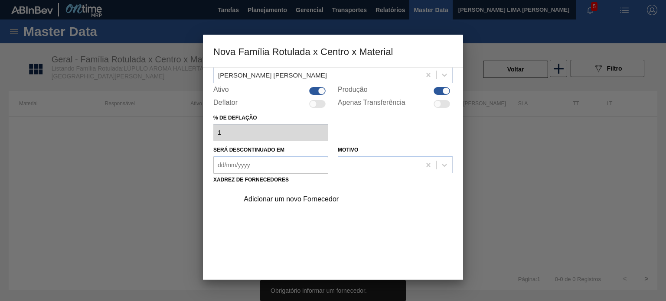
click at [319, 197] on div "Adicionar um novo Fornecedor" at bounding box center [329, 199] width 170 height 8
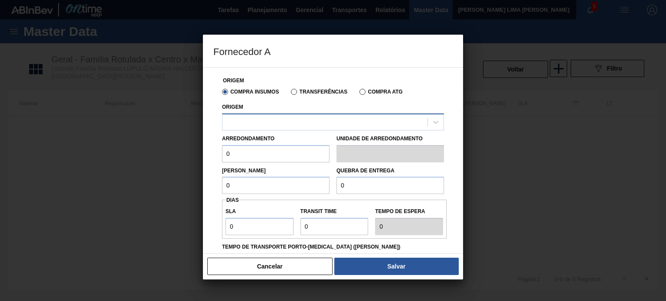
click at [300, 120] on div at bounding box center [324, 122] width 205 height 13
click at [306, 92] on label "Transferências" at bounding box center [319, 92] width 56 height 6
click at [290, 94] on input "Transferências" at bounding box center [290, 94] width 0 height 0
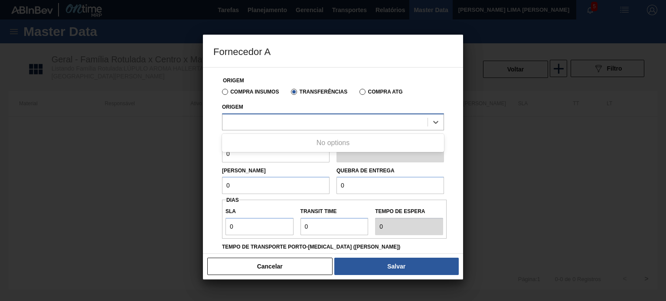
click at [302, 114] on div at bounding box center [333, 122] width 222 height 17
drag, startPoint x: 267, startPoint y: 90, endPoint x: 286, endPoint y: 88, distance: 19.6
click at [267, 90] on label "Compra Insumos" at bounding box center [250, 92] width 57 height 6
click at [221, 94] on input "Compra Insumos" at bounding box center [221, 94] width 0 height 0
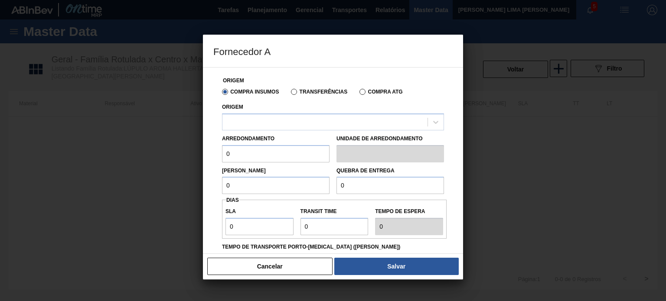
click at [310, 88] on div "Transferências" at bounding box center [317, 92] width 60 height 8
click at [302, 88] on div "Transferências" at bounding box center [317, 92] width 60 height 8
click at [298, 90] on label "Transferências" at bounding box center [319, 92] width 56 height 6
click at [290, 94] on input "Transferências" at bounding box center [290, 94] width 0 height 0
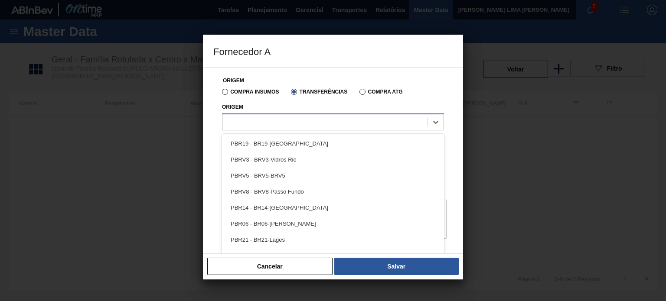
click at [297, 124] on div at bounding box center [324, 122] width 205 height 13
type input "pbra"
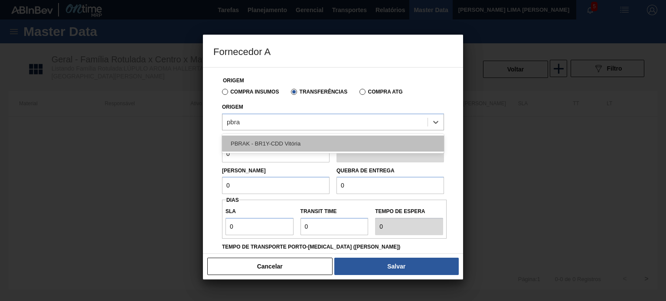
click at [302, 144] on div "PBRAK - BR1Y-CDD Vitória" at bounding box center [333, 144] width 222 height 16
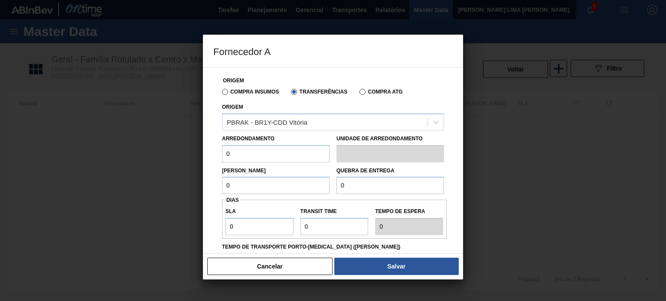
drag, startPoint x: 277, startPoint y: 150, endPoint x: 203, endPoint y: 153, distance: 74.6
click at [203, 153] on div "Origem Compra Insumos Transferências Compra ATG Origem PBRAK - BR1Y-CDD Vitória…" at bounding box center [333, 160] width 260 height 187
type input "900"
type input "2.000"
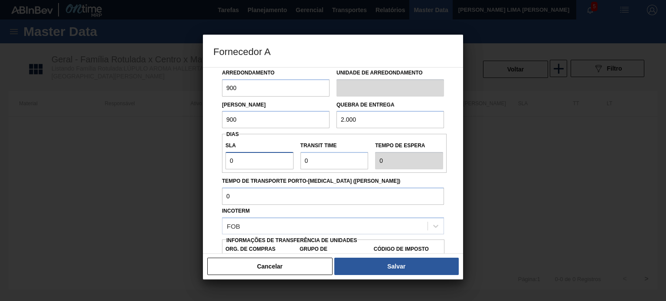
scroll to position [87, 0]
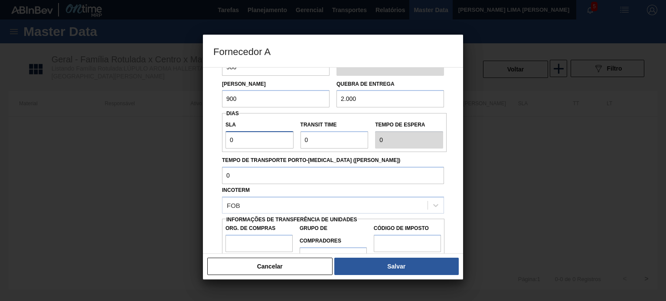
type input "3"
type input "5"
type input "8"
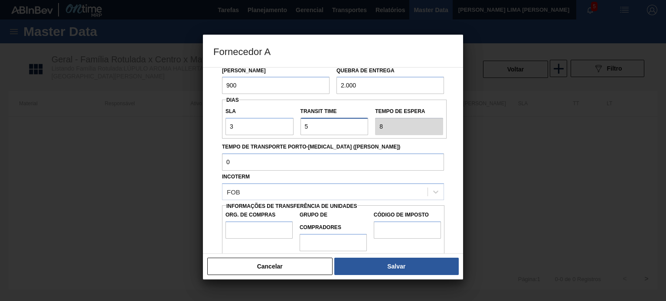
scroll to position [111, 0]
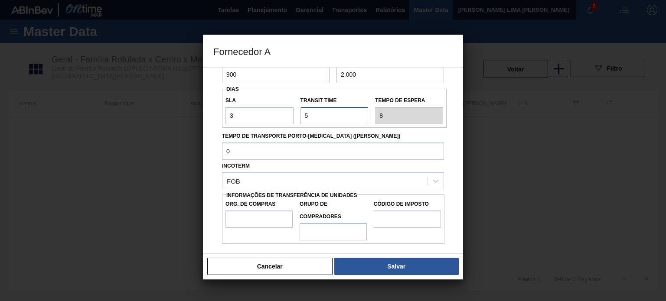
type input "5"
click at [227, 151] on input "Tempo de Transporte Porto-Doca (dias)" at bounding box center [333, 151] width 222 height 17
click at [279, 212] on input "Org. de Compras" at bounding box center [258, 219] width 67 height 17
type input "BR00"
type input "A01"
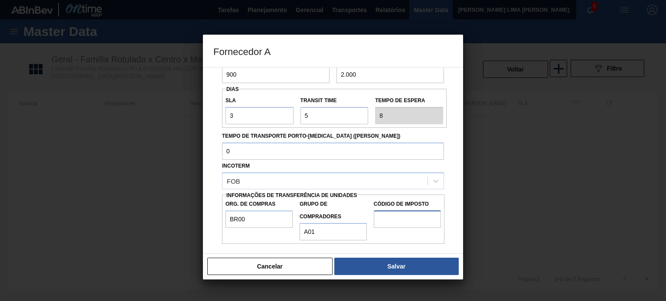
type input "1"
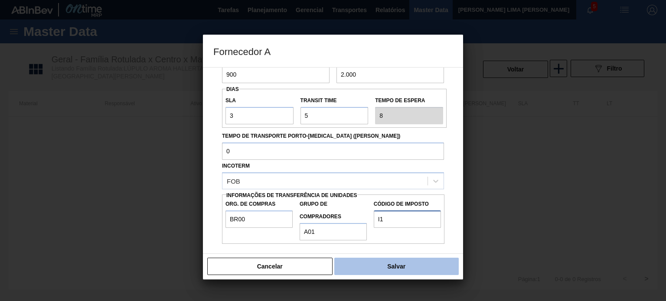
type input "I1"
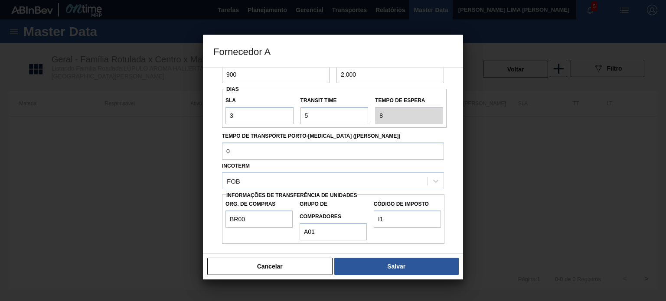
click at [381, 259] on button "Salvar" at bounding box center [396, 266] width 124 height 17
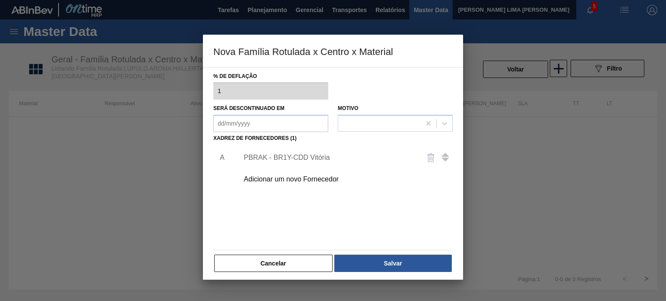
scroll to position [88, 0]
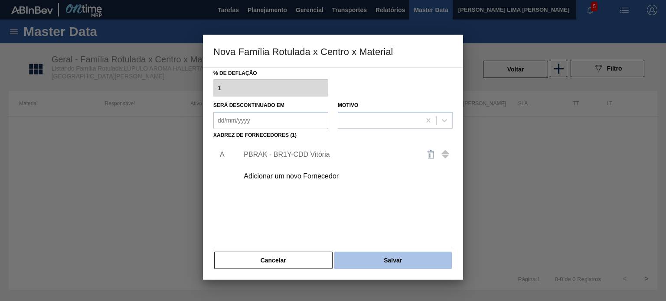
click at [385, 254] on button "Salvar" at bounding box center [392, 260] width 117 height 17
click at [387, 254] on button "Salvar" at bounding box center [392, 260] width 117 height 17
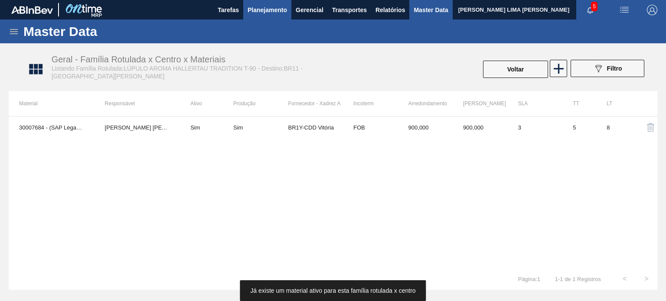
click at [275, 9] on span "Planejamento" at bounding box center [266, 10] width 39 height 10
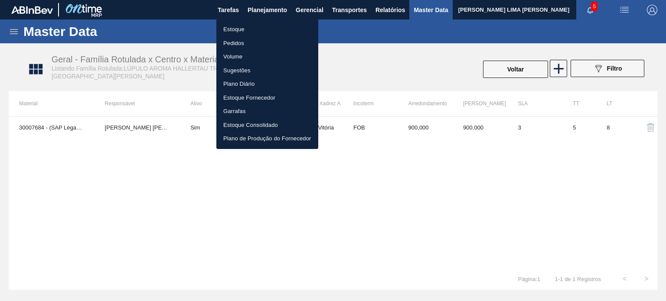
click at [257, 27] on li "Estoque" at bounding box center [267, 30] width 102 height 14
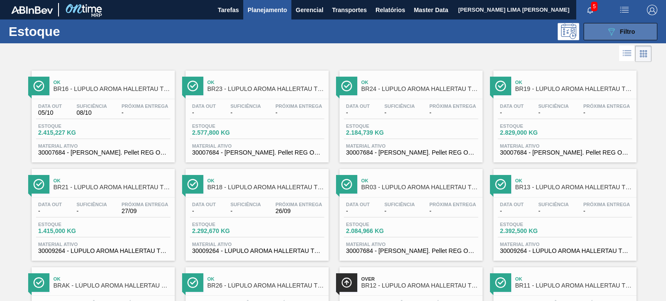
click at [626, 35] on div "089F7B8B-B2A5-4AFE-B5C0-19BA573D28AC Filtro" at bounding box center [620, 31] width 29 height 10
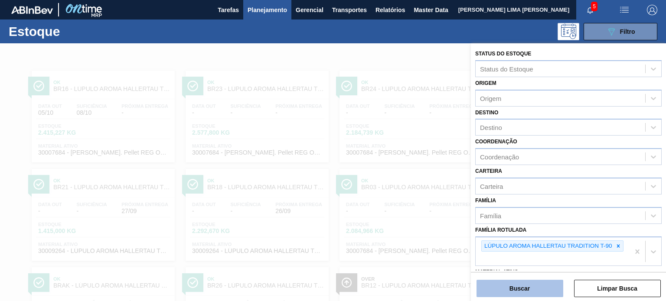
click at [537, 287] on button "Buscar" at bounding box center [519, 288] width 87 height 17
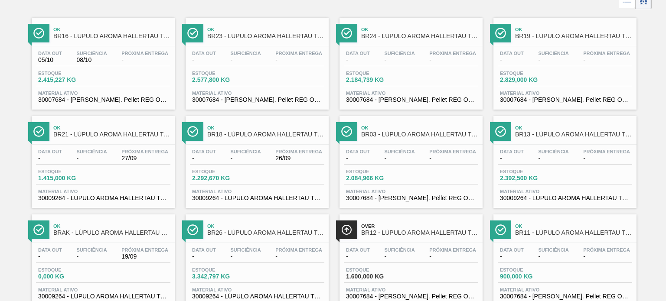
scroll to position [78, 0]
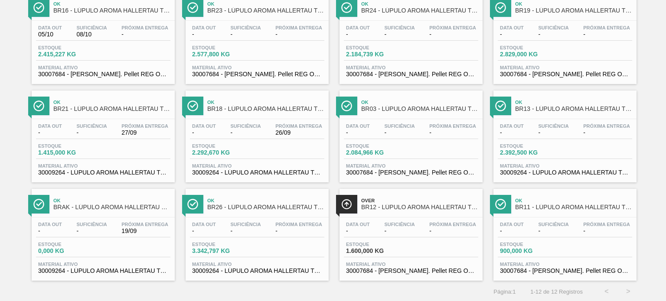
click at [651, 203] on div "Ok BR16 - LÚPULO AROMA HALLERTAU TRADITION T-90 Data out 05/10 Suficiência 08/1…" at bounding box center [333, 133] width 666 height 295
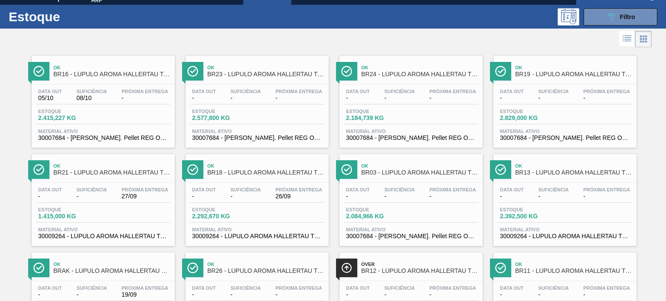
scroll to position [0, 0]
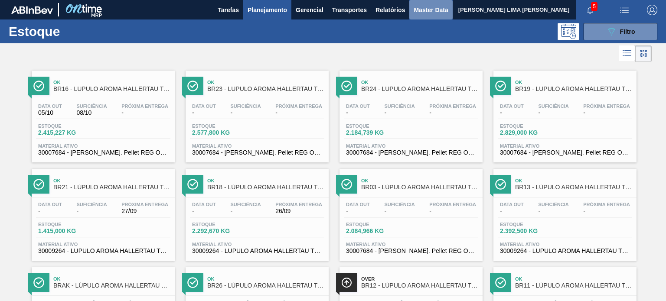
click at [421, 16] on button "Master Data" at bounding box center [430, 10] width 43 height 20
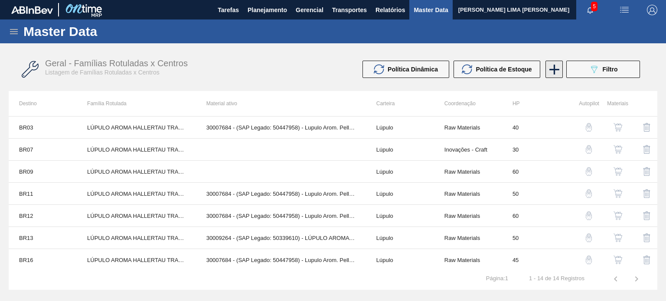
click at [553, 72] on icon at bounding box center [554, 69] width 17 height 17
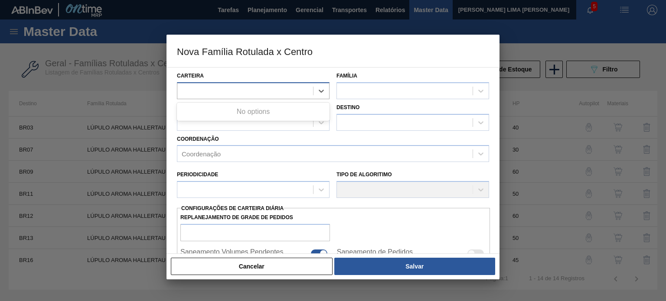
click at [272, 93] on div at bounding box center [245, 91] width 136 height 13
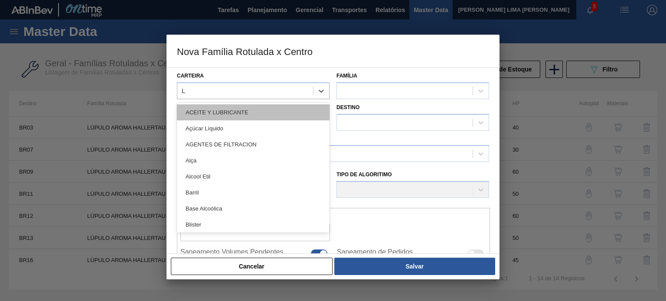
type input "LÚ"
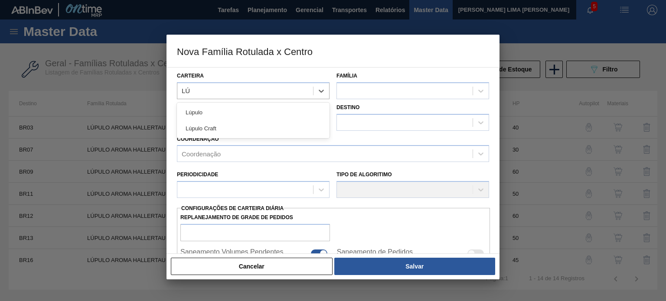
click at [233, 114] on div "Lúpulo" at bounding box center [253, 112] width 153 height 16
click at [343, 95] on div at bounding box center [405, 91] width 136 height 13
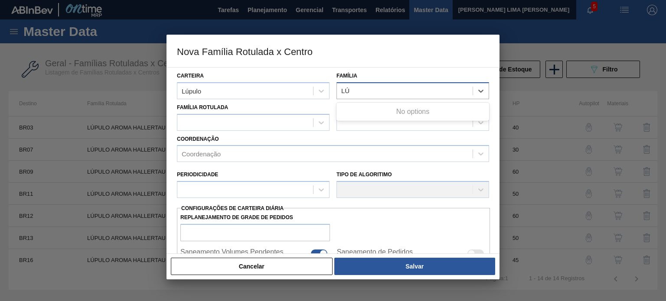
type input "LÚP"
drag, startPoint x: 367, startPoint y: 112, endPoint x: 312, endPoint y: 123, distance: 55.7
click at [366, 112] on div "Lúpulo" at bounding box center [412, 112] width 153 height 16
click at [267, 123] on div at bounding box center [245, 122] width 136 height 13
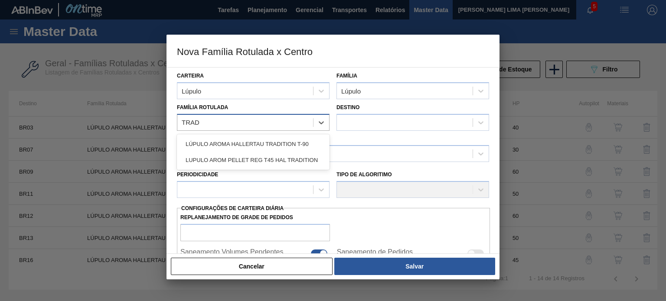
type Rotulada "TRADI"
drag, startPoint x: 264, startPoint y: 140, endPoint x: 282, endPoint y: 136, distance: 18.6
click at [264, 140] on div "LÚPULO AROMA HALLERTAU TRADITION T-90" at bounding box center [253, 144] width 153 height 16
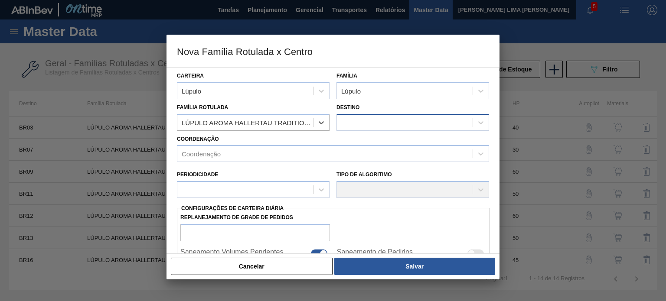
checkbox input "false"
click at [352, 121] on div at bounding box center [405, 122] width 136 height 13
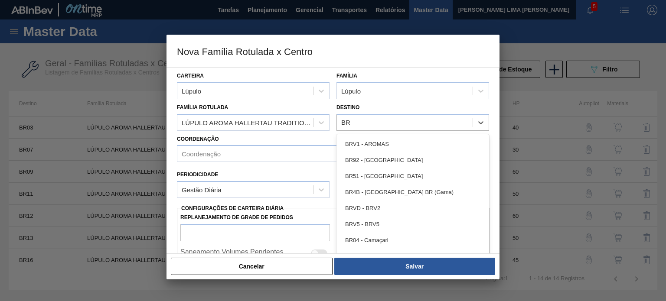
type input "B"
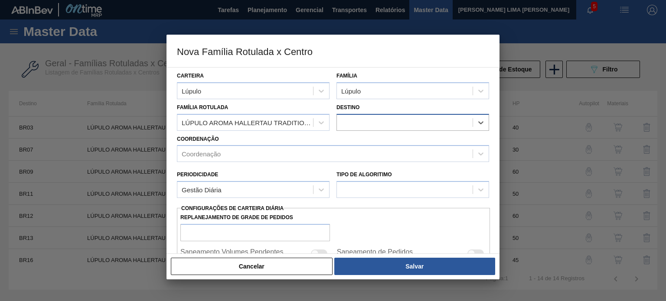
click at [380, 124] on div at bounding box center [405, 122] width 136 height 13
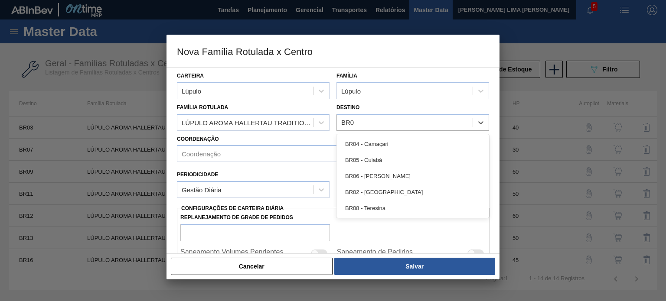
type input "BR07"
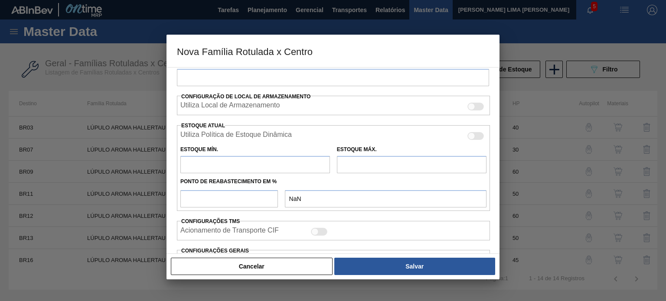
scroll to position [217, 0]
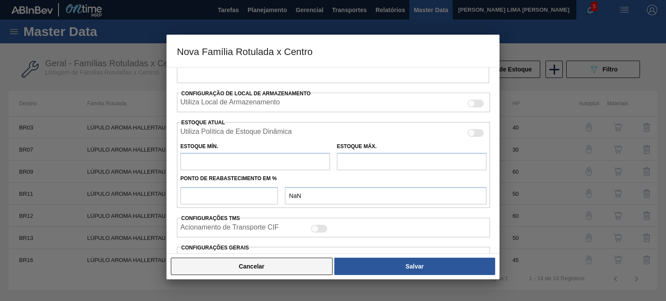
click at [292, 262] on button "Cancelar" at bounding box center [252, 266] width 162 height 17
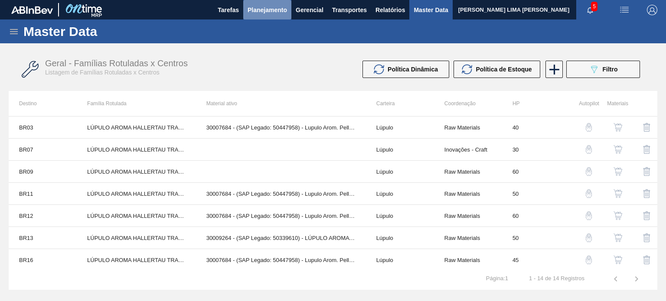
click at [283, 13] on span "Planejamento" at bounding box center [266, 10] width 39 height 10
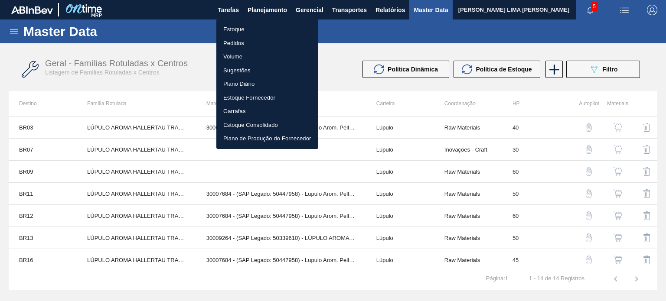
drag, startPoint x: 250, startPoint y: 29, endPoint x: 252, endPoint y: 36, distance: 7.7
click at [251, 29] on li "Estoque" at bounding box center [267, 30] width 102 height 14
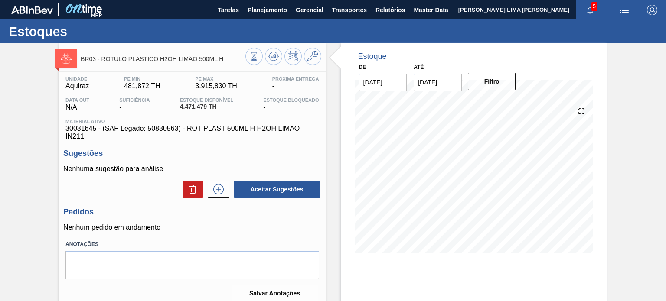
click at [88, 128] on span "30031645 - (SAP Legado: 50830563) - ROT PLAST 500ML H H2OH LIMAO IN211" at bounding box center [191, 133] width 253 height 16
copy span "30031645"
click at [160, 133] on span "30031645 - (SAP Legado: 50830563) - ROT PLAST 500ML H H2OH LIMAO IN211" at bounding box center [191, 133] width 253 height 16
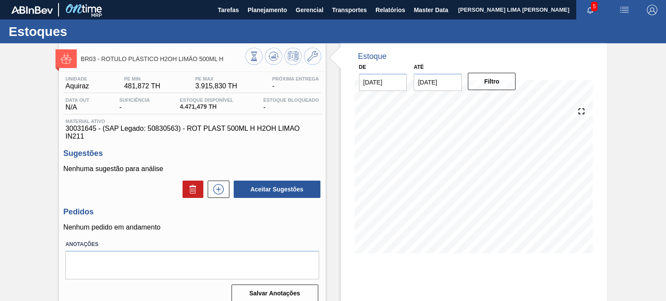
click at [161, 127] on span "30031645 - (SAP Legado: 50830563) - ROT PLAST 500ML H H2OH LIMAO IN211" at bounding box center [191, 133] width 253 height 16
copy span "50830563"
click at [309, 60] on icon at bounding box center [312, 56] width 10 height 10
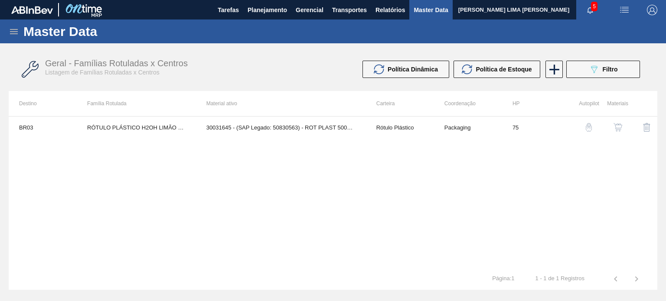
click at [617, 128] on img "button" at bounding box center [617, 127] width 9 height 9
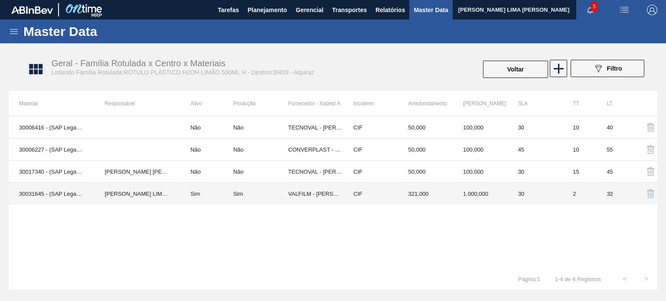
click at [288, 189] on td "VALFILM - [PERSON_NAME] ([GEOGRAPHIC_DATA])" at bounding box center [315, 194] width 55 height 22
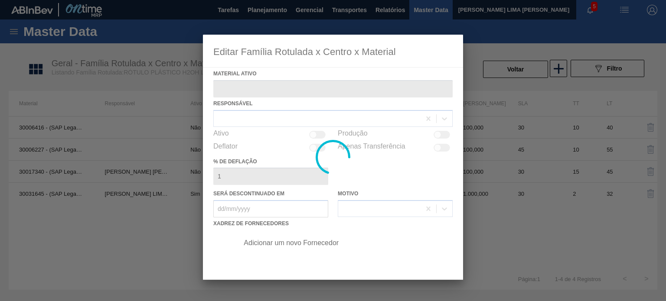
type ativo "30031645 - (SAP Legado: 50830563) - ROT PLAST 500ML H H2OH LIMAO IN211"
checkbox input "true"
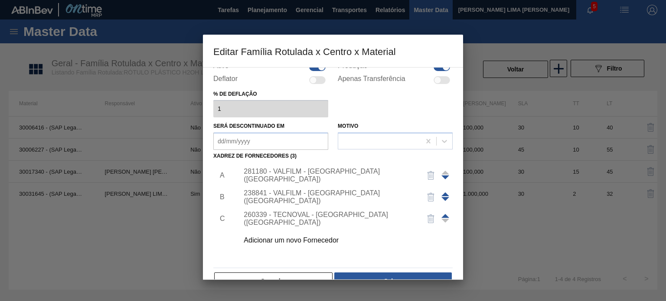
scroll to position [88, 0]
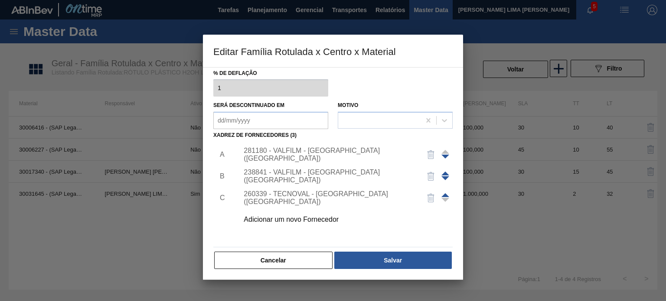
click at [291, 257] on button "Cancelar" at bounding box center [273, 260] width 118 height 17
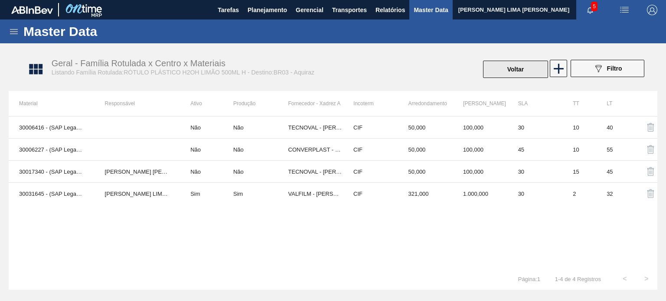
click at [526, 68] on button "Voltar" at bounding box center [515, 69] width 65 height 17
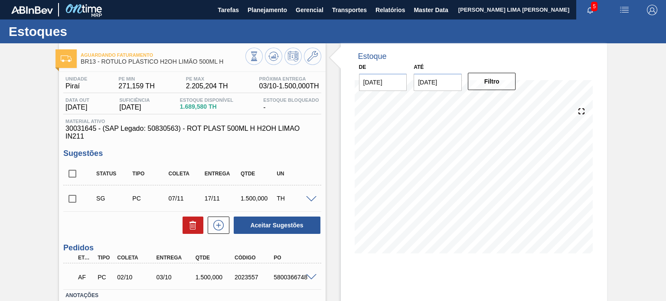
scroll to position [71, 0]
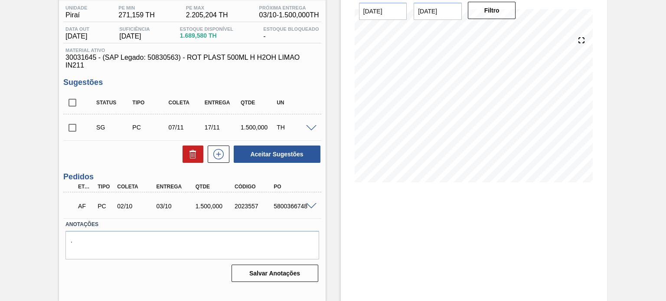
click at [309, 204] on span at bounding box center [311, 206] width 10 height 7
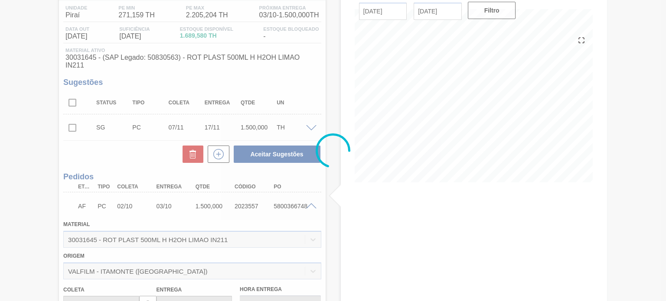
click at [106, 231] on div at bounding box center [333, 150] width 666 height 301
click at [86, 237] on div at bounding box center [333, 150] width 666 height 301
click at [138, 265] on div at bounding box center [333, 150] width 666 height 301
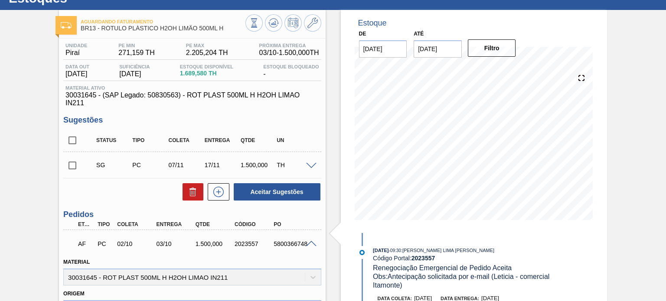
scroll to position [0, 0]
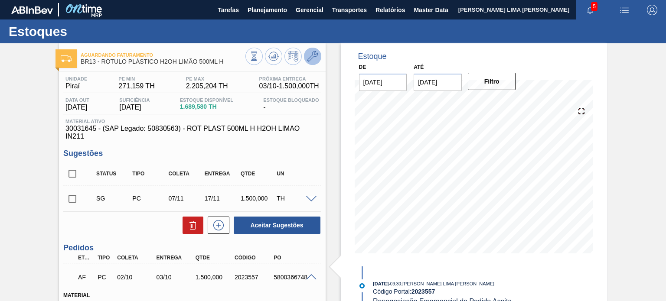
click at [310, 49] on button at bounding box center [312, 56] width 17 height 17
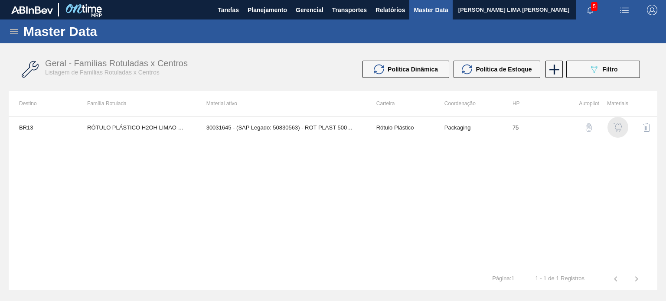
click at [618, 128] on img "button" at bounding box center [617, 127] width 9 height 9
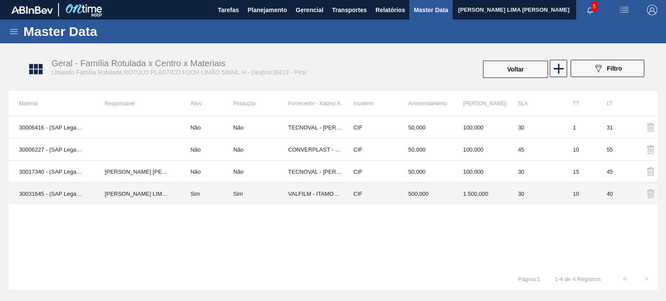
click at [275, 191] on div "Sim" at bounding box center [260, 194] width 55 height 7
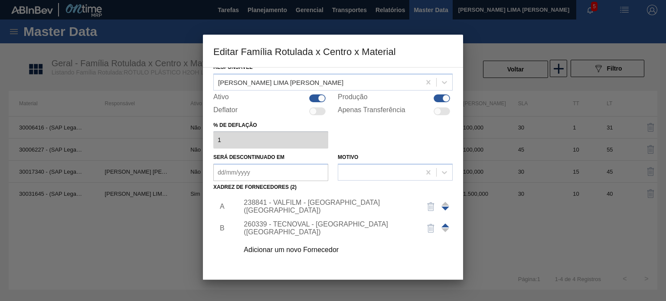
scroll to position [87, 0]
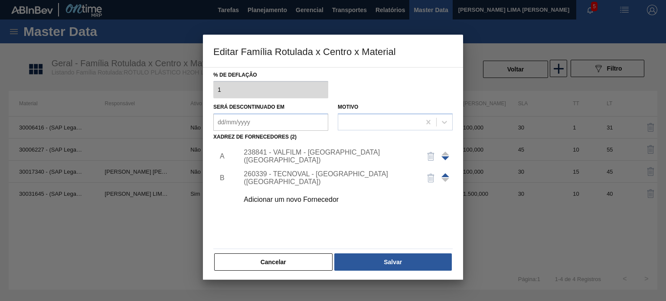
click at [306, 158] on div "238841 - VALFILM - ITAMONTE (MG)" at bounding box center [329, 157] width 170 height 16
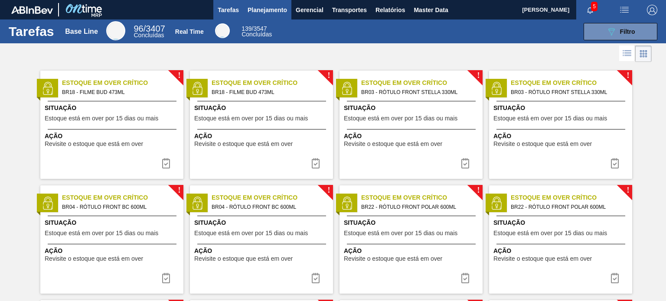
click at [267, 5] on span "Planejamento" at bounding box center [266, 10] width 39 height 10
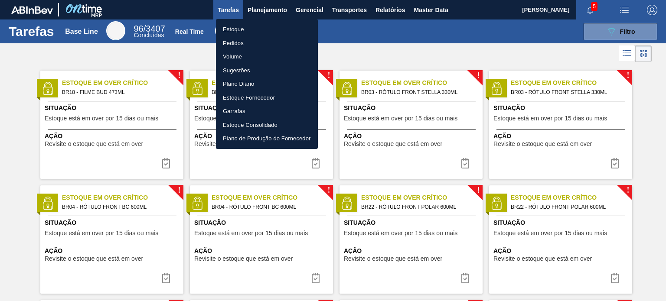
click at [252, 30] on li "Estoque" at bounding box center [267, 30] width 102 height 14
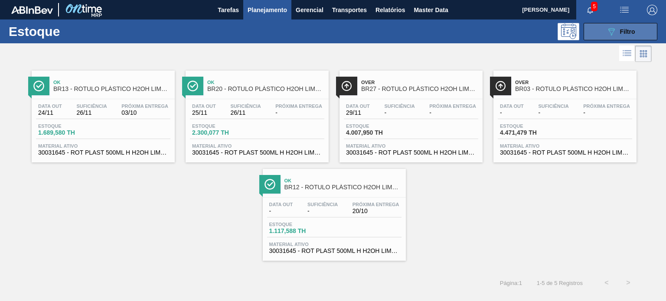
click at [605, 33] on button "089F7B8B-B2A5-4AFE-B5C0-19BA573D28AC Filtro" at bounding box center [620, 31] width 74 height 17
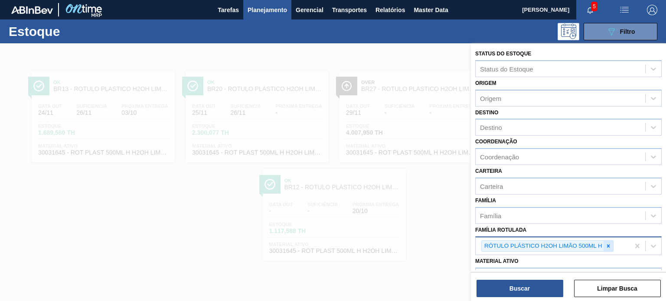
click at [608, 243] on icon at bounding box center [608, 246] width 6 height 6
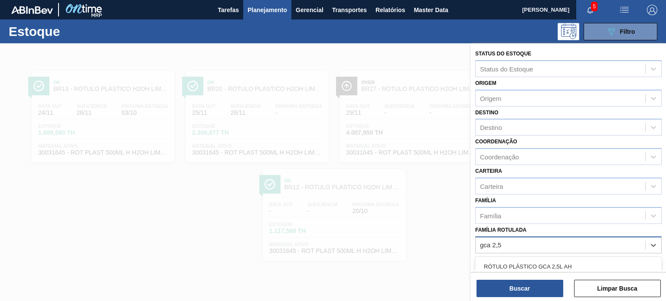
type Rotulada "gca 2,5l"
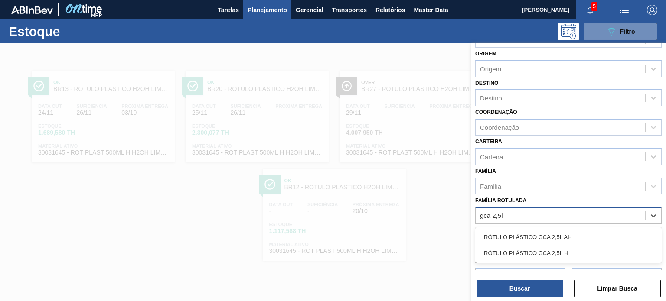
scroll to position [43, 0]
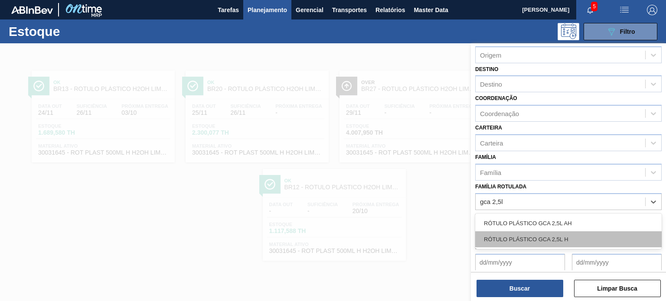
click at [544, 231] on div "RÓTULO PLÁSTICO GCA 2,5L H" at bounding box center [568, 239] width 186 height 16
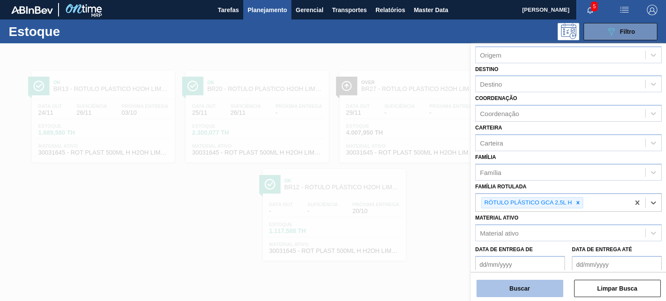
click at [530, 280] on button "Buscar" at bounding box center [519, 288] width 87 height 17
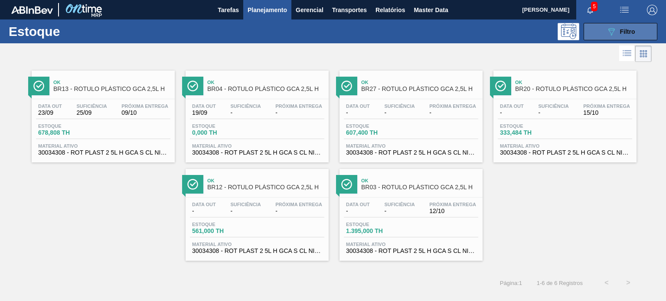
click at [602, 36] on button "089F7B8B-B2A5-4AFE-B5C0-19BA573D28AC Filtro" at bounding box center [620, 31] width 74 height 17
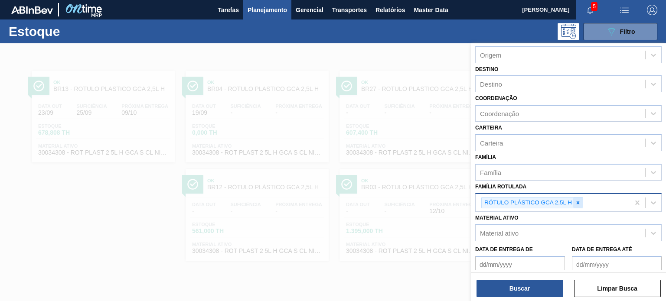
click at [579, 205] on div at bounding box center [578, 203] width 10 height 11
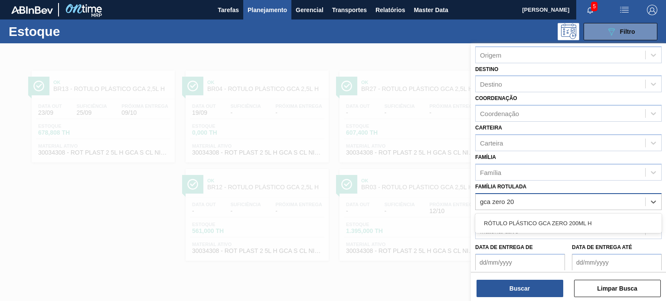
type Rotulada "gca zero 200"
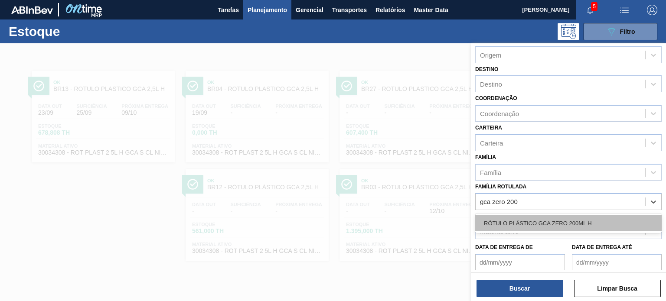
click at [558, 221] on div "RÓTULO PLÁSTICO GCA ZERO 200ML H" at bounding box center [568, 223] width 186 height 16
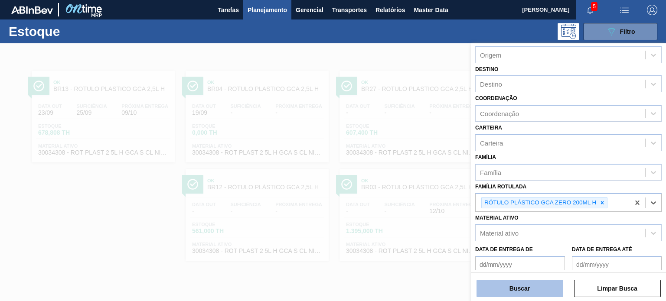
click at [544, 284] on button "Buscar" at bounding box center [519, 288] width 87 height 17
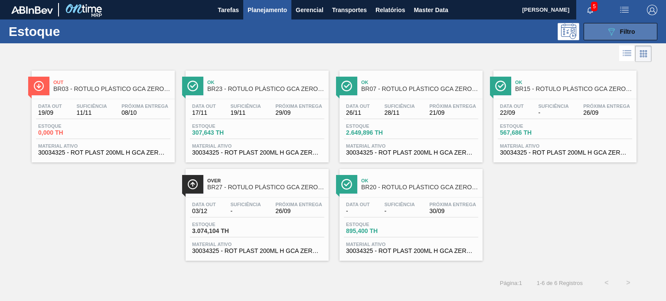
click at [604, 33] on button "089F7B8B-B2A5-4AFE-B5C0-19BA573D28AC Filtro" at bounding box center [620, 31] width 74 height 17
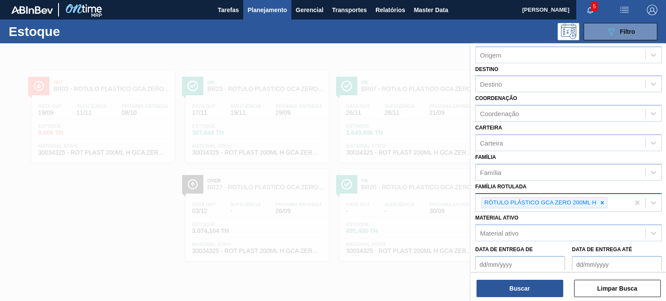
click at [605, 200] on icon at bounding box center [602, 203] width 6 height 6
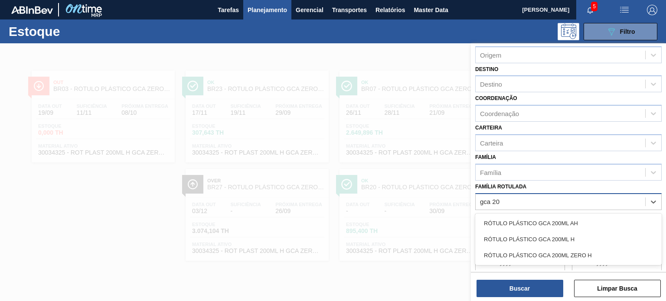
type Rotulada "gca 200"
click at [588, 233] on div "RÓTULO PLÁSTICO GCA 200ML H" at bounding box center [568, 239] width 186 height 16
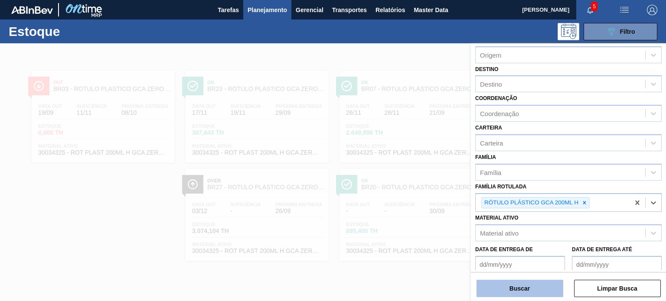
click at [546, 285] on button "Buscar" at bounding box center [519, 288] width 87 height 17
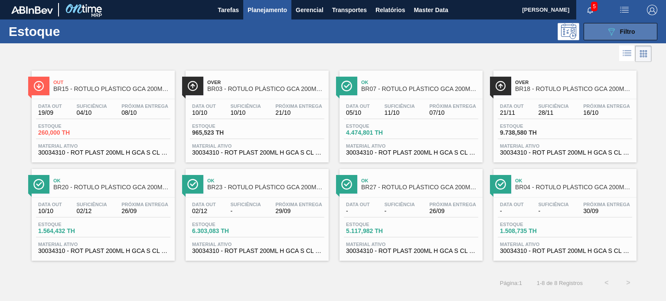
click at [612, 32] on icon "089F7B8B-B2A5-4AFE-B5C0-19BA573D28AC" at bounding box center [611, 31] width 10 height 10
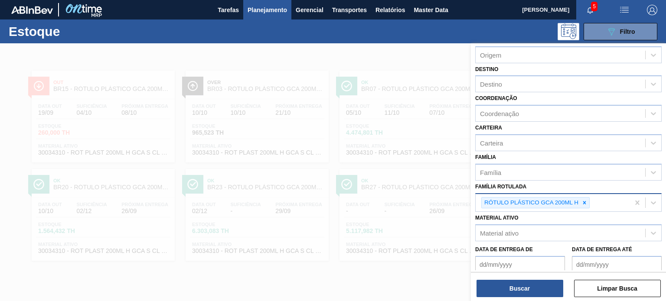
click at [586, 202] on icon at bounding box center [584, 203] width 6 height 6
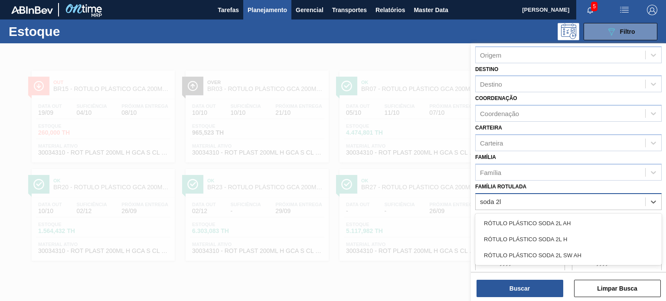
type Rotulada "soda 2l"
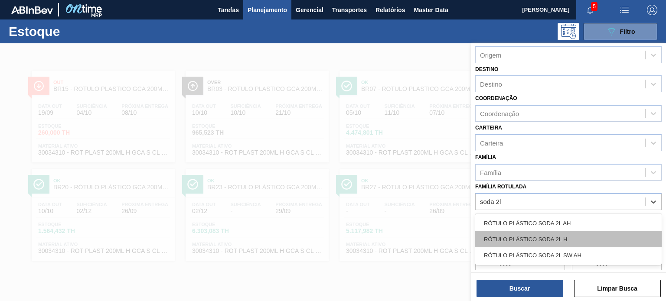
click at [570, 237] on div "RÓTULO PLÁSTICO SODA 2L H" at bounding box center [568, 239] width 186 height 16
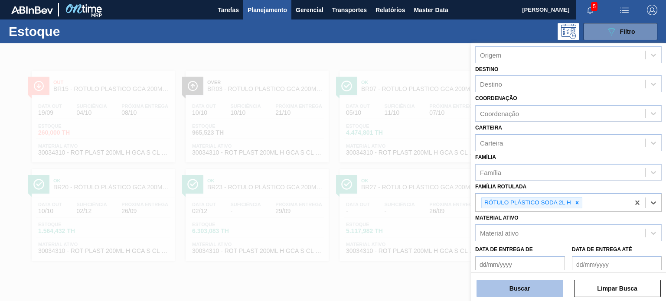
click at [548, 284] on button "Buscar" at bounding box center [519, 288] width 87 height 17
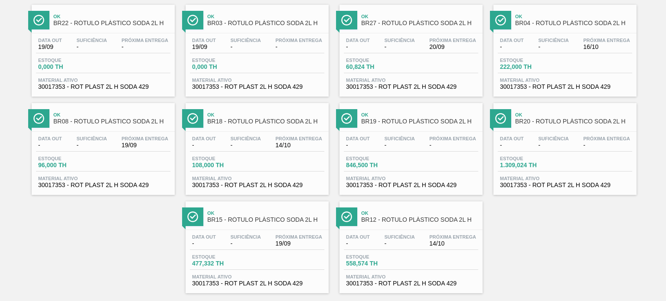
scroll to position [78, 0]
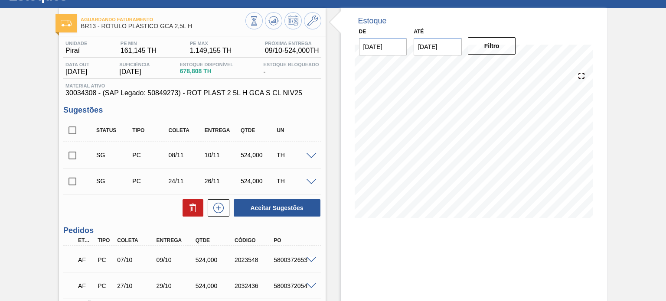
scroll to position [103, 0]
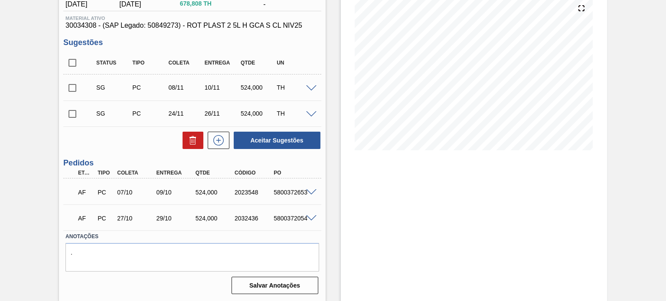
click at [240, 192] on div "2023548" at bounding box center [253, 192] width 43 height 7
copy div "2023548"
click at [310, 195] on div "5800372653" at bounding box center [292, 192] width 43 height 7
click at [312, 191] on span at bounding box center [311, 192] width 10 height 7
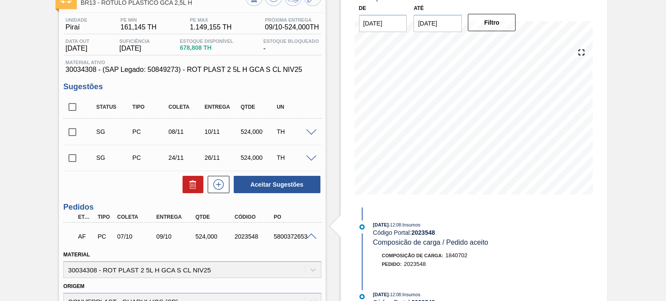
scroll to position [52, 0]
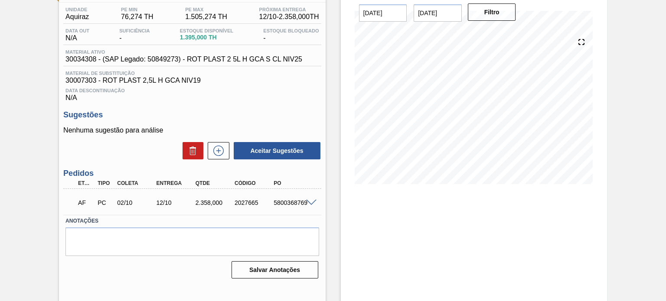
scroll to position [71, 0]
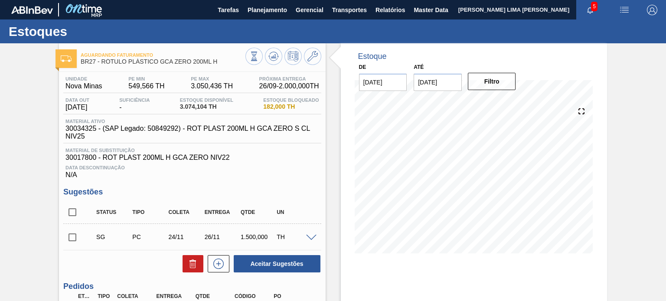
click at [353, 129] on div "22/09 Projeção de Estoque 1,449.1 [DOMAIN_NAME] 200.004 Política Objetiva 1,800…" at bounding box center [473, 179] width 245 height 173
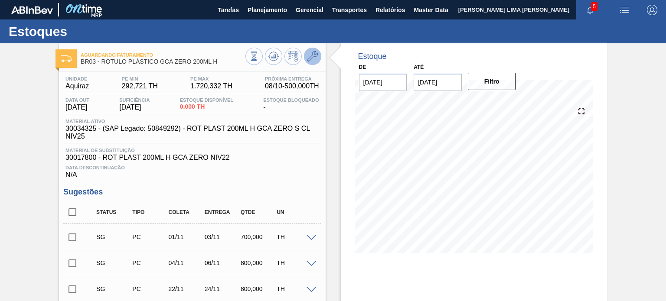
click at [304, 59] on button at bounding box center [312, 56] width 17 height 17
